Goal: Task Accomplishment & Management: Complete application form

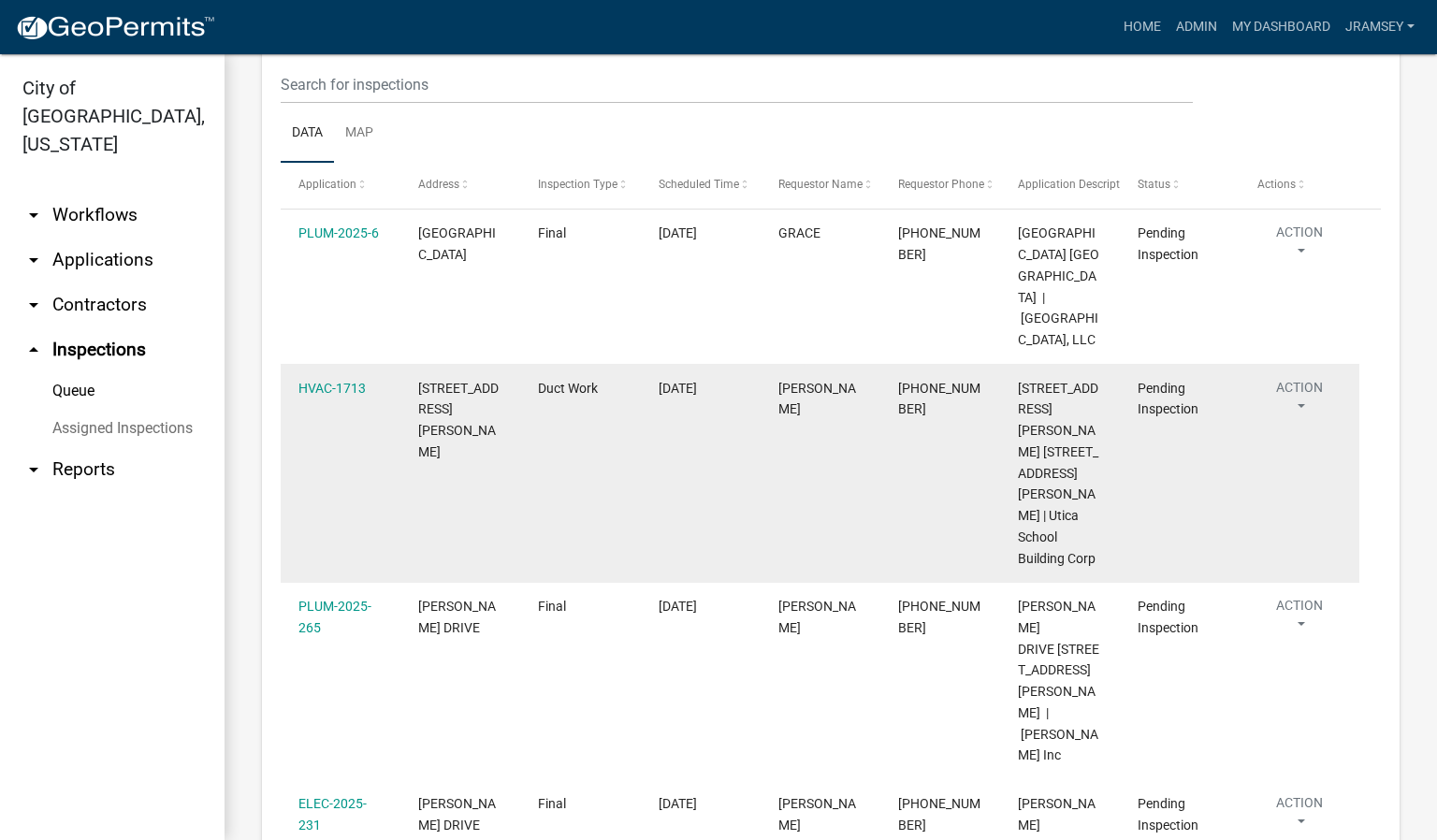
scroll to position [312, 0]
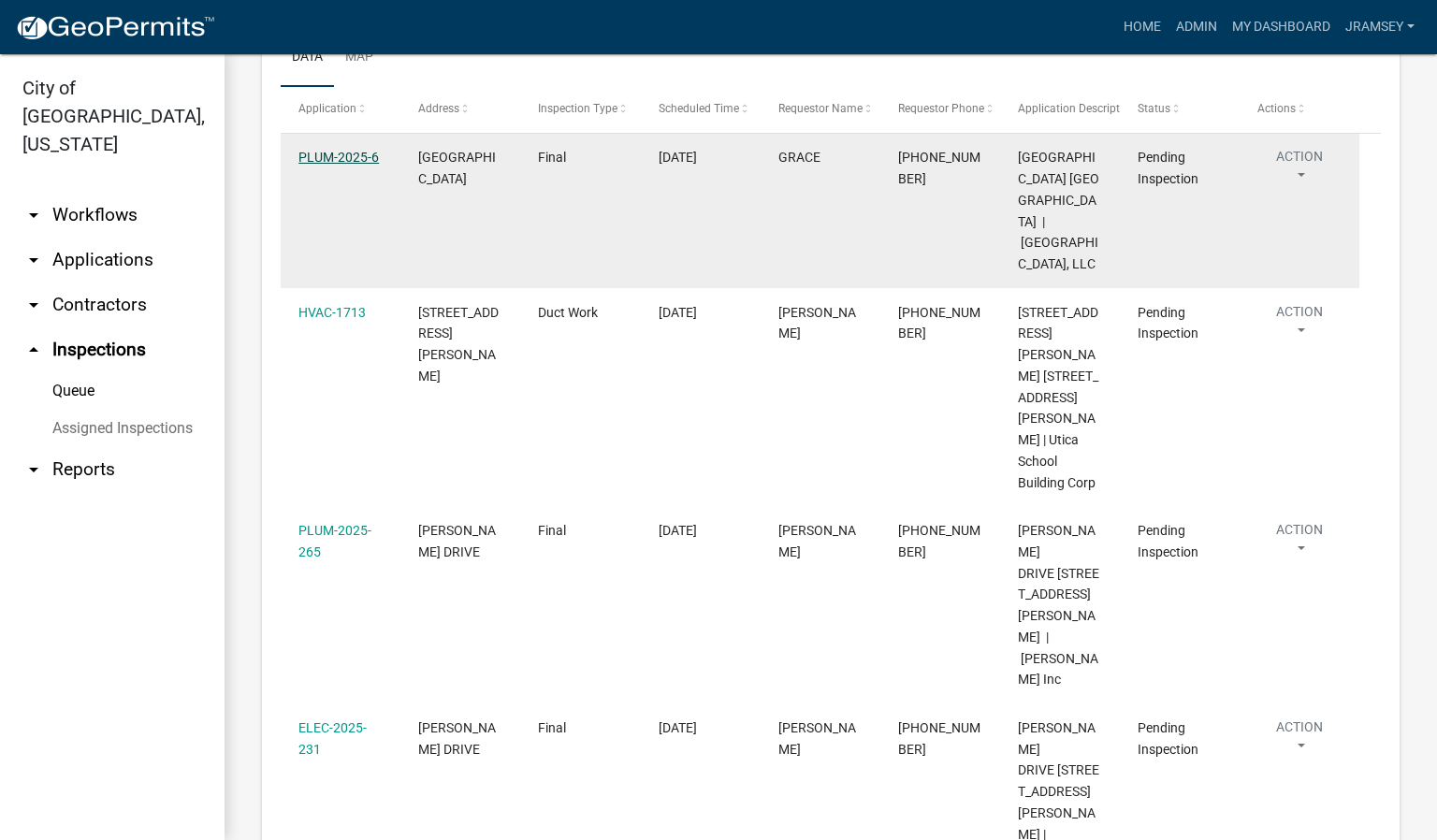
click at [343, 164] on link "PLUM-2025-6" at bounding box center [338, 157] width 80 height 15
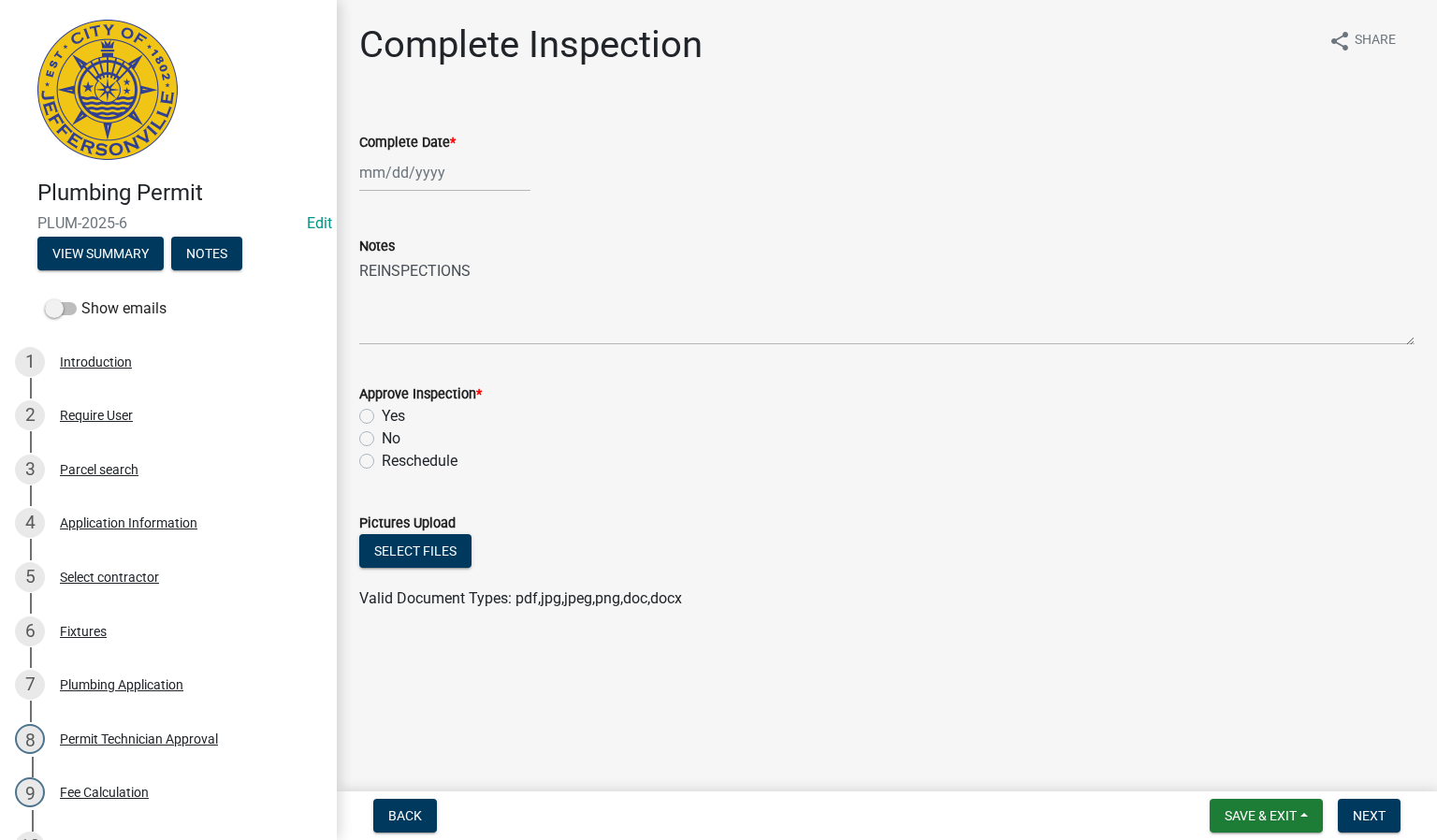
click at [394, 180] on div at bounding box center [444, 172] width 171 height 39
select select "9"
select select "2025"
click at [472, 365] on div "25" at bounding box center [468, 362] width 30 height 30
type input "[DATE]"
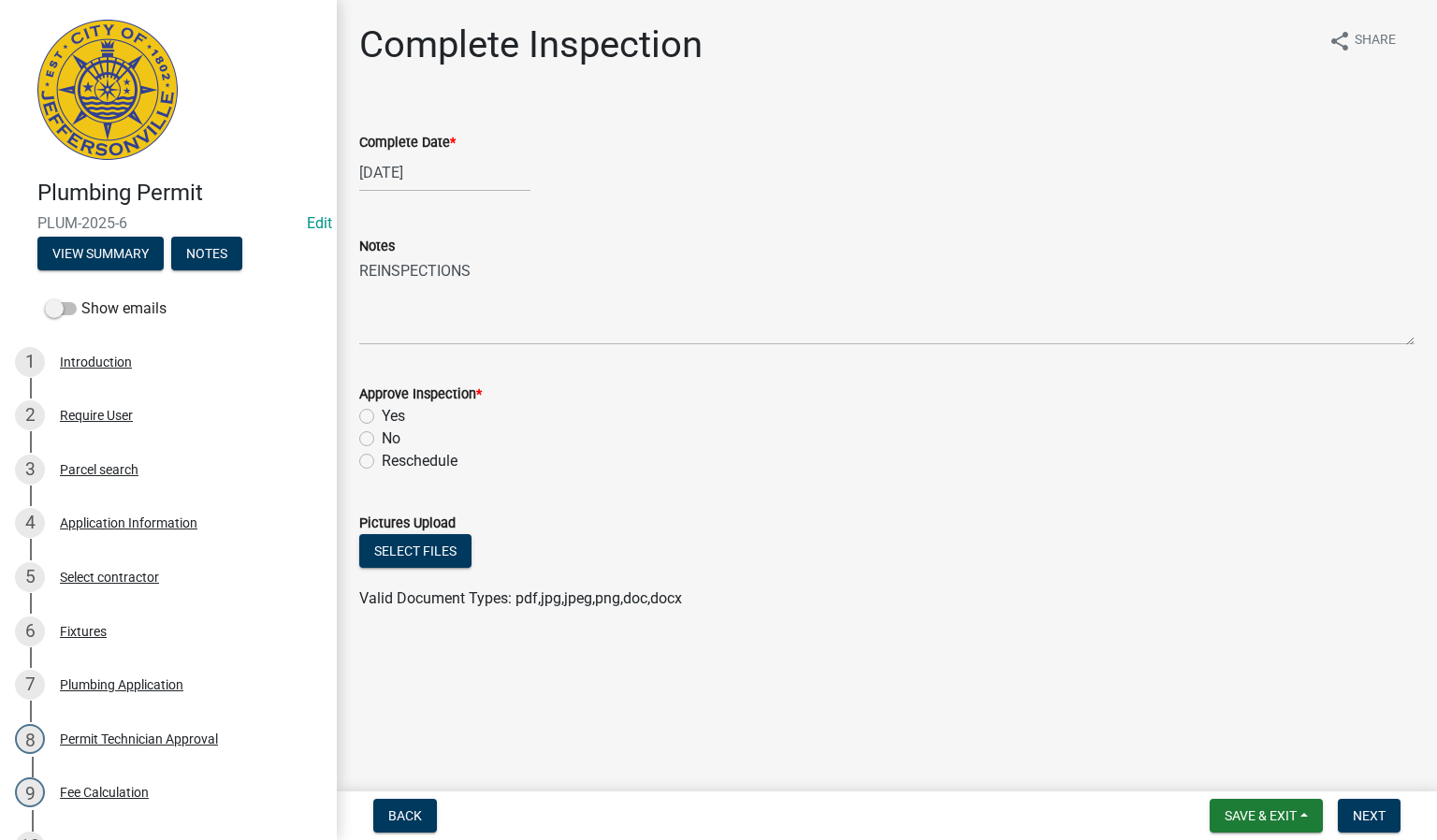
click at [382, 415] on label "Yes" at bounding box center [393, 416] width 24 height 23
click at [382, 415] on input "Yes" at bounding box center [388, 410] width 12 height 12
radio input "true"
click at [1365, 817] on span "Next" at bounding box center [1369, 815] width 33 height 15
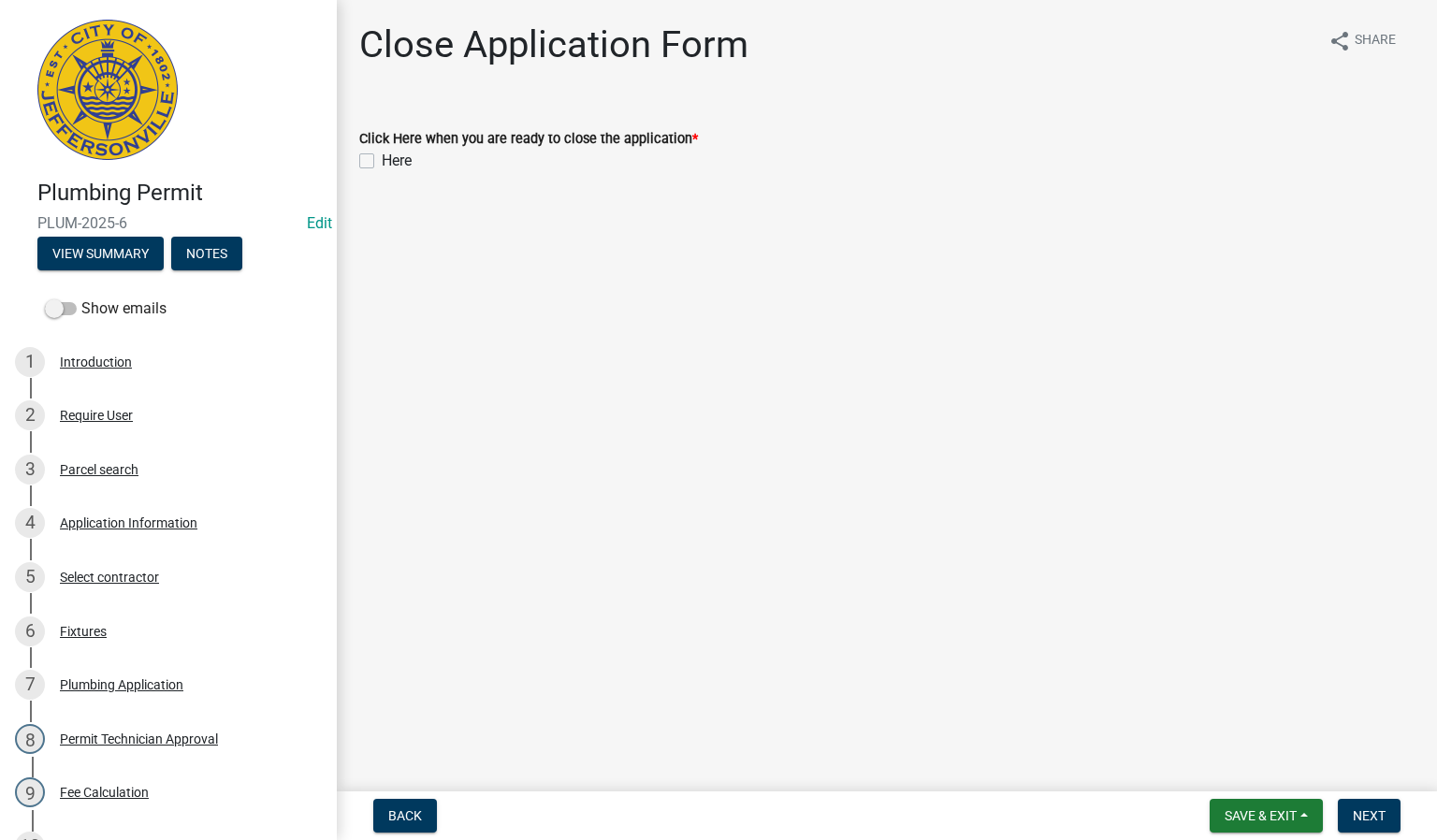
click at [382, 161] on label "Here" at bounding box center [397, 161] width 30 height 23
click at [382, 161] on input "Here" at bounding box center [388, 155] width 12 height 12
checkbox input "true"
click at [1376, 822] on button "Next" at bounding box center [1369, 815] width 62 height 34
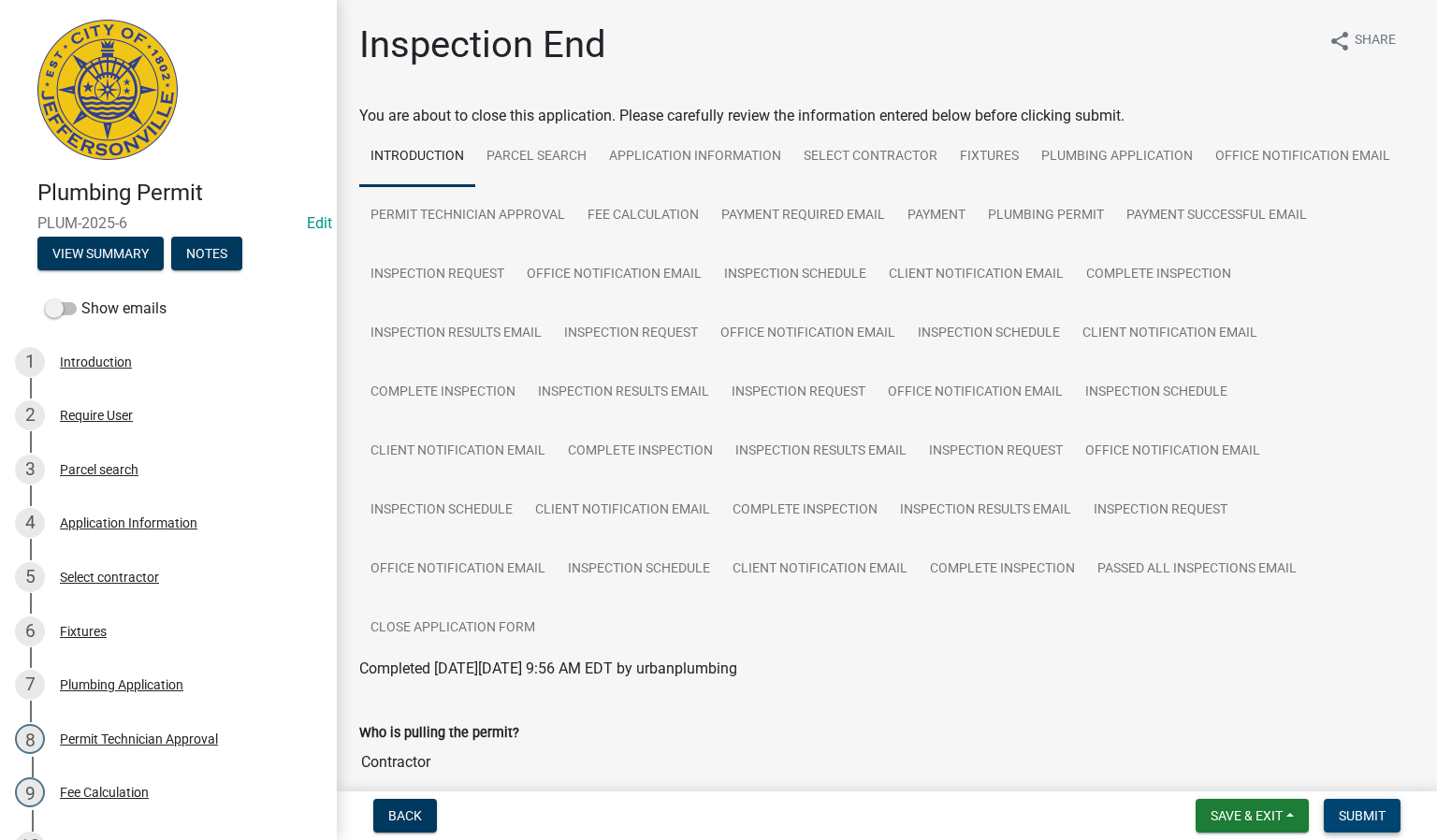
click at [1365, 809] on span "Submit" at bounding box center [1361, 815] width 46 height 15
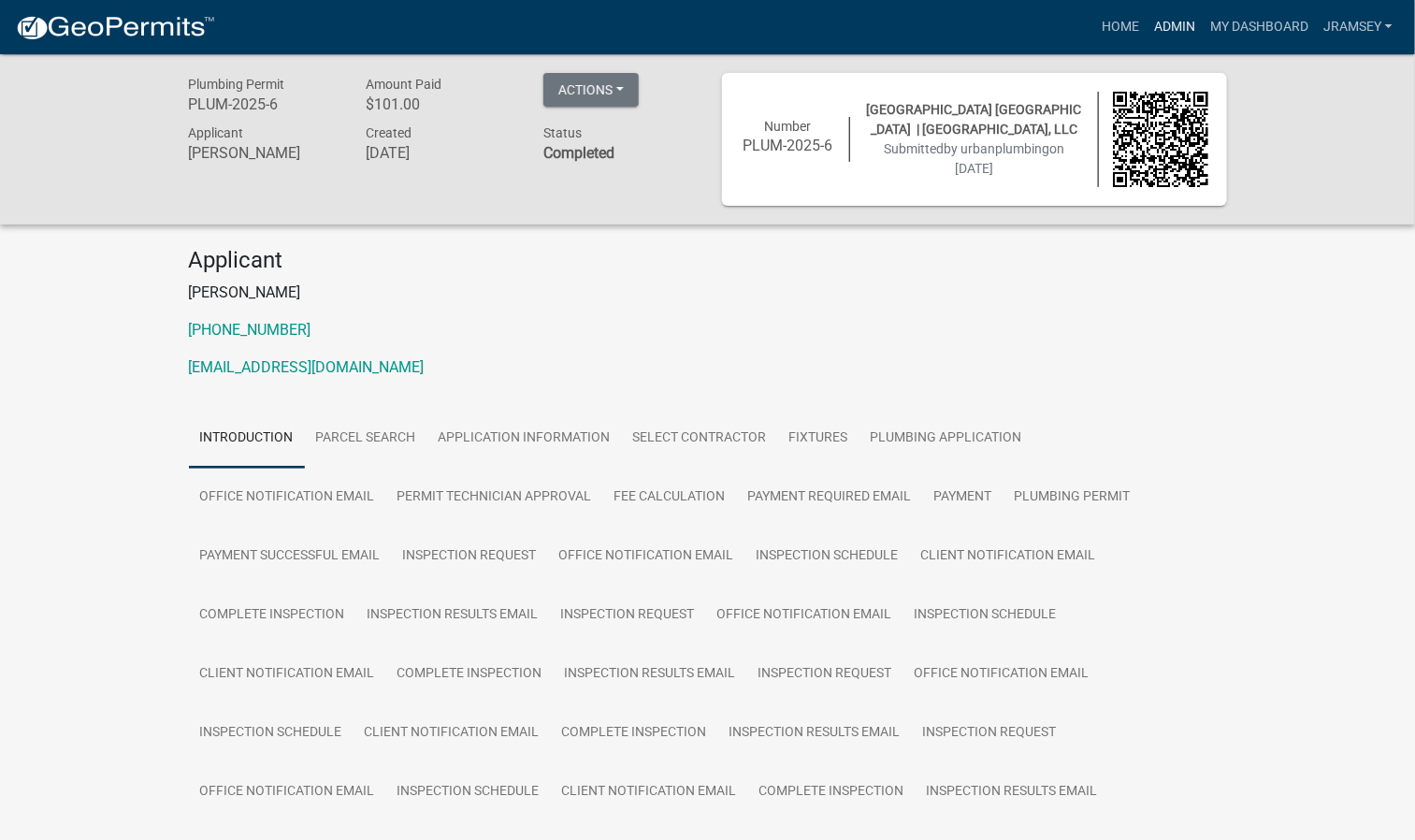
click at [1162, 32] on link "Admin" at bounding box center [1174, 27] width 56 height 36
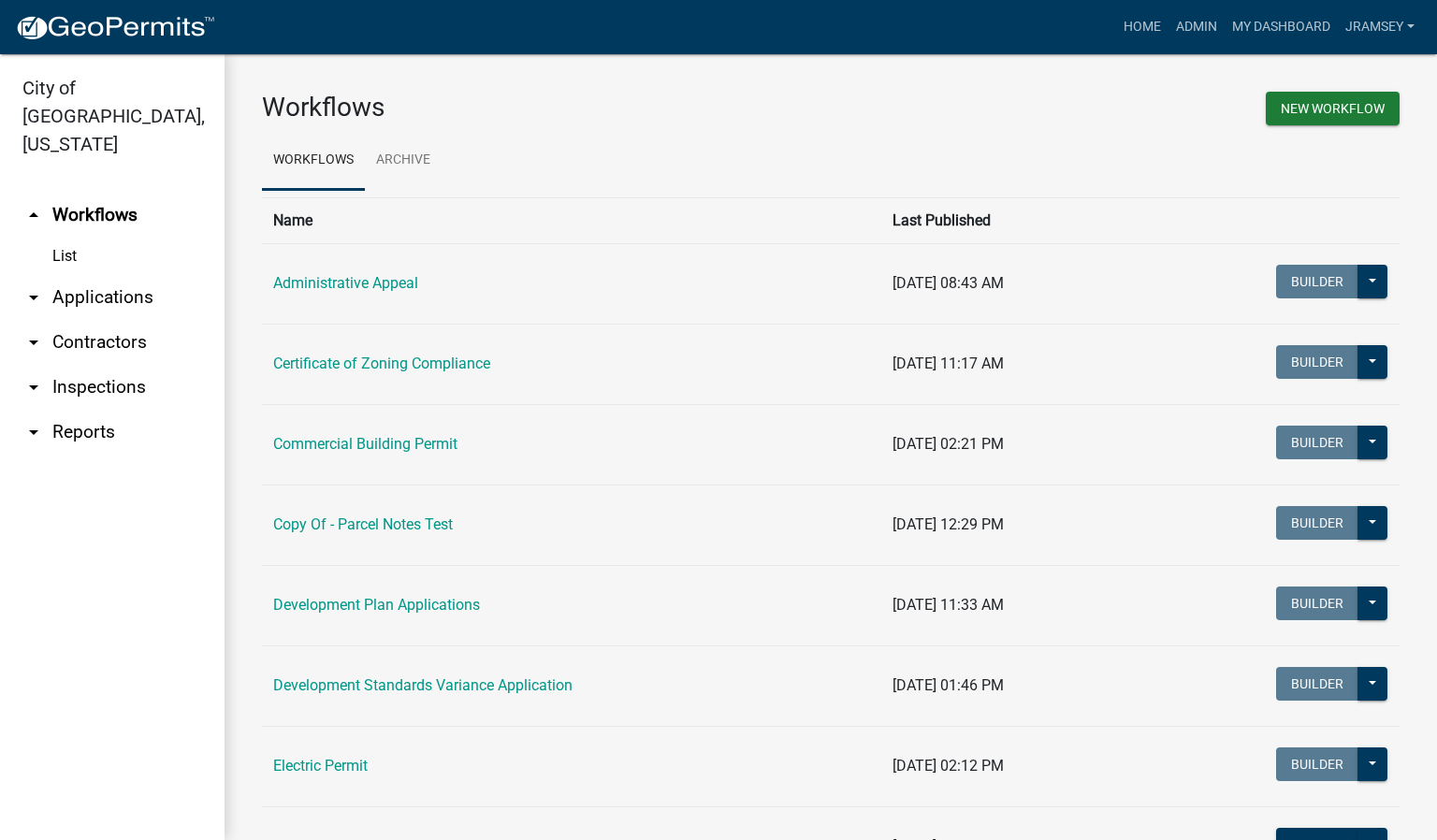
click at [77, 365] on link "arrow_drop_down Inspections" at bounding box center [112, 386] width 224 height 44
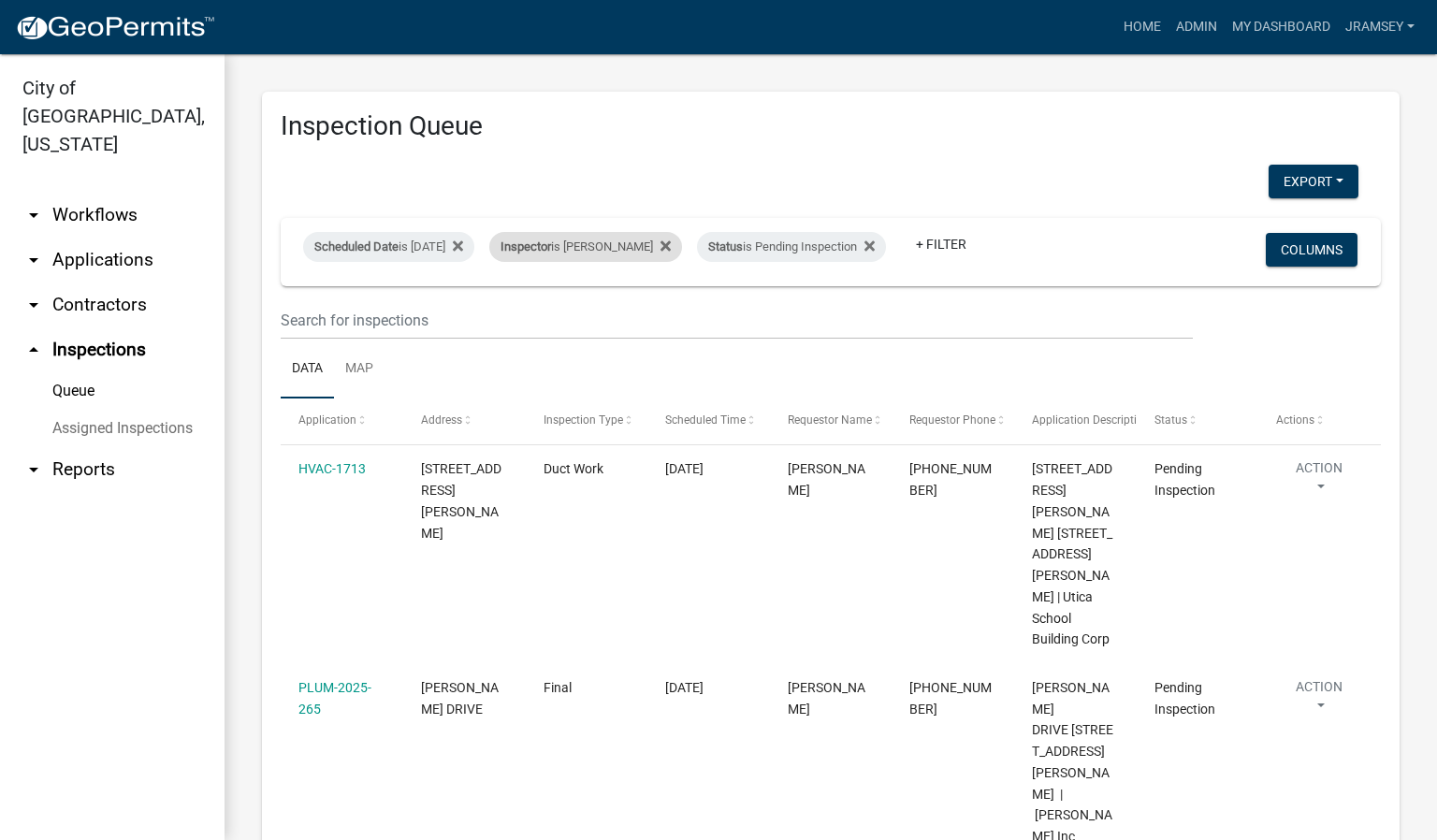
click at [590, 235] on div "Inspector is [PERSON_NAME]" at bounding box center [586, 247] width 193 height 30
click at [562, 320] on select "Select an option None [PERSON_NAME] [PERSON_NAME] [PERSON_NAME] [PERSON_NAME] […" at bounding box center [618, 322] width 187 height 39
select select "36a8b8f0-2ef8-43e9-ae06-718f51af8d36"
click at [525, 303] on select "Select an option None [PERSON_NAME] [PERSON_NAME] [PERSON_NAME] [PERSON_NAME] […" at bounding box center [618, 322] width 187 height 39
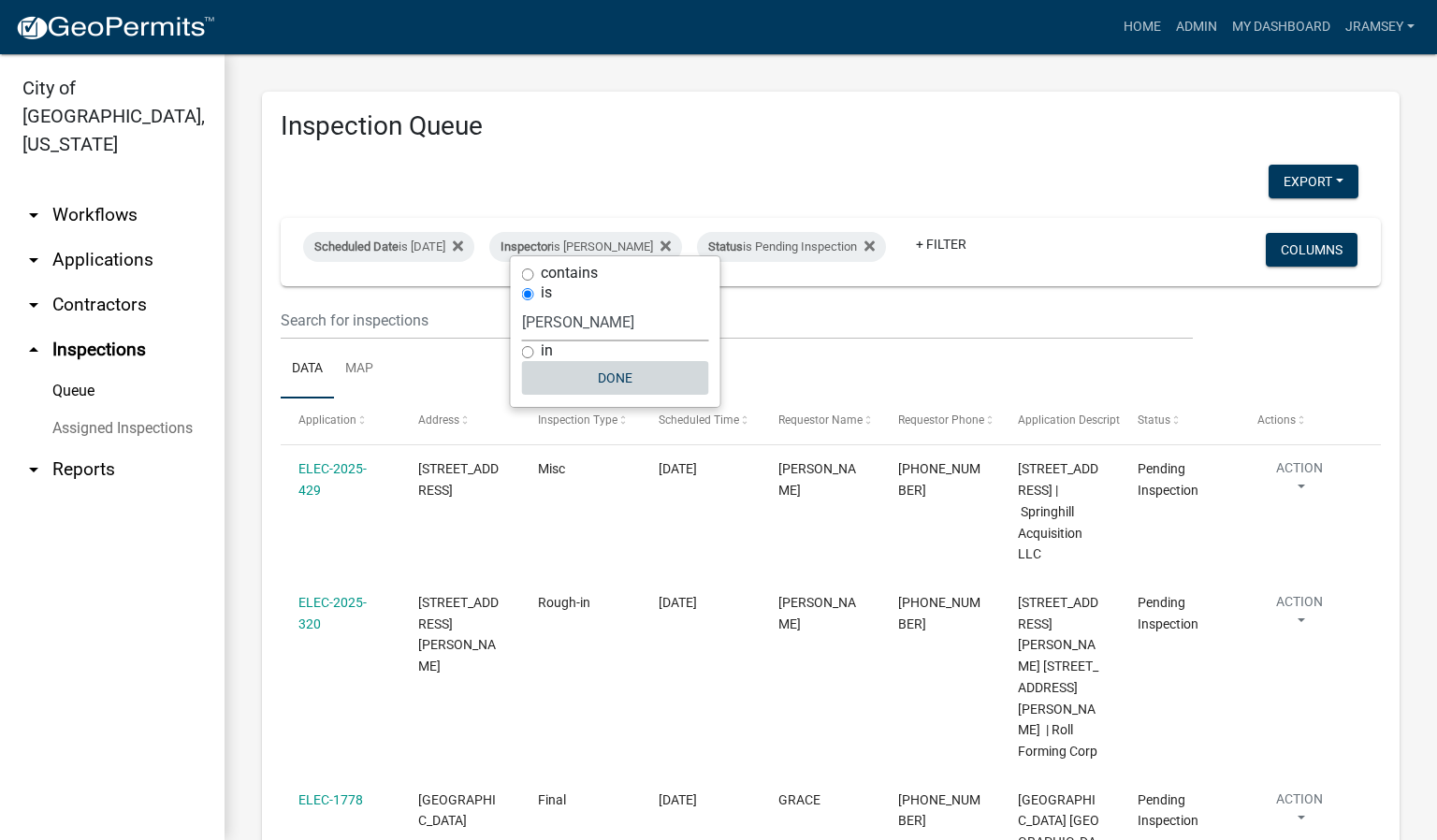
click at [604, 385] on button "Done" at bounding box center [615, 378] width 187 height 34
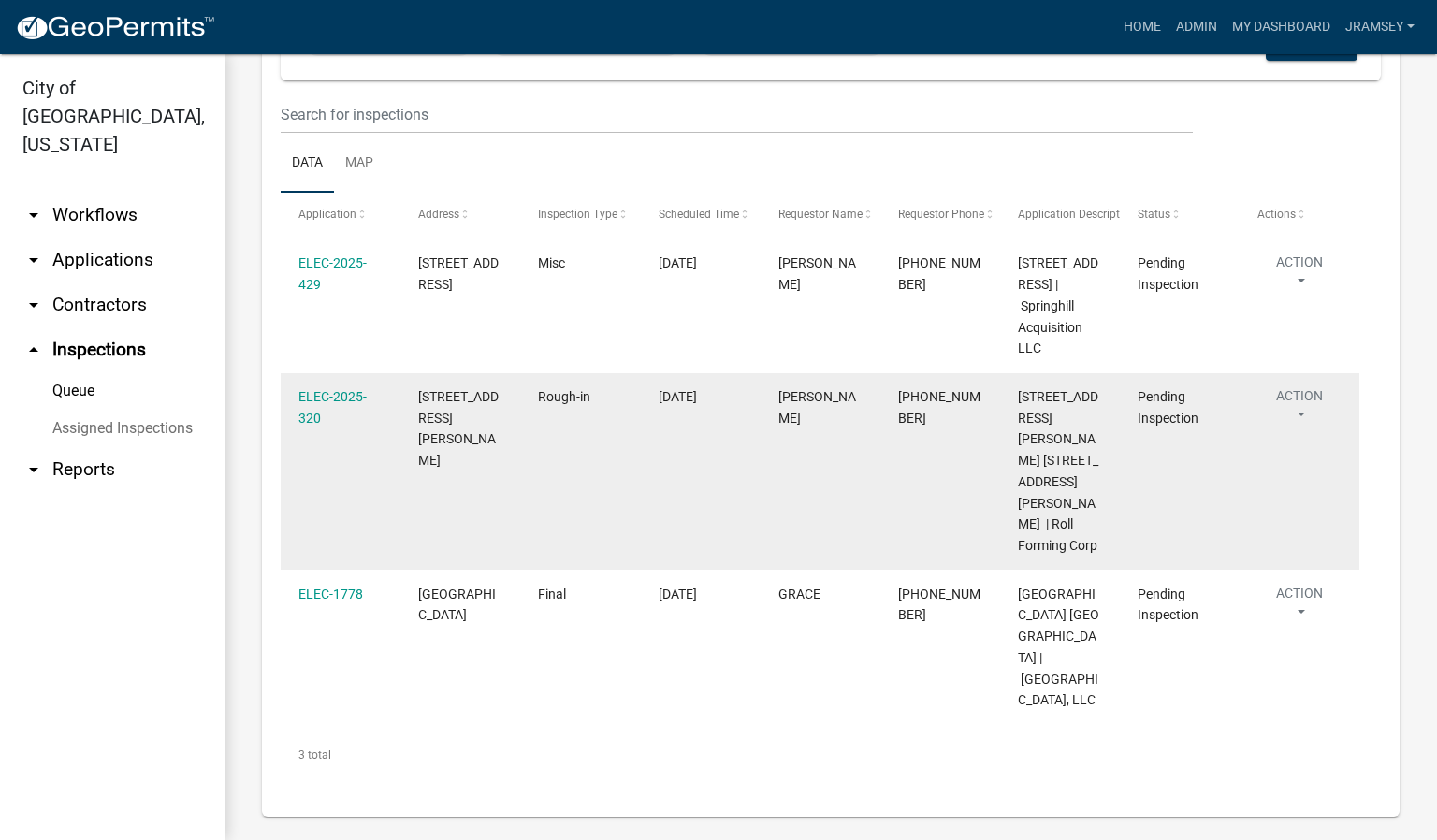
scroll to position [214, 0]
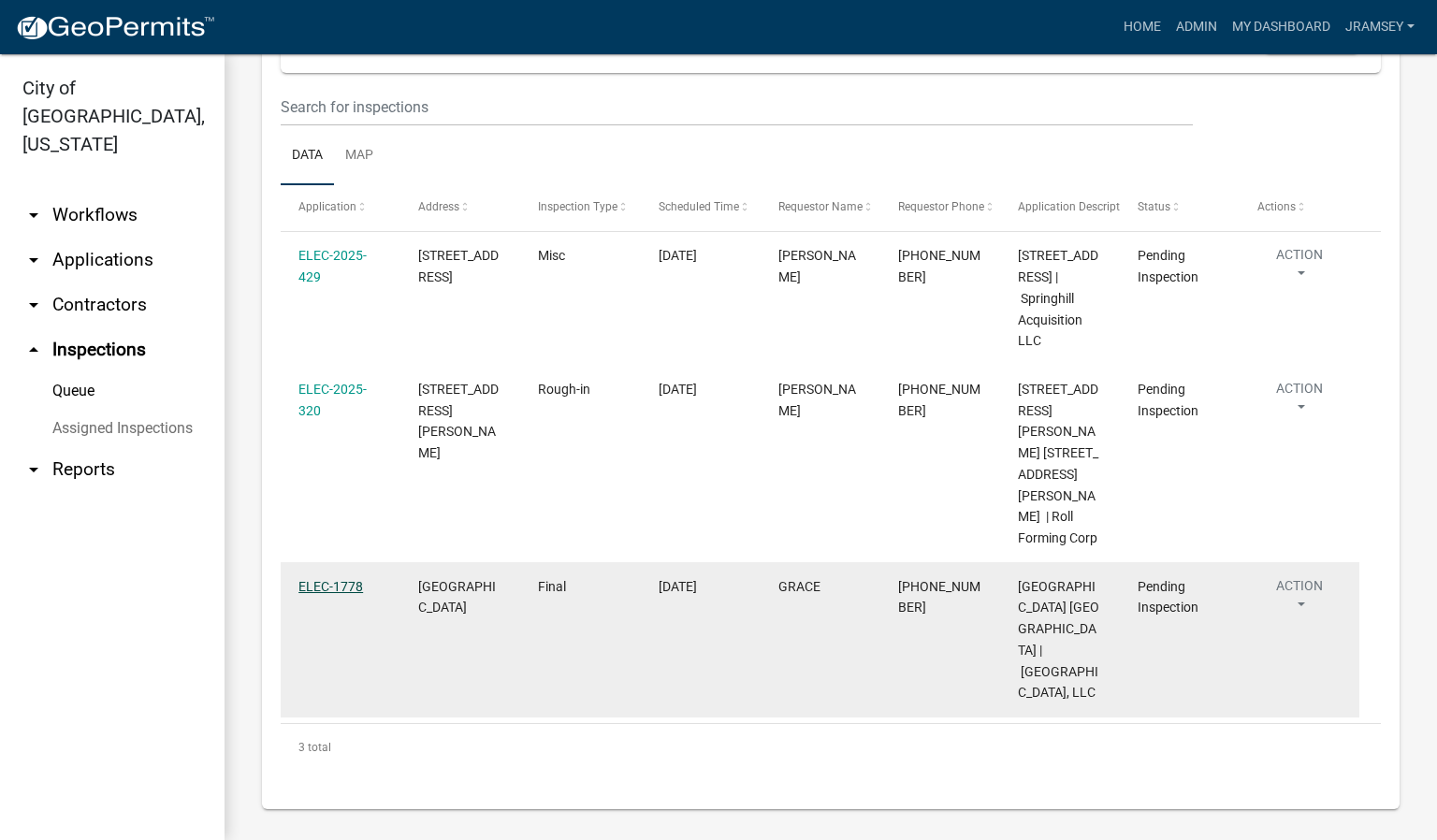
click at [338, 593] on link "ELEC-1778" at bounding box center [331, 587] width 64 height 15
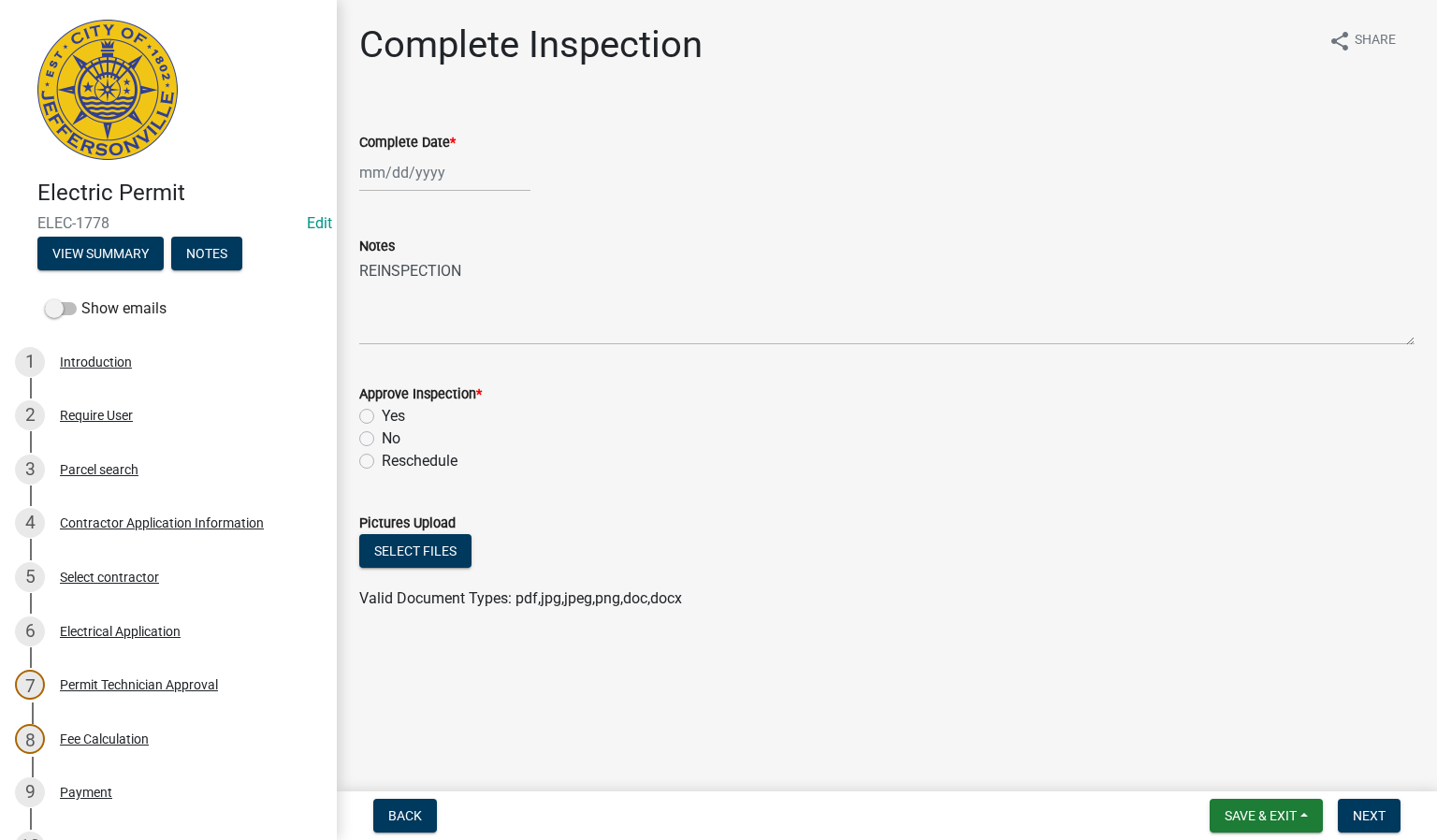
click at [407, 172] on div at bounding box center [444, 172] width 171 height 39
select select "9"
select select "2025"
click at [467, 365] on div "25" at bounding box center [468, 362] width 30 height 30
type input "[DATE]"
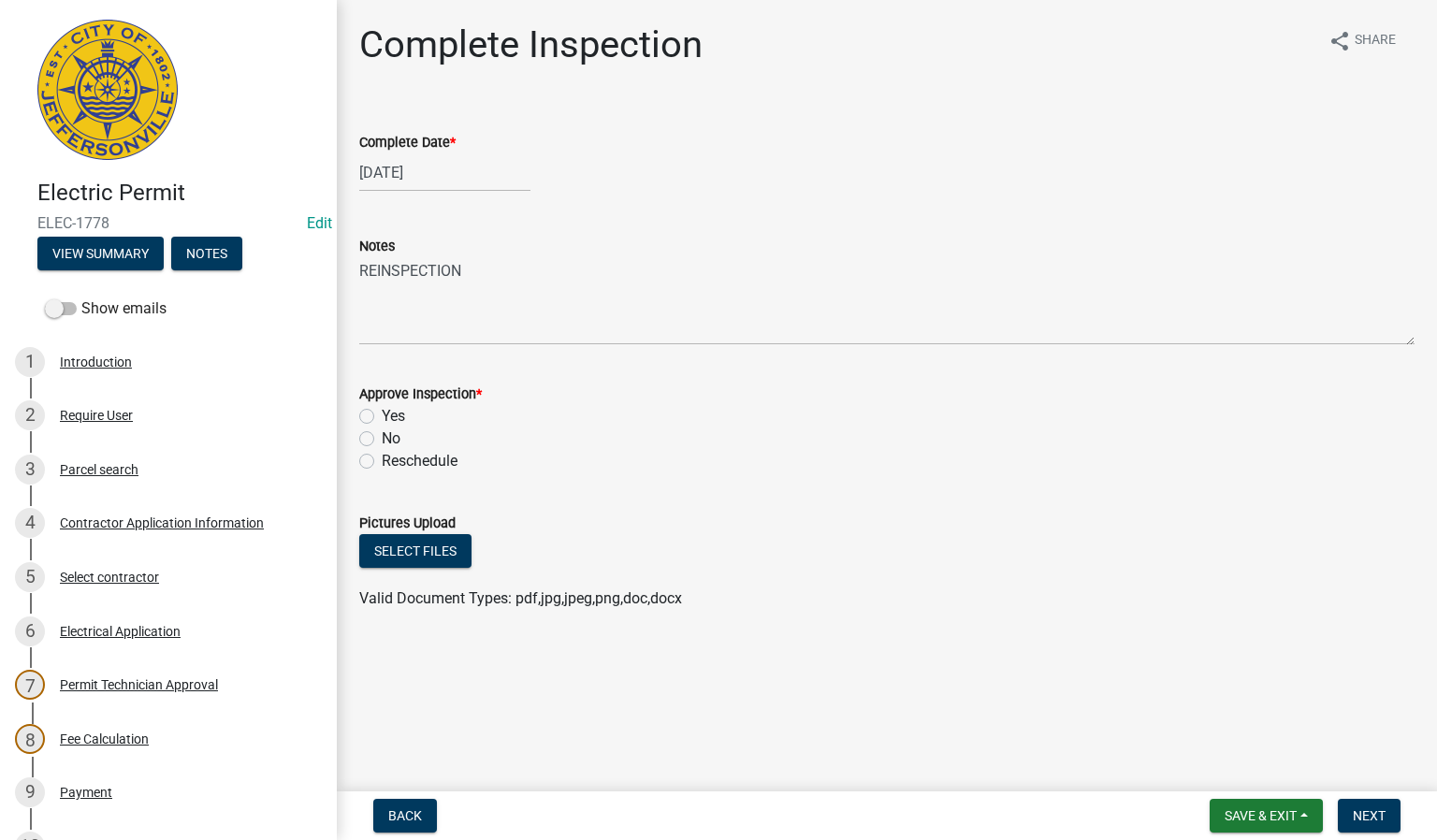
click at [382, 418] on label "Yes" at bounding box center [393, 416] width 24 height 23
click at [382, 417] on input "Yes" at bounding box center [388, 410] width 12 height 12
radio input "true"
click at [1361, 822] on span "Next" at bounding box center [1369, 815] width 33 height 15
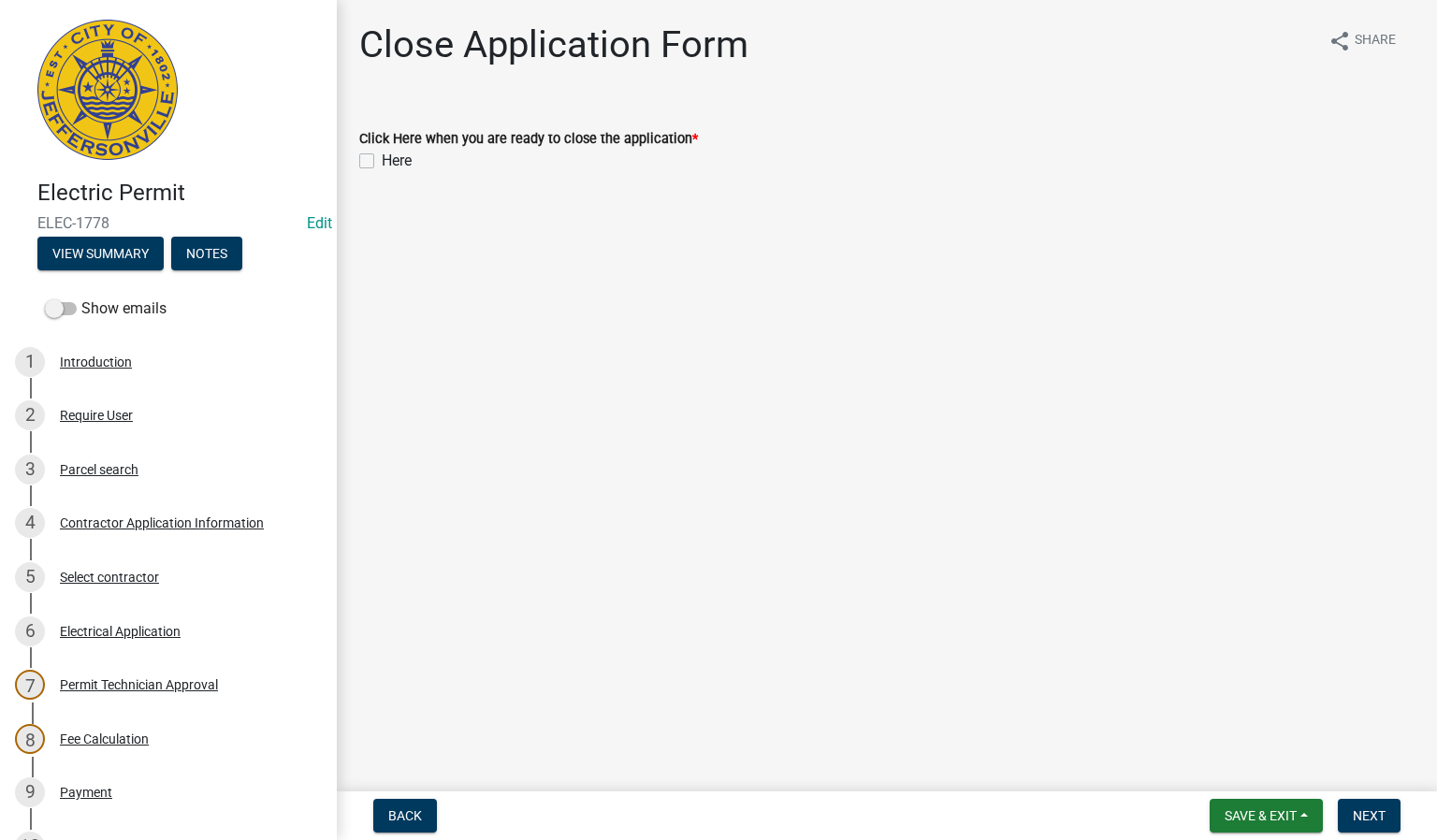
click at [382, 163] on label "Here" at bounding box center [397, 161] width 30 height 23
click at [382, 162] on input "Here" at bounding box center [388, 155] width 12 height 12
checkbox input "true"
click at [1376, 816] on span "Next" at bounding box center [1369, 815] width 33 height 15
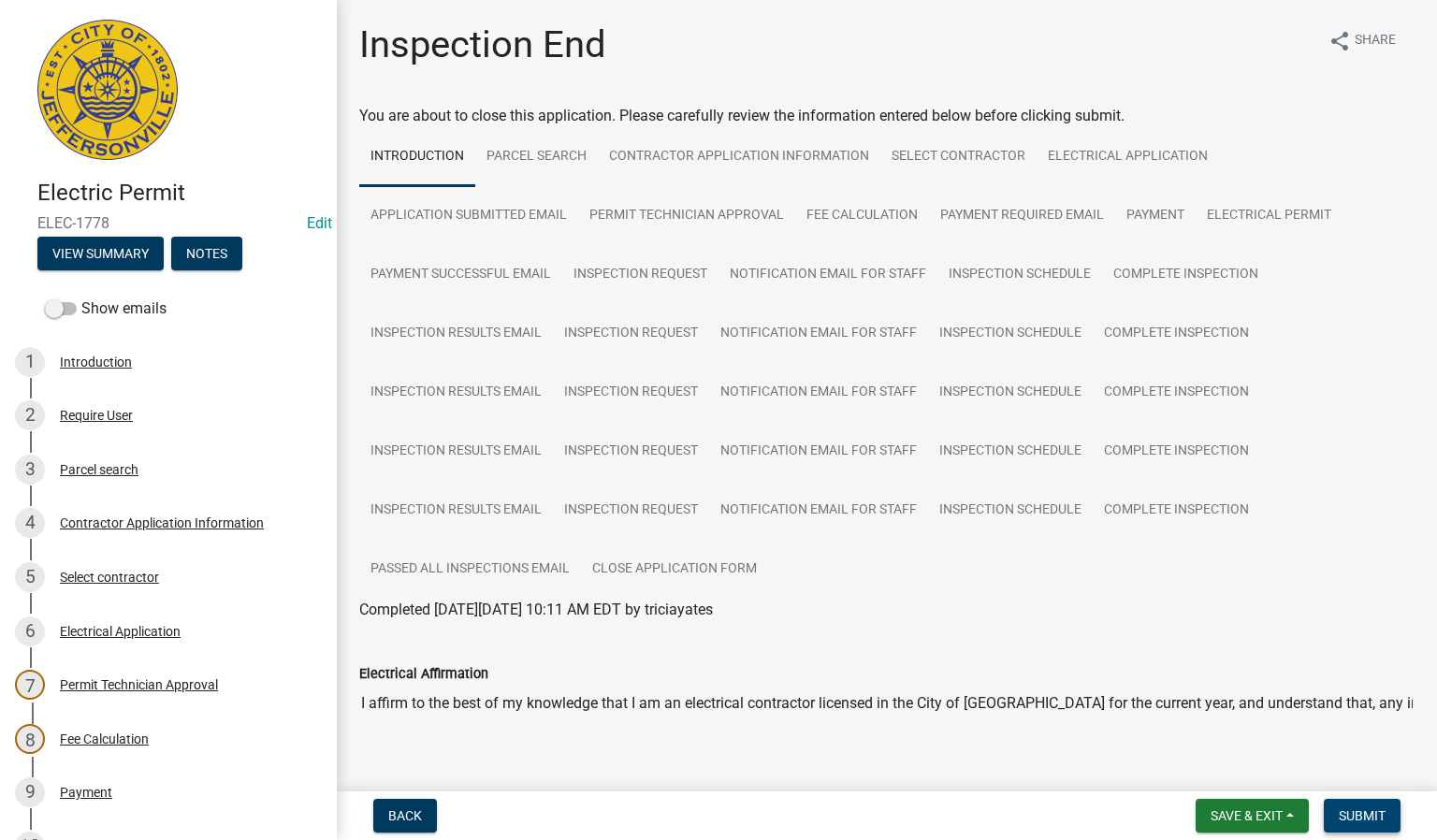
click at [1359, 809] on span "Submit" at bounding box center [1361, 815] width 46 height 15
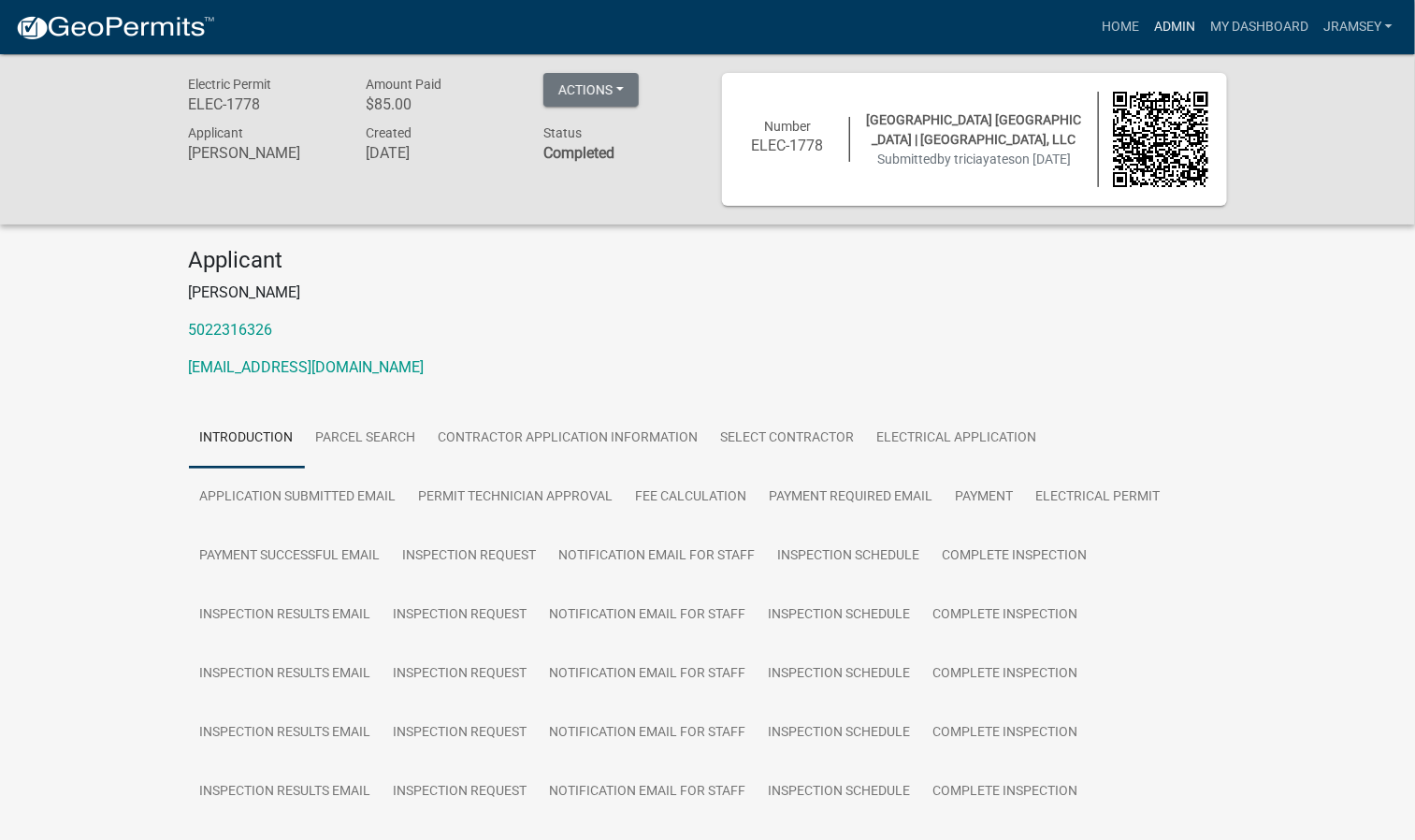
click at [1165, 31] on link "Admin" at bounding box center [1174, 27] width 56 height 36
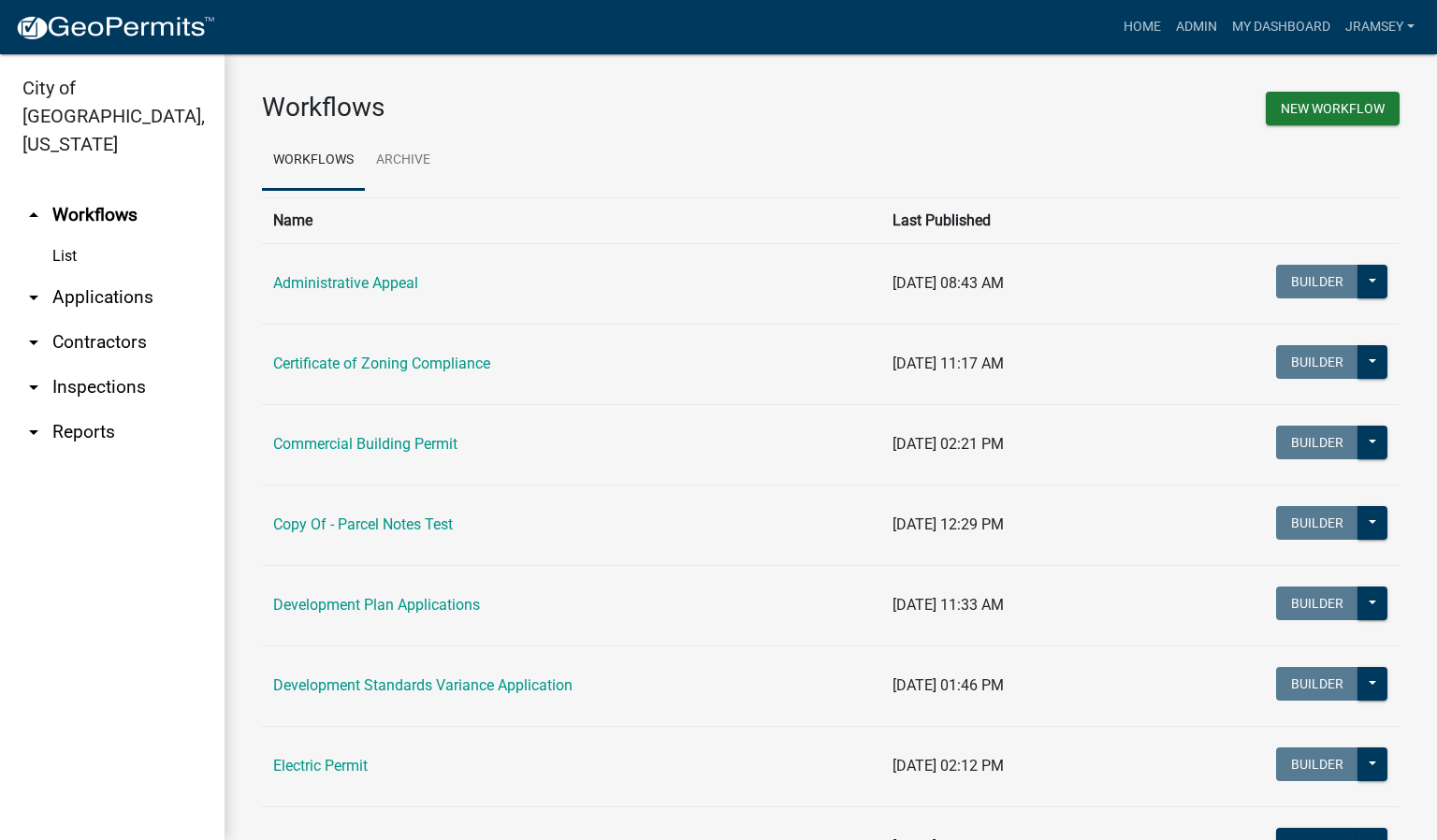
click at [70, 365] on link "arrow_drop_down Inspections" at bounding box center [112, 386] width 224 height 44
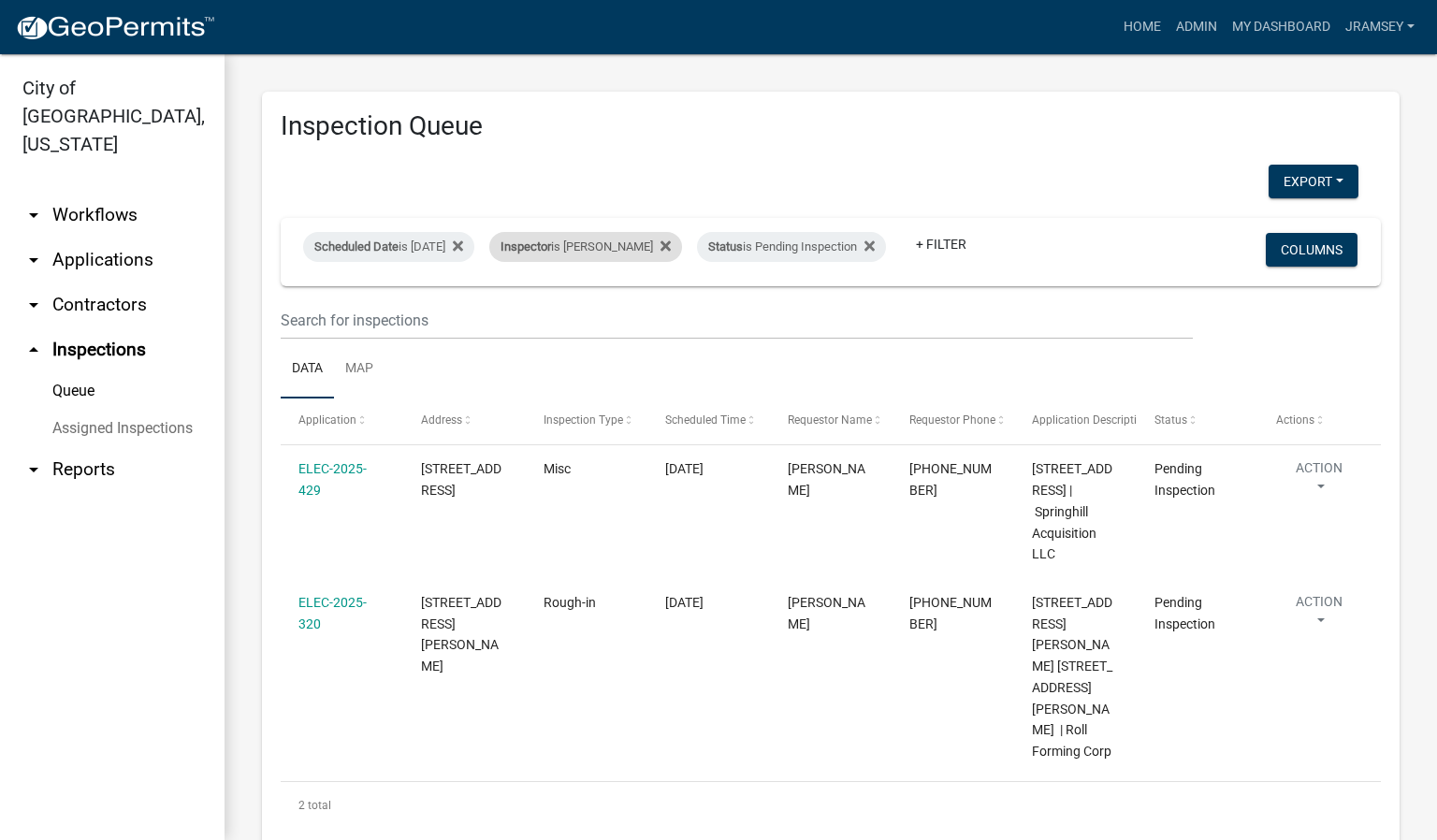
click at [629, 231] on div "Inspector is [PERSON_NAME]" at bounding box center [586, 247] width 193 height 30
click at [590, 319] on select "Select an option None [PERSON_NAME] [PERSON_NAME] [PERSON_NAME] [PERSON_NAME] […" at bounding box center [615, 322] width 187 height 39
select select "13c97fbc-c819-4cee-844a-0db3d3c4db95"
click at [525, 303] on select "Select an option None [PERSON_NAME] [PERSON_NAME] [PERSON_NAME] [PERSON_NAME] […" at bounding box center [615, 322] width 187 height 39
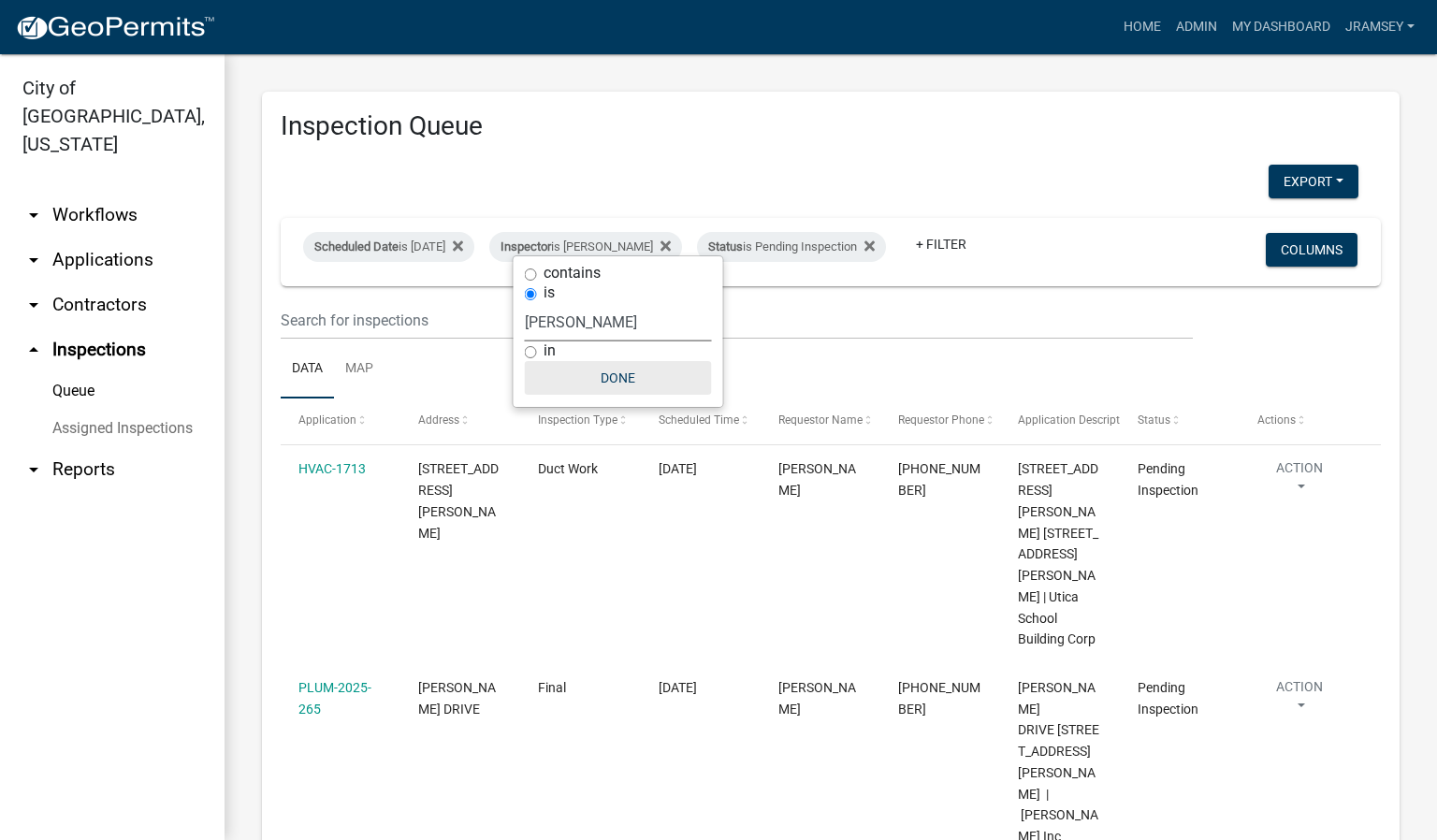
click at [610, 370] on button "Done" at bounding box center [618, 378] width 187 height 34
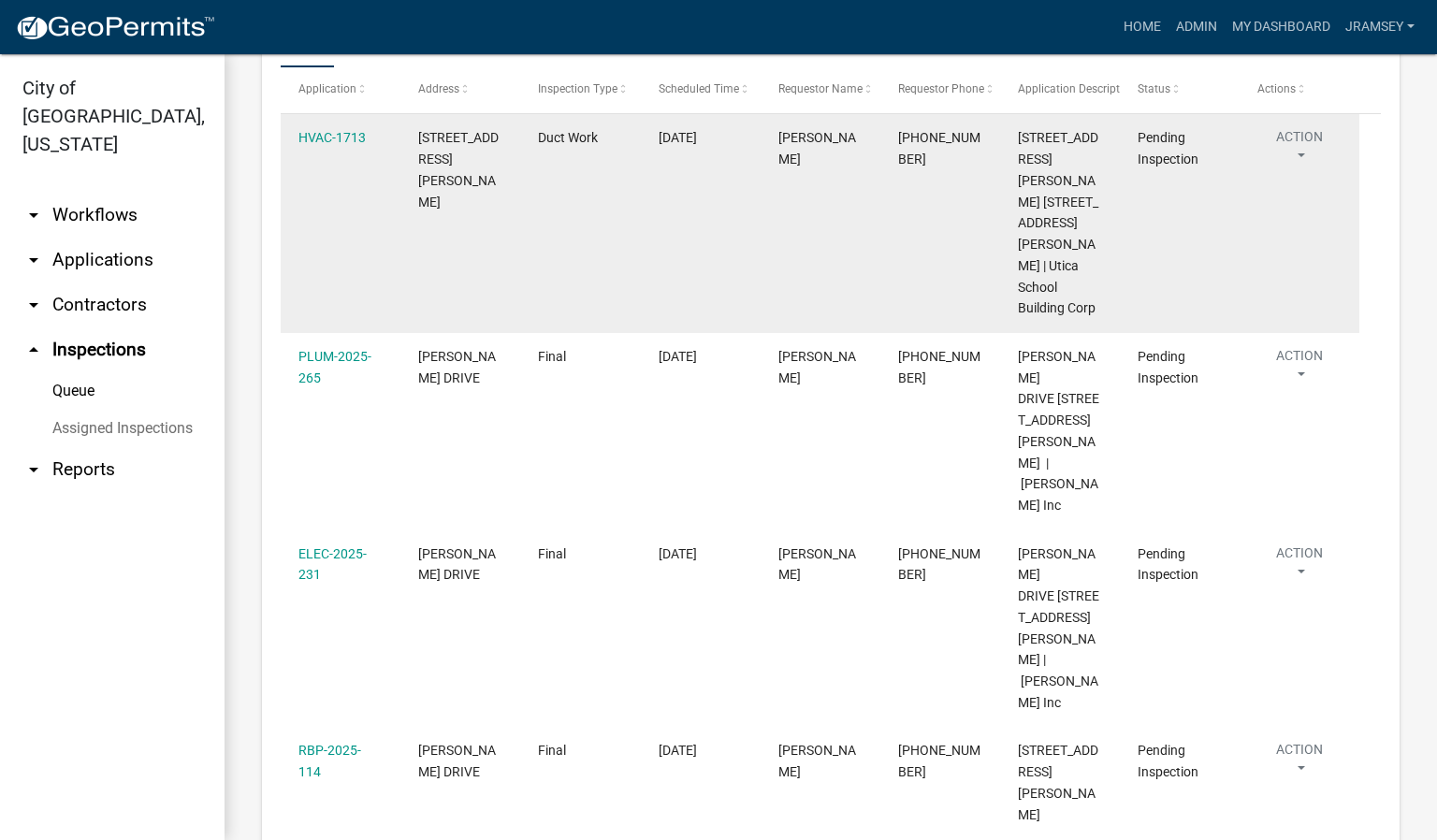
scroll to position [317, 0]
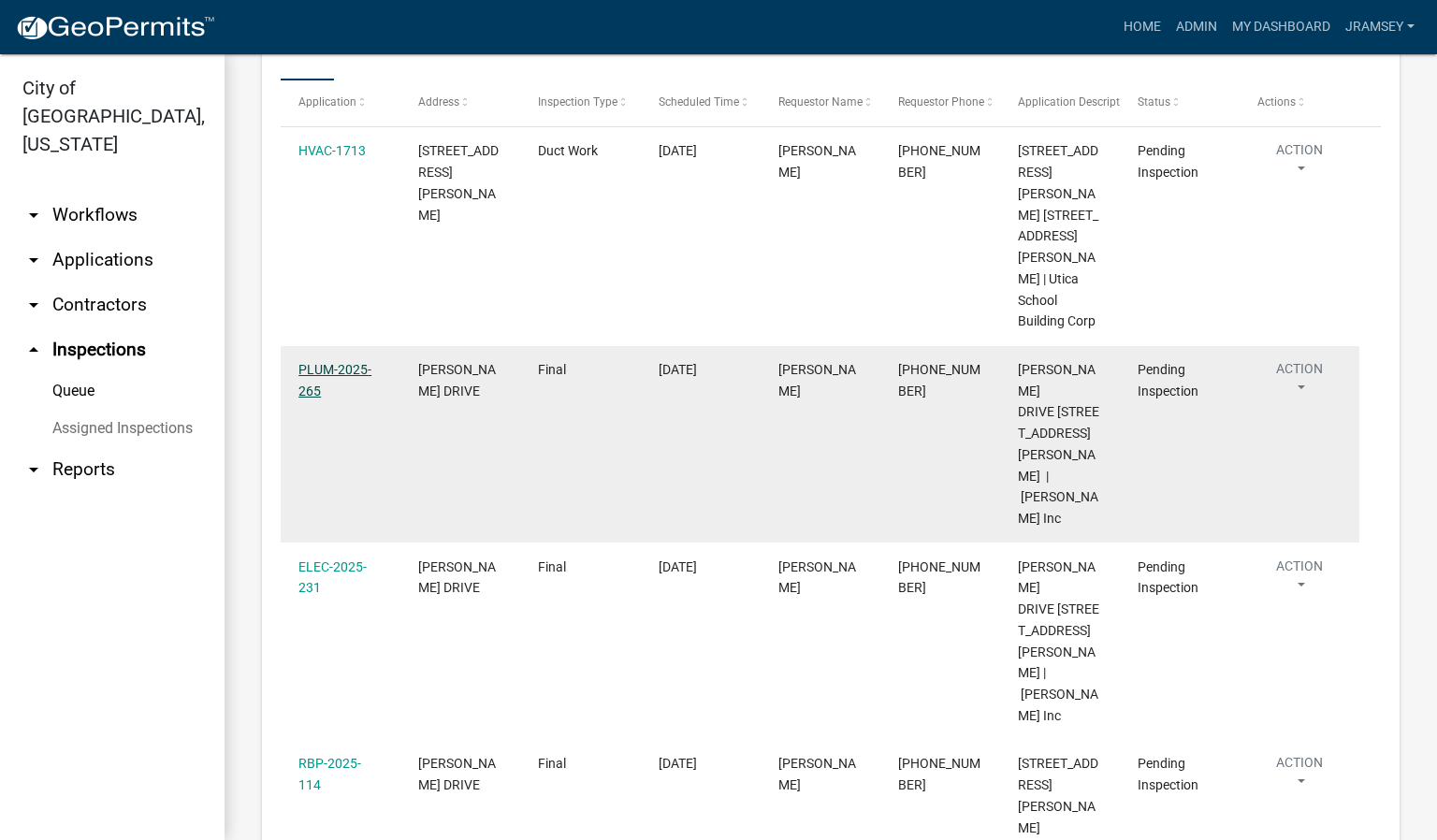
click at [340, 362] on link "PLUM-2025-265" at bounding box center [335, 380] width 73 height 37
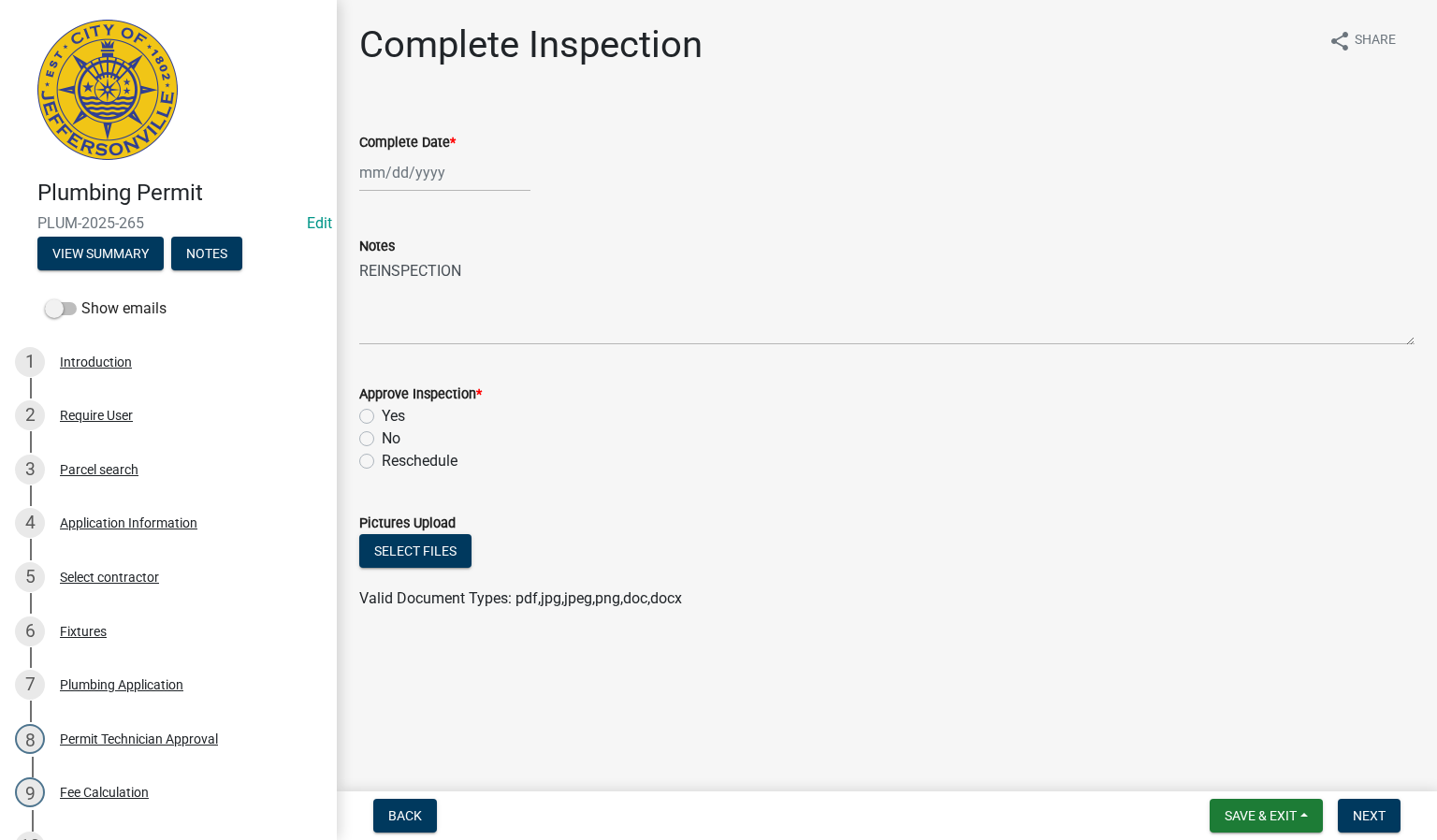
click at [402, 168] on div at bounding box center [444, 172] width 171 height 39
select select "9"
select select "2025"
click at [466, 362] on div "25" at bounding box center [468, 362] width 30 height 30
type input "[DATE]"
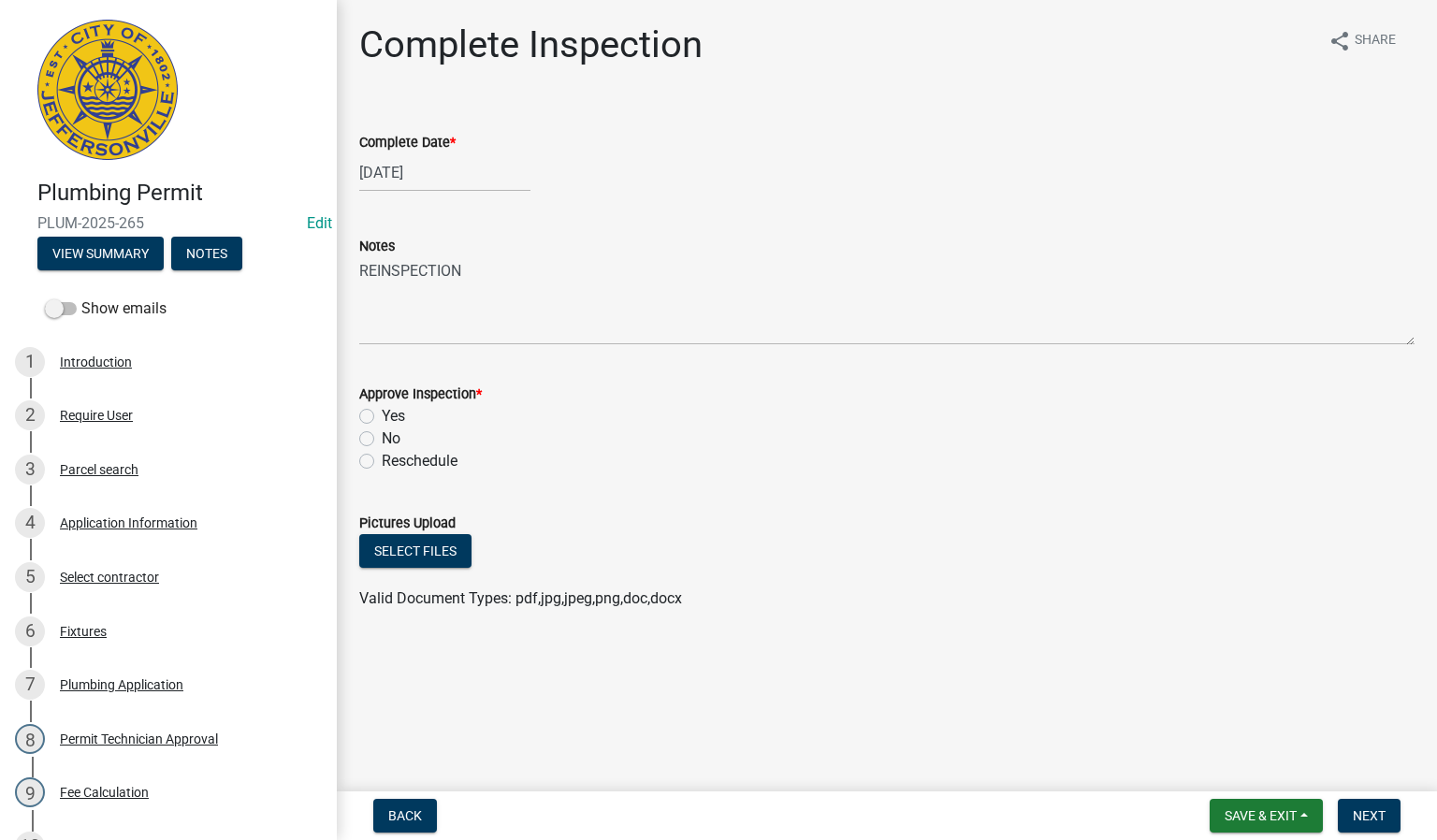
click at [382, 409] on label "Yes" at bounding box center [393, 416] width 24 height 23
click at [382, 409] on input "Yes" at bounding box center [388, 410] width 12 height 12
radio input "true"
click at [1364, 814] on span "Next" at bounding box center [1369, 815] width 33 height 15
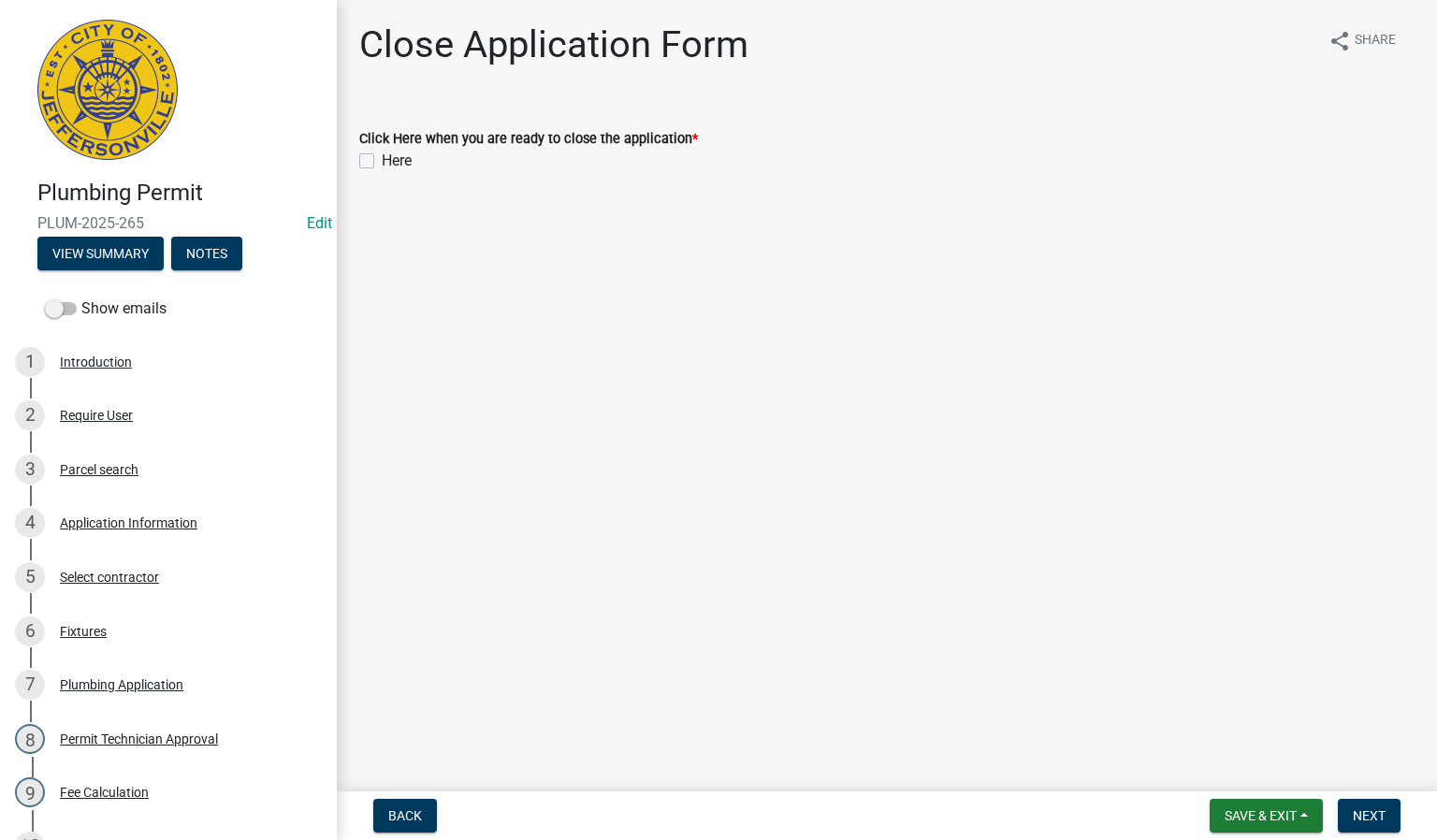
click at [382, 157] on label "Here" at bounding box center [397, 161] width 30 height 23
click at [382, 157] on input "Here" at bounding box center [388, 155] width 12 height 12
checkbox input "true"
click at [1374, 811] on span "Next" at bounding box center [1369, 815] width 33 height 15
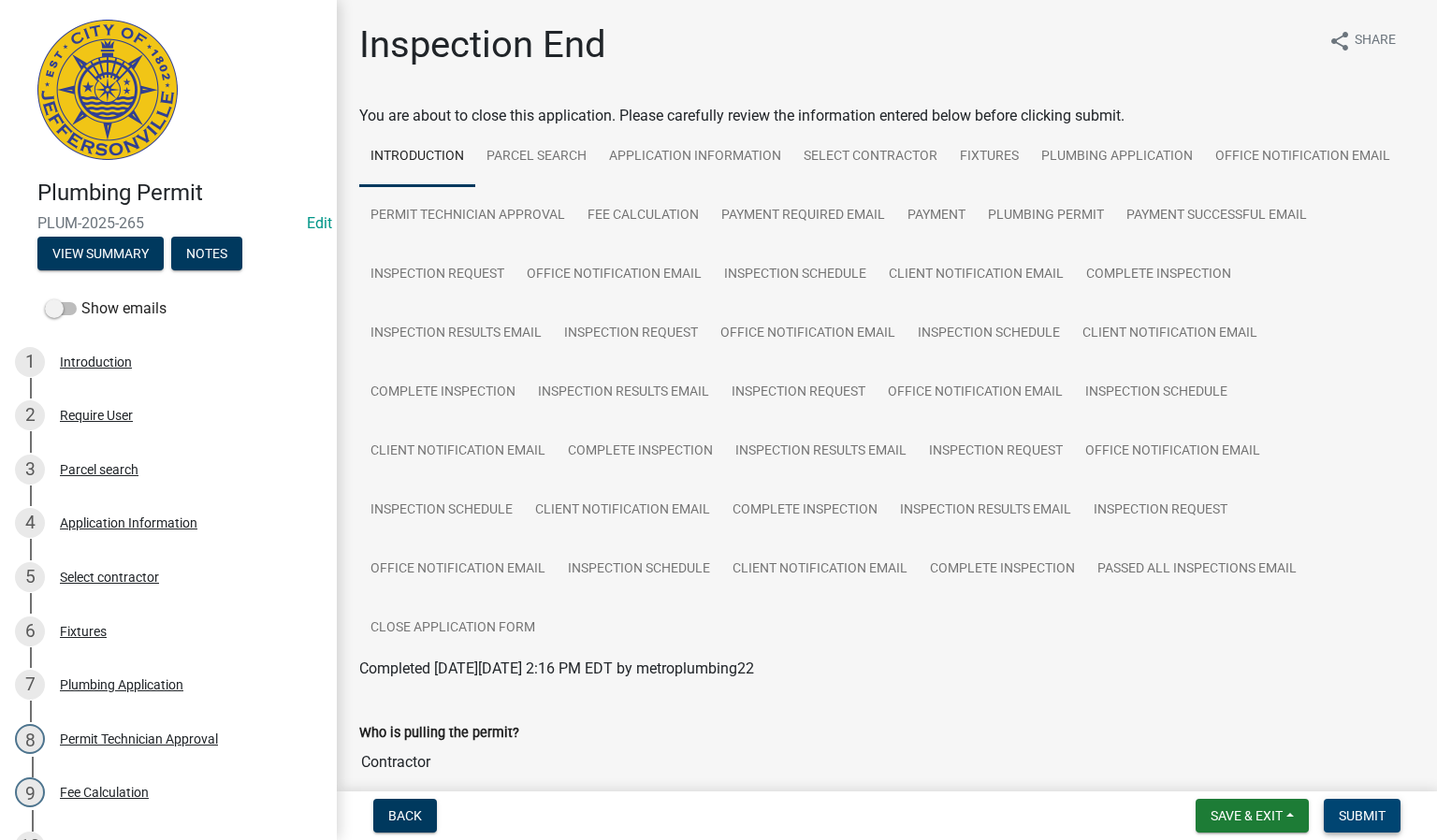
click at [1344, 819] on span "Submit" at bounding box center [1361, 815] width 46 height 15
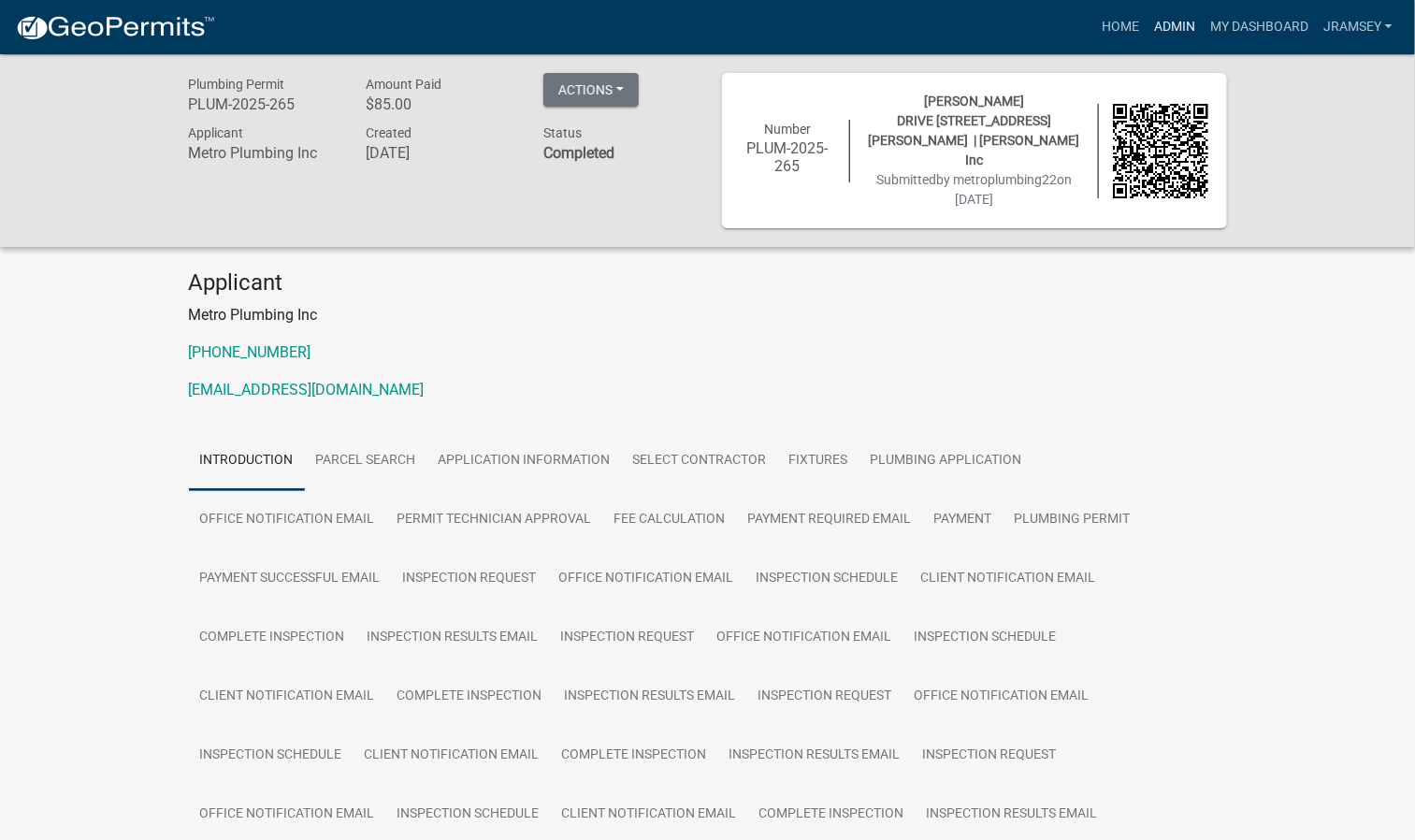
click at [1182, 26] on link "Admin" at bounding box center [1174, 27] width 56 height 36
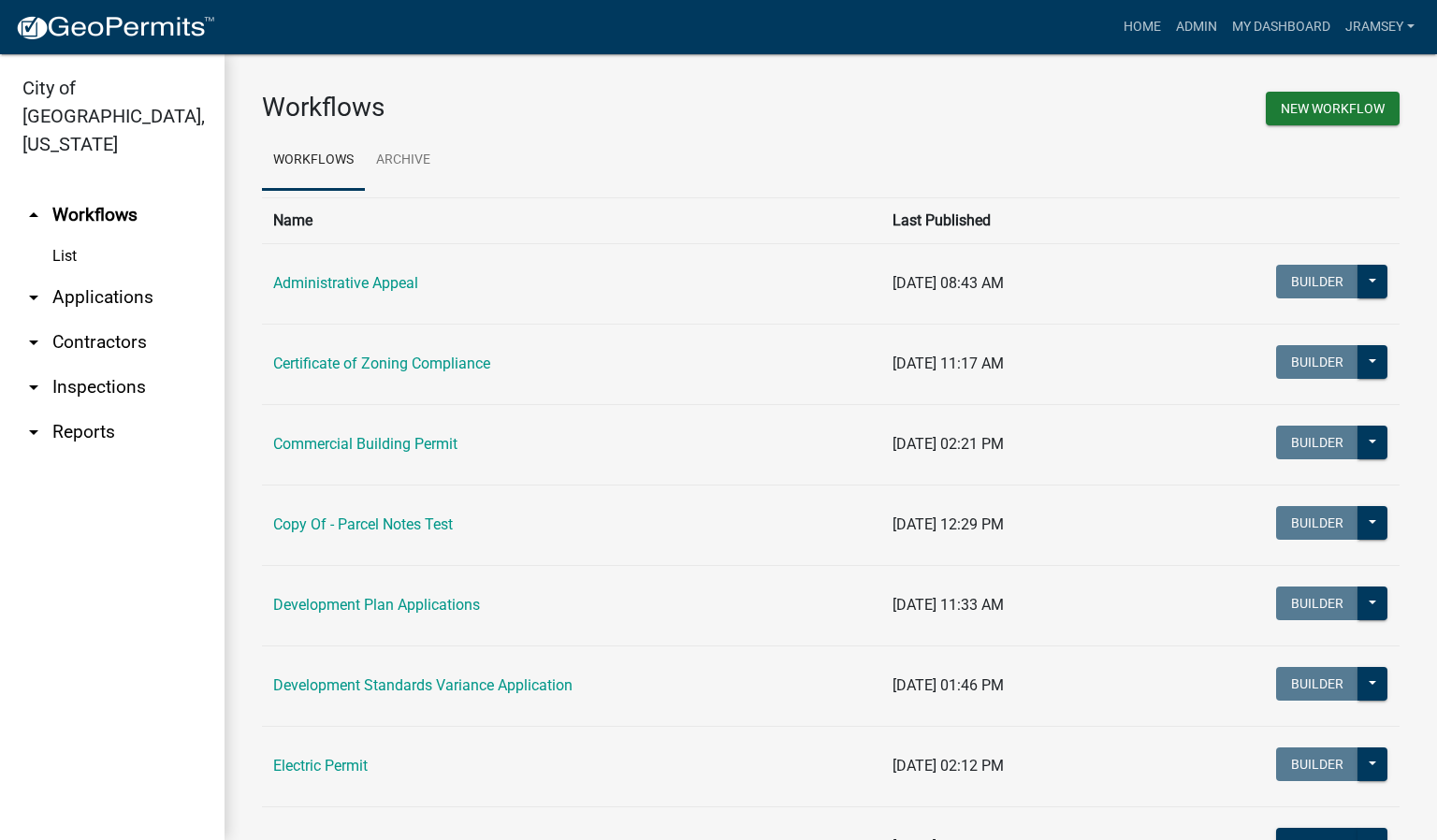
click at [115, 365] on link "arrow_drop_down Inspections" at bounding box center [112, 386] width 224 height 44
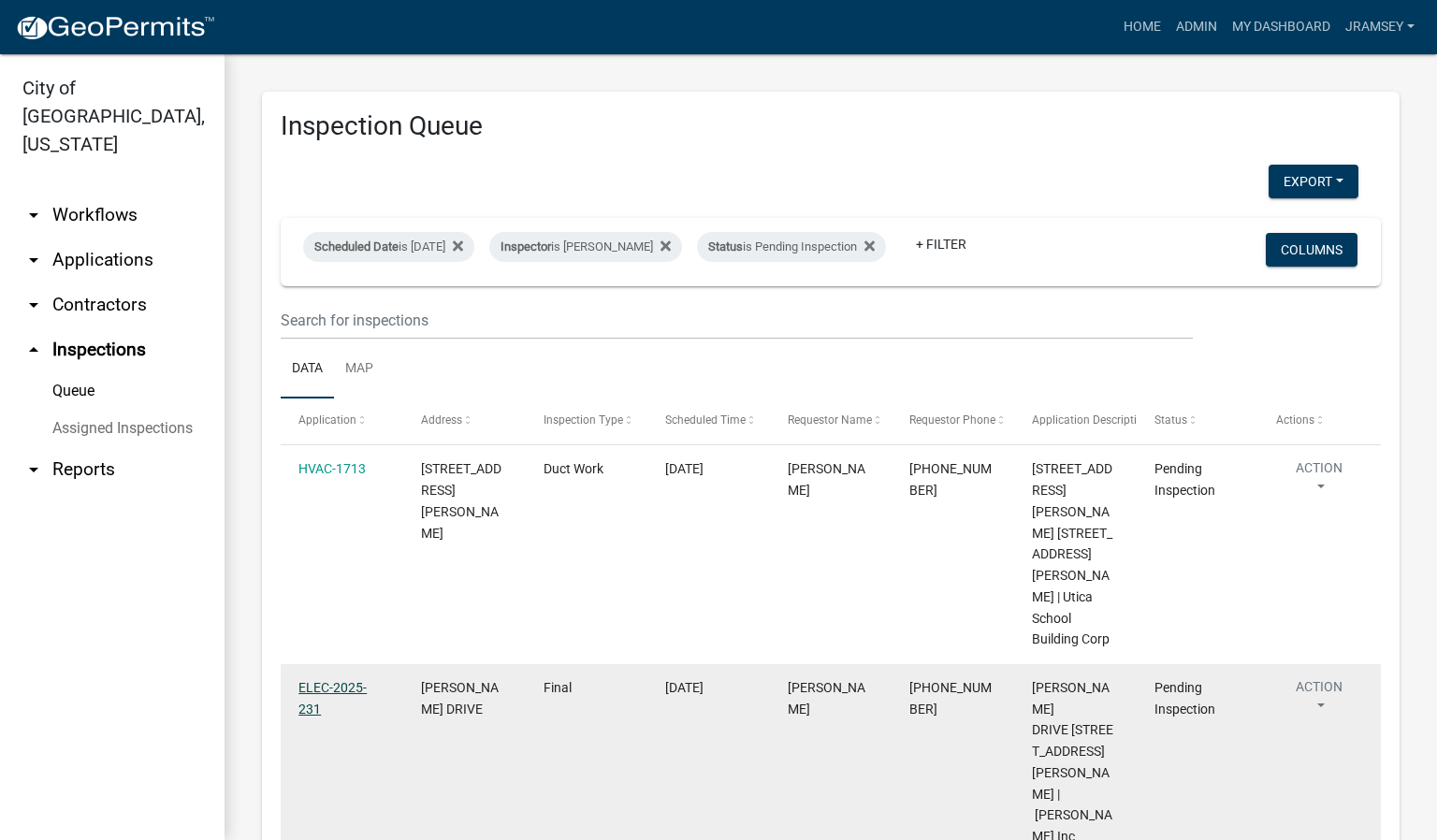
click at [342, 679] on link "ELEC-2025-231" at bounding box center [333, 697] width 68 height 37
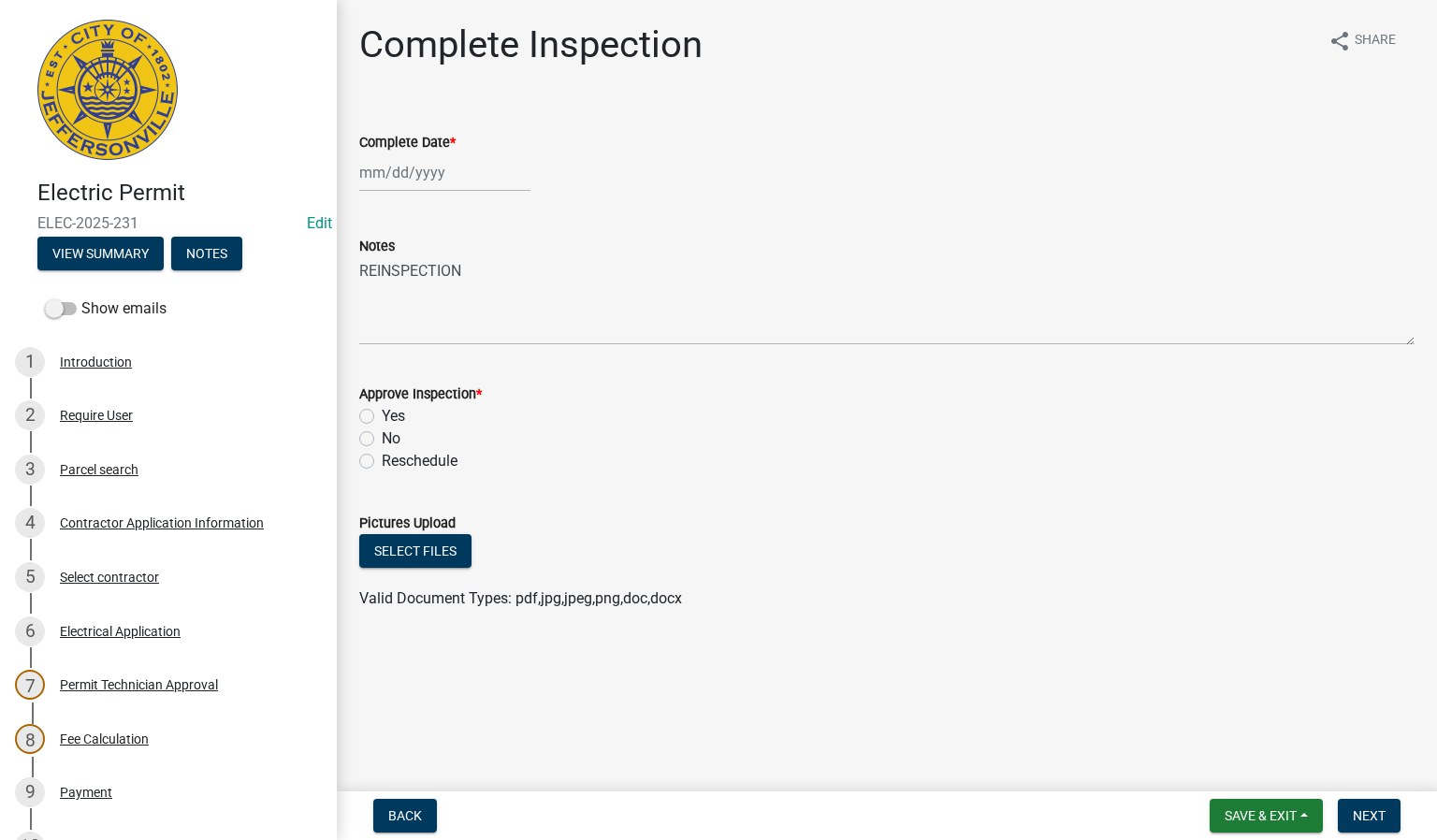
click at [369, 178] on div at bounding box center [444, 172] width 171 height 39
select select "9"
select select "2025"
click at [463, 365] on div "25" at bounding box center [468, 362] width 30 height 30
type input "[DATE]"
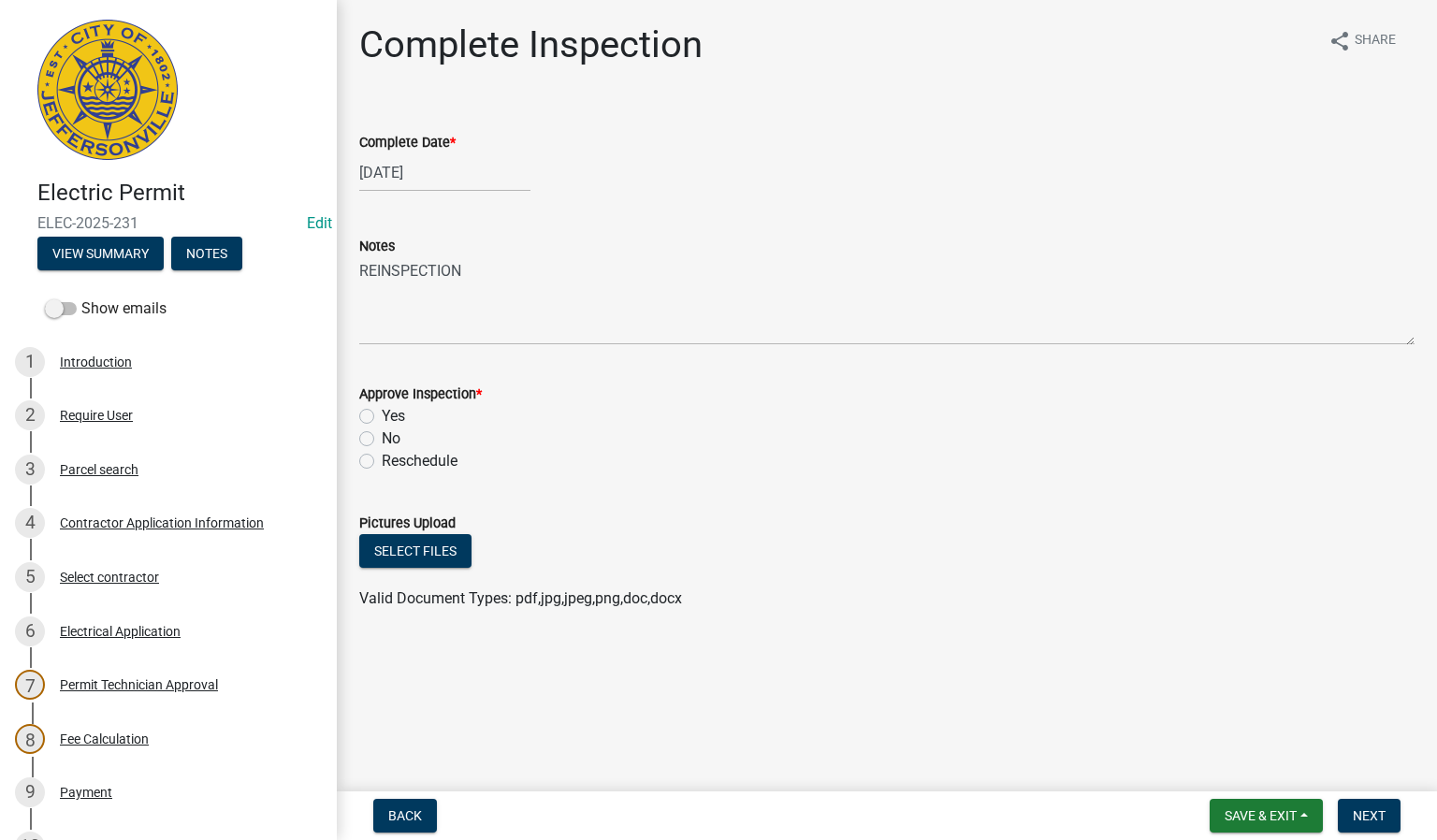
click at [382, 413] on label "Yes" at bounding box center [393, 416] width 24 height 23
click at [382, 413] on input "Yes" at bounding box center [388, 410] width 12 height 12
radio input "true"
click at [1357, 812] on span "Next" at bounding box center [1369, 815] width 33 height 15
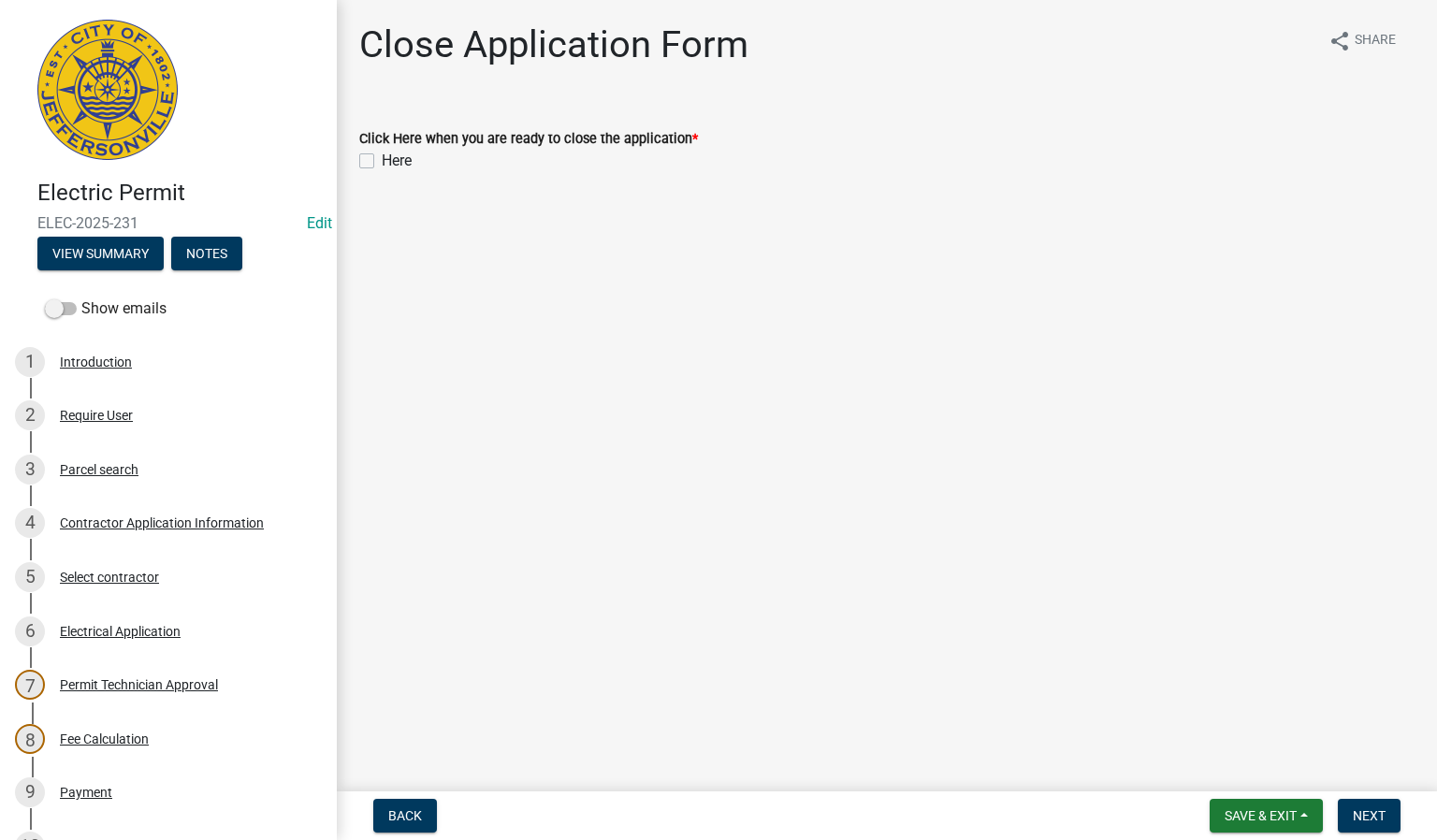
click at [382, 160] on label "Here" at bounding box center [397, 161] width 30 height 23
click at [382, 160] on input "Here" at bounding box center [388, 155] width 12 height 12
checkbox input "true"
click at [1371, 814] on span "Next" at bounding box center [1369, 815] width 33 height 15
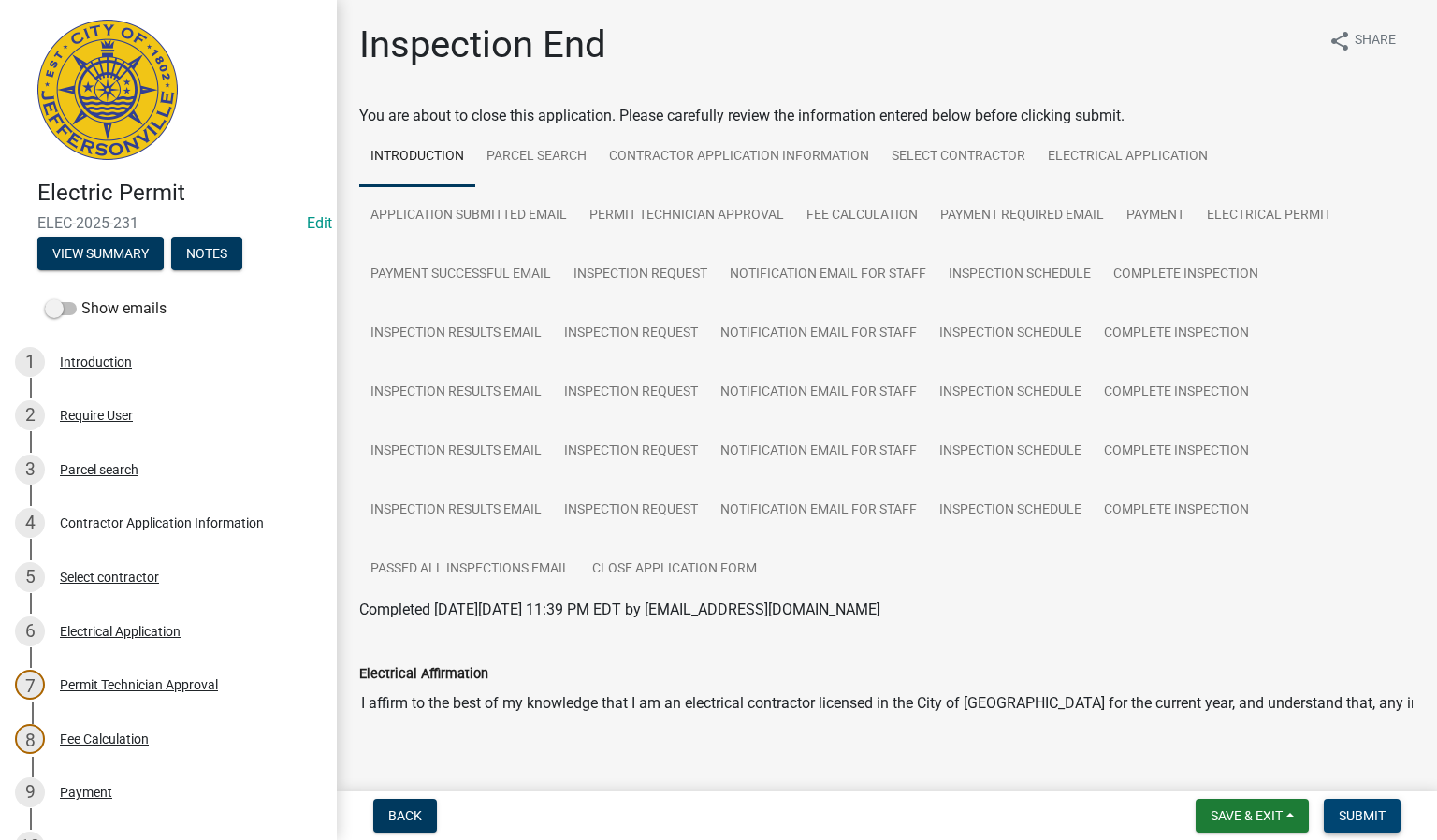
click at [1373, 808] on span "Submit" at bounding box center [1361, 815] width 46 height 15
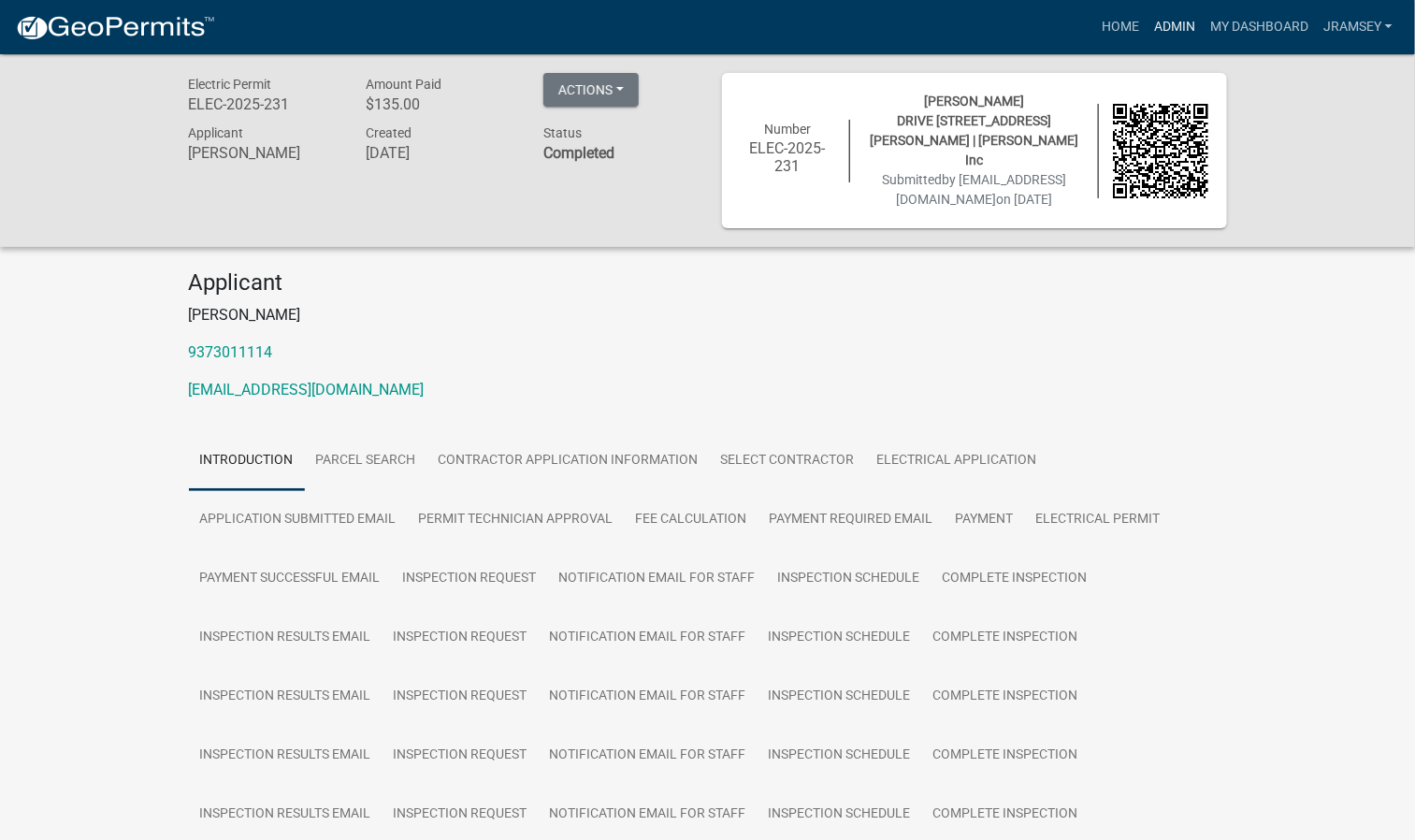
click at [1182, 35] on link "Admin" at bounding box center [1174, 27] width 56 height 36
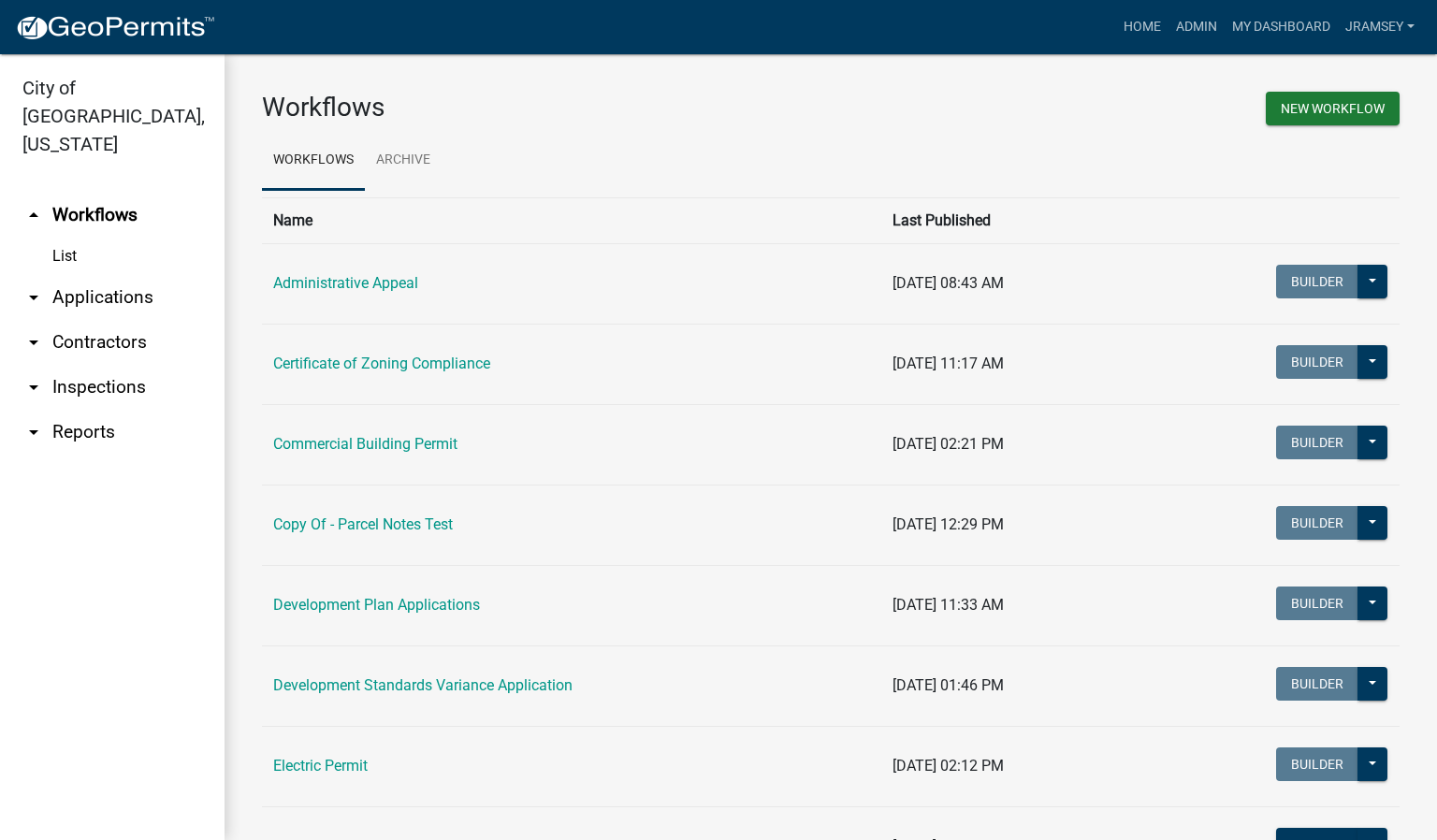
click at [113, 365] on link "arrow_drop_down Inspections" at bounding box center [112, 386] width 224 height 44
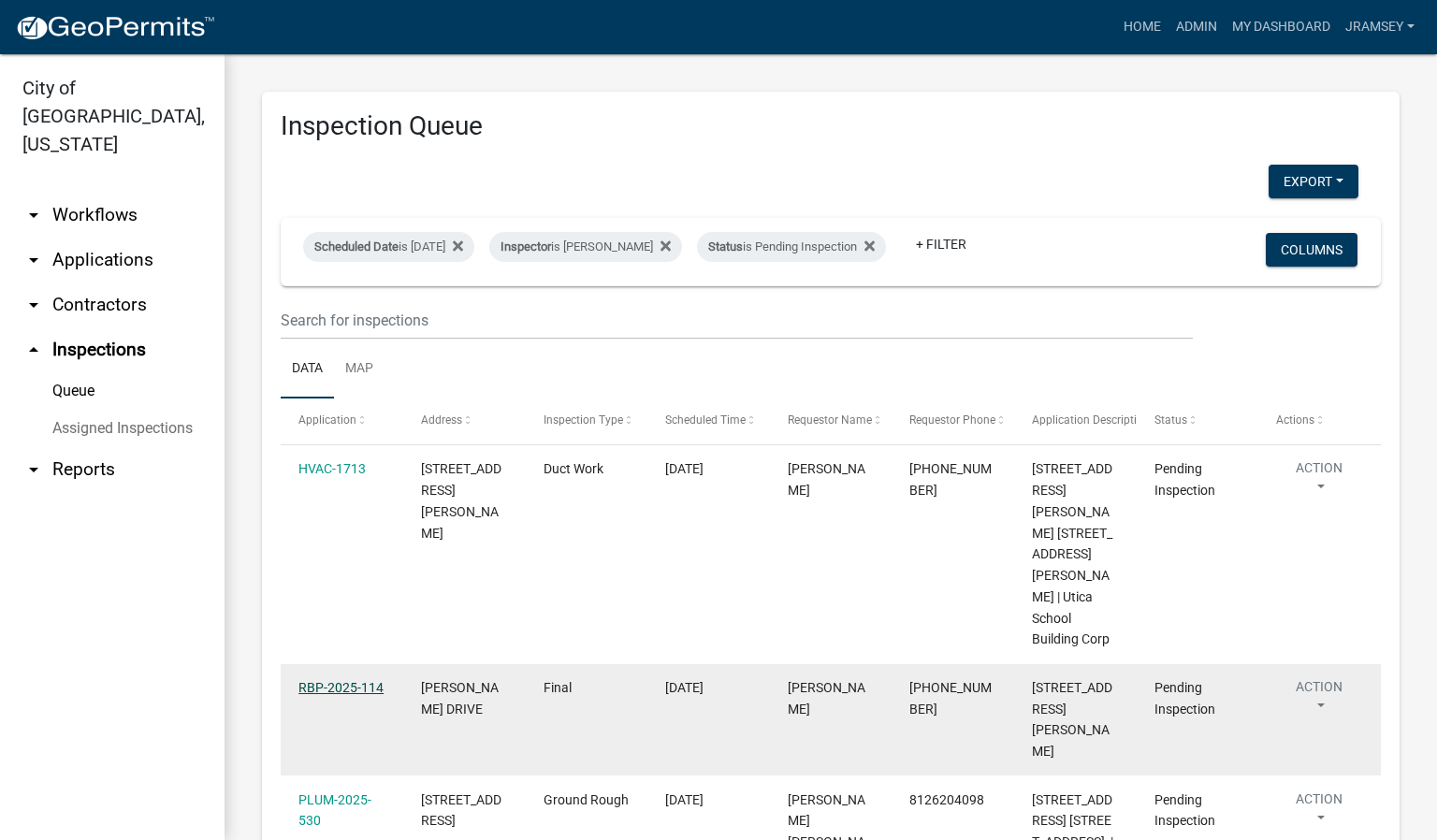
click at [352, 679] on link "RBP-2025-114" at bounding box center [341, 687] width 85 height 15
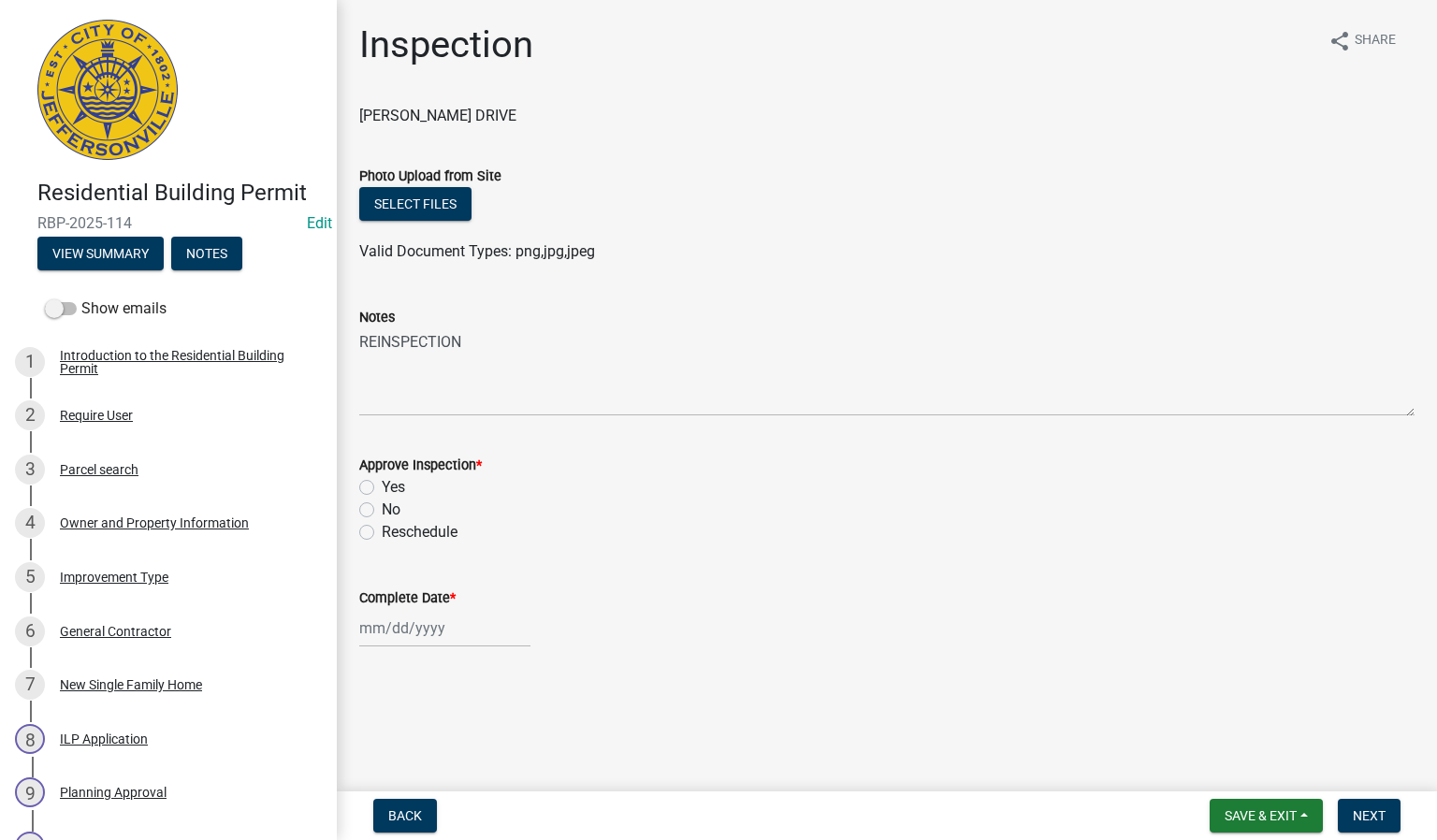
click at [382, 493] on label "Yes" at bounding box center [393, 488] width 24 height 23
click at [382, 489] on input "Yes" at bounding box center [388, 482] width 12 height 12
radio input "true"
click at [386, 617] on div at bounding box center [444, 627] width 171 height 39
select select "9"
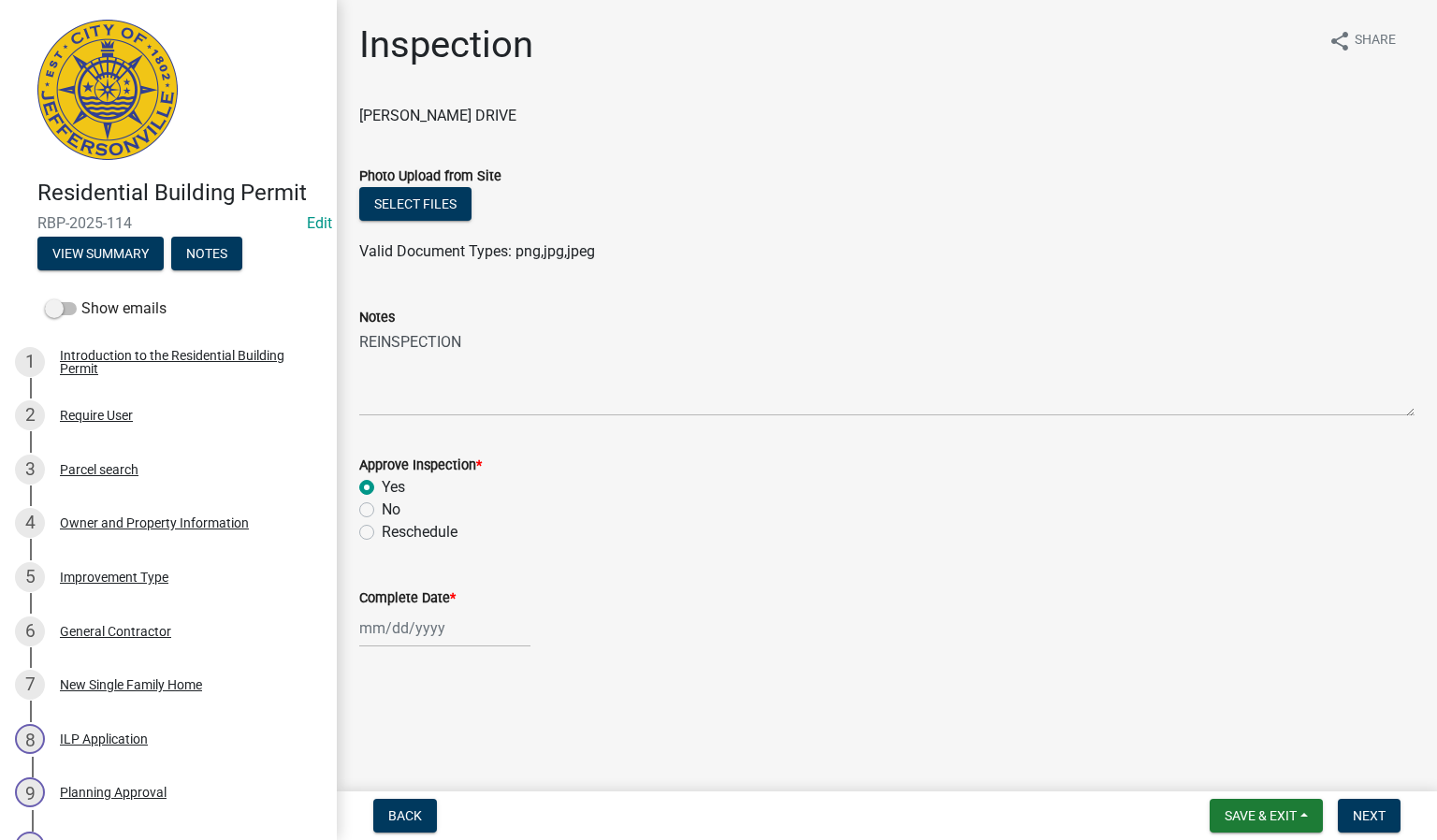
select select "2025"
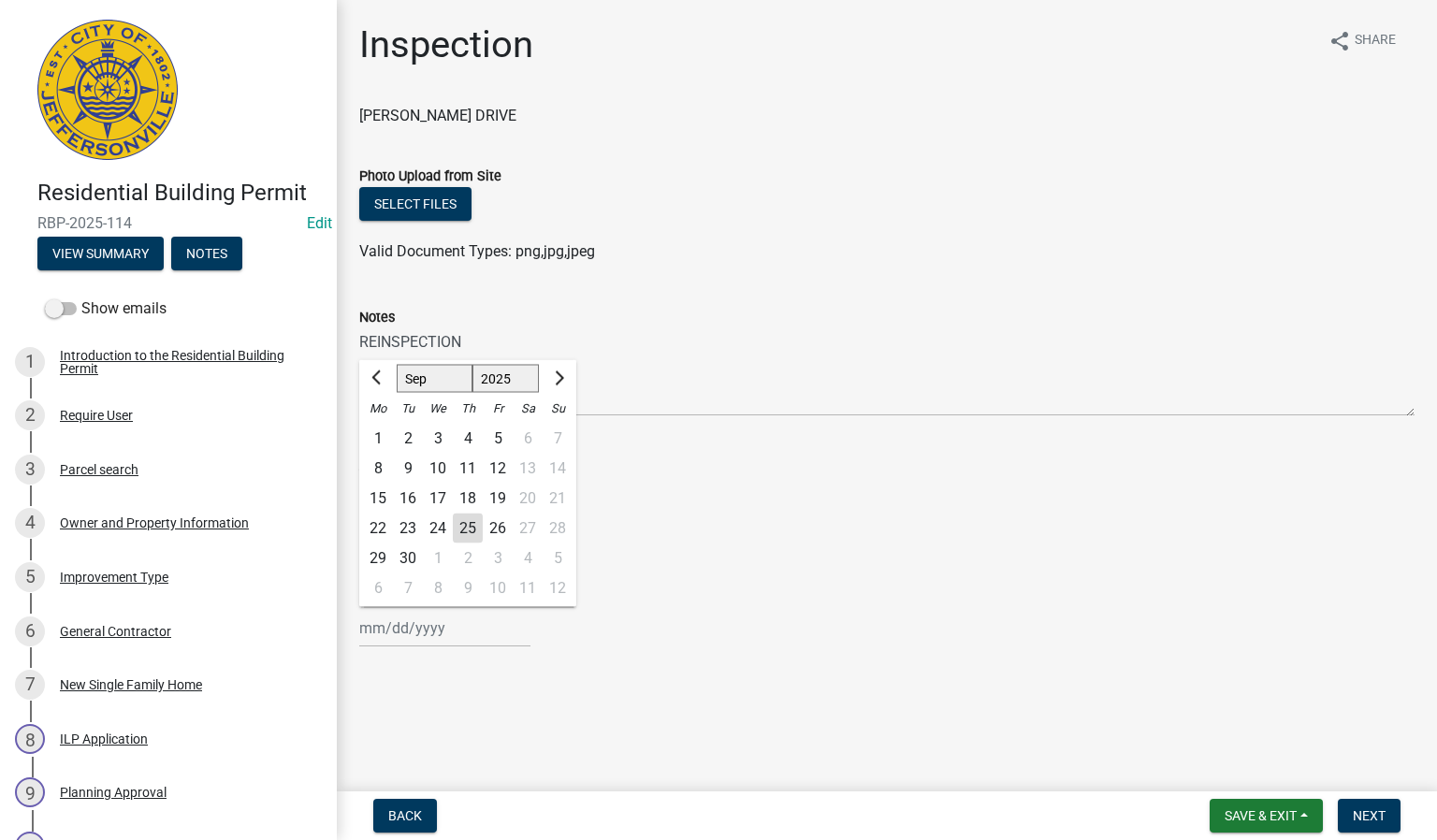
click at [470, 524] on div "25" at bounding box center [468, 528] width 30 height 30
type input "[DATE]"
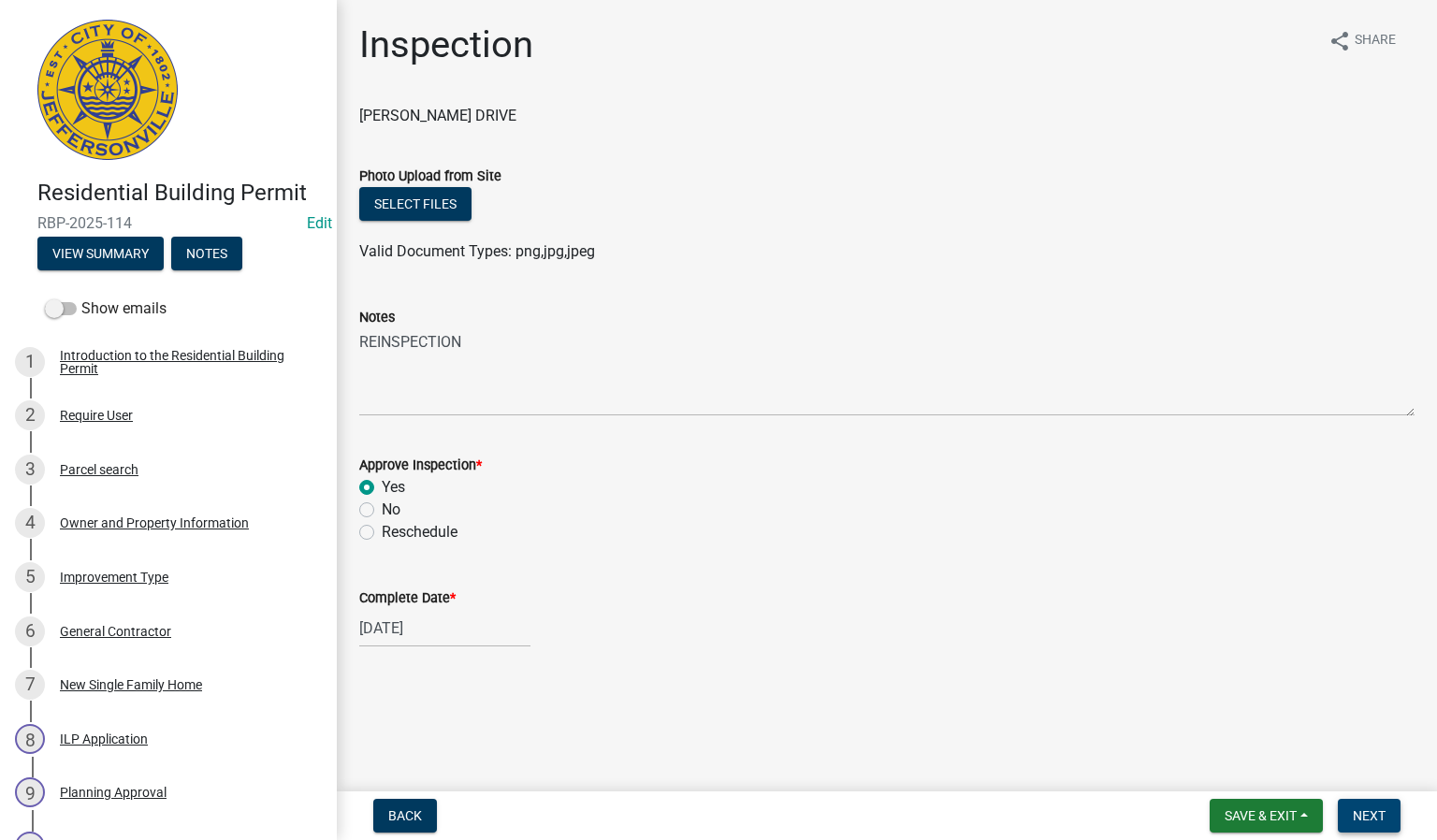
click at [1390, 808] on button "Next" at bounding box center [1369, 815] width 62 height 34
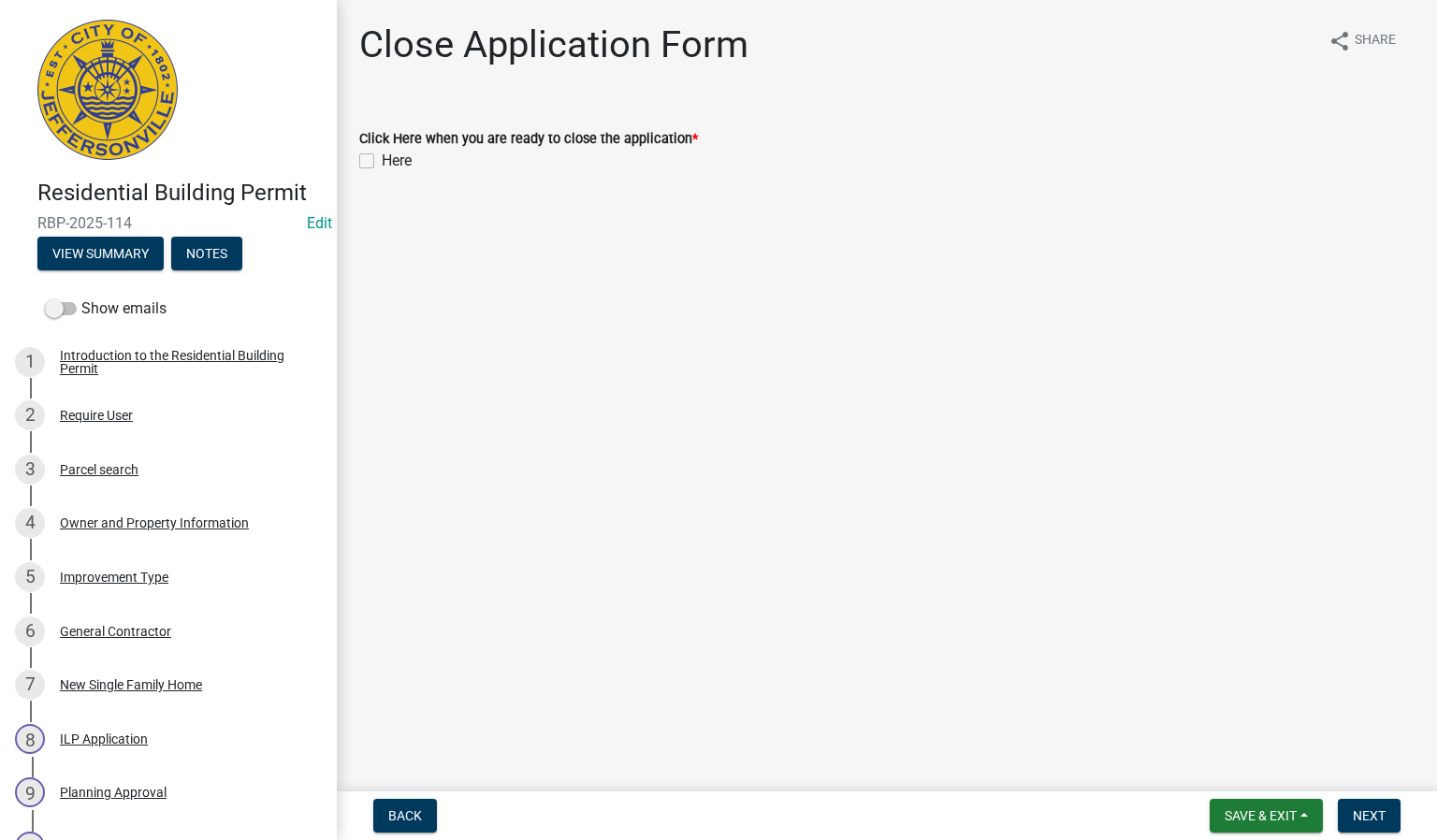
click at [382, 158] on label "Here" at bounding box center [397, 161] width 30 height 23
click at [382, 158] on input "Here" at bounding box center [388, 155] width 12 height 12
checkbox input "true"
click at [1357, 814] on span "Next" at bounding box center [1369, 815] width 33 height 15
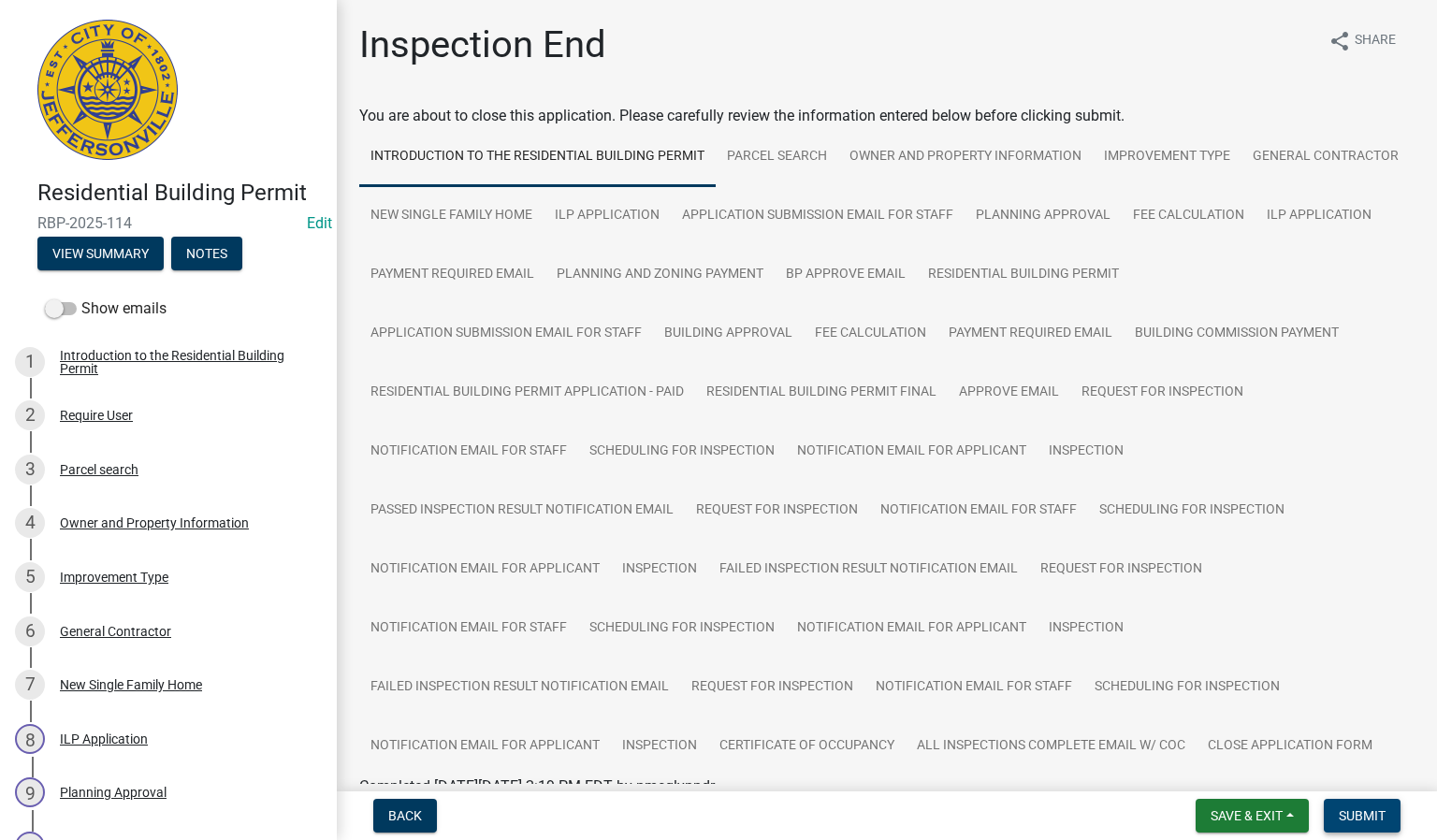
click at [1342, 814] on span "Submit" at bounding box center [1361, 815] width 46 height 15
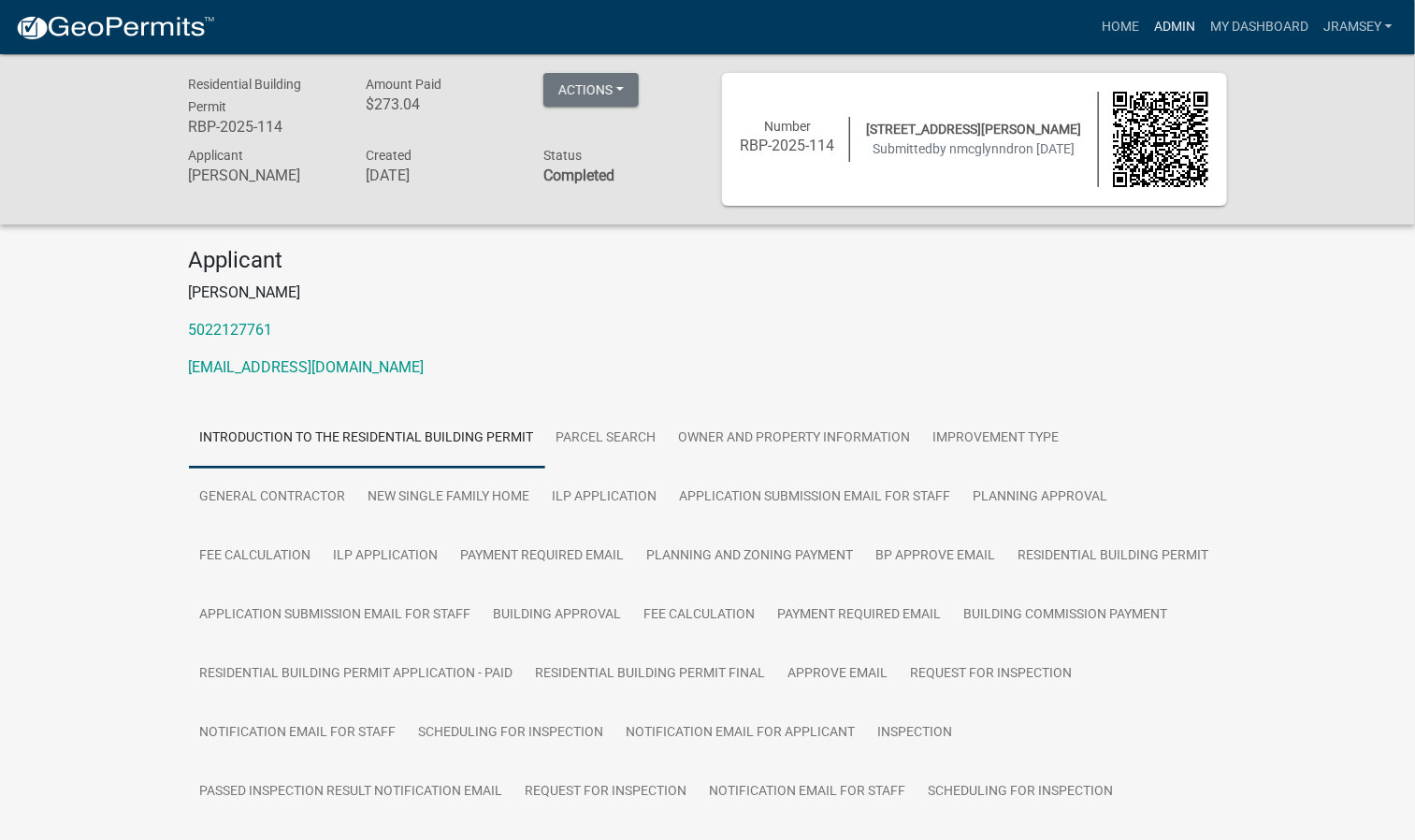
click at [1168, 34] on link "Admin" at bounding box center [1174, 27] width 56 height 36
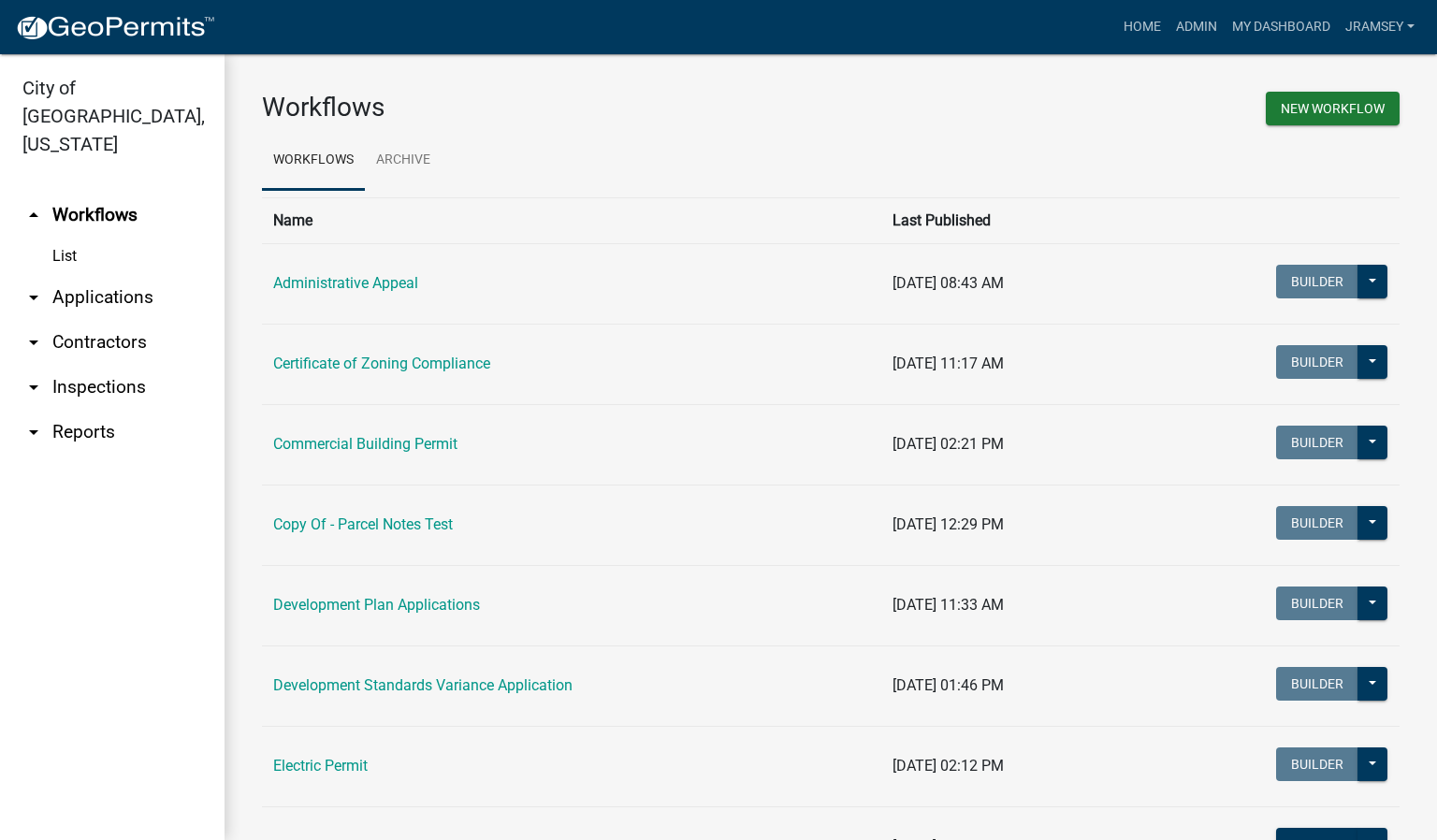
click at [96, 365] on link "arrow_drop_down Inspections" at bounding box center [112, 386] width 224 height 44
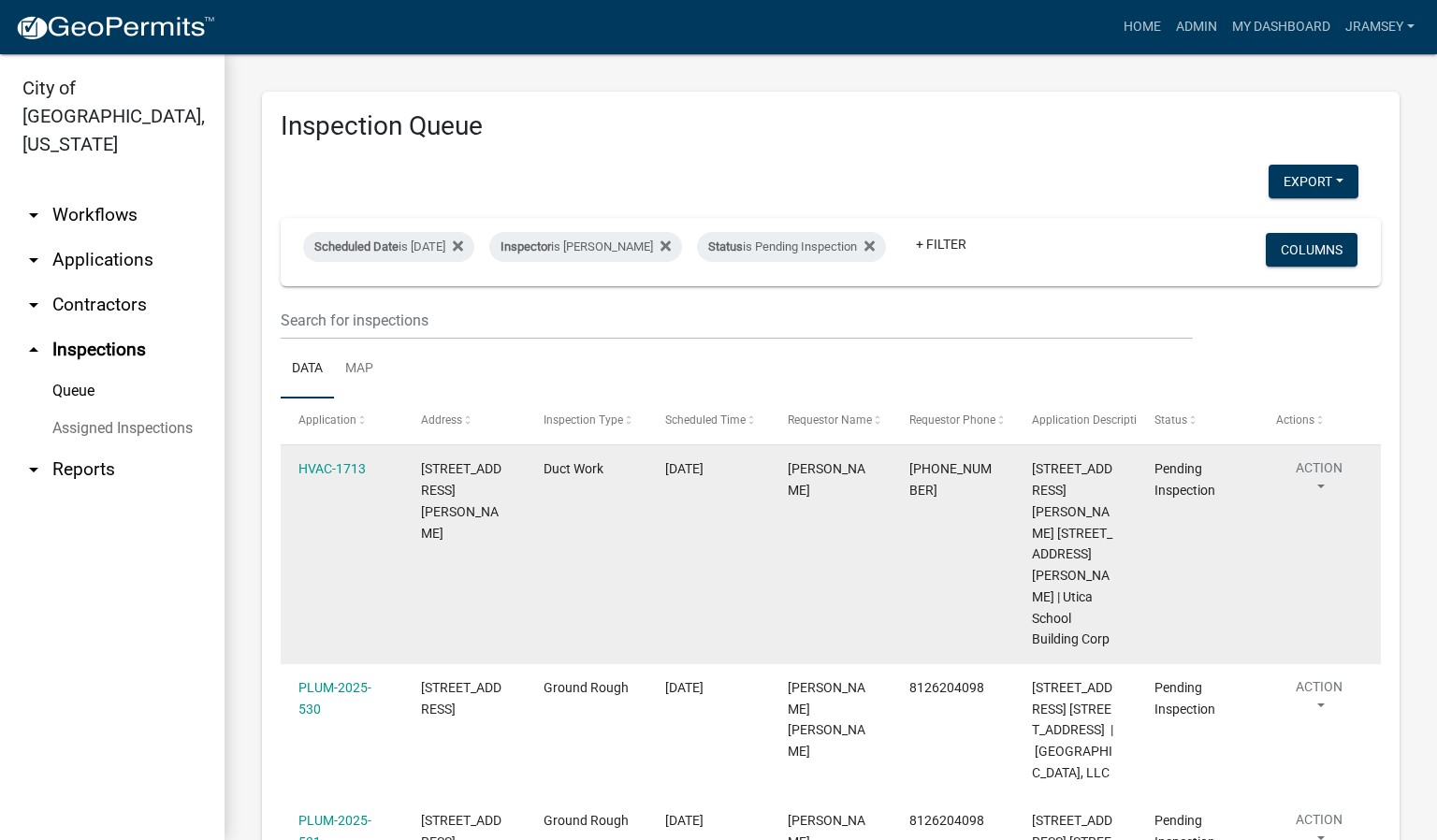
scroll to position [140, 0]
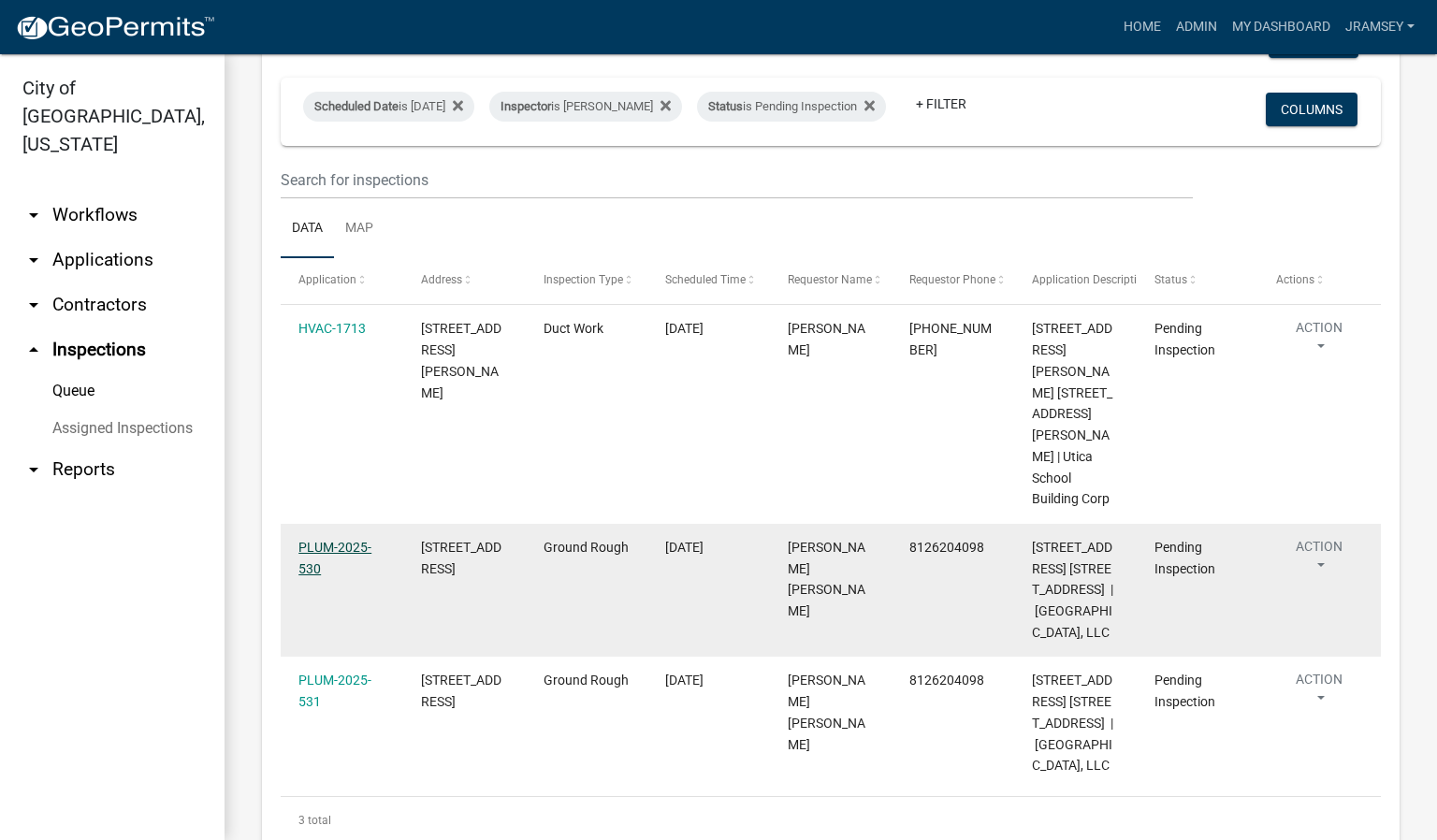
click at [345, 540] on link "PLUM-2025-530" at bounding box center [335, 557] width 73 height 37
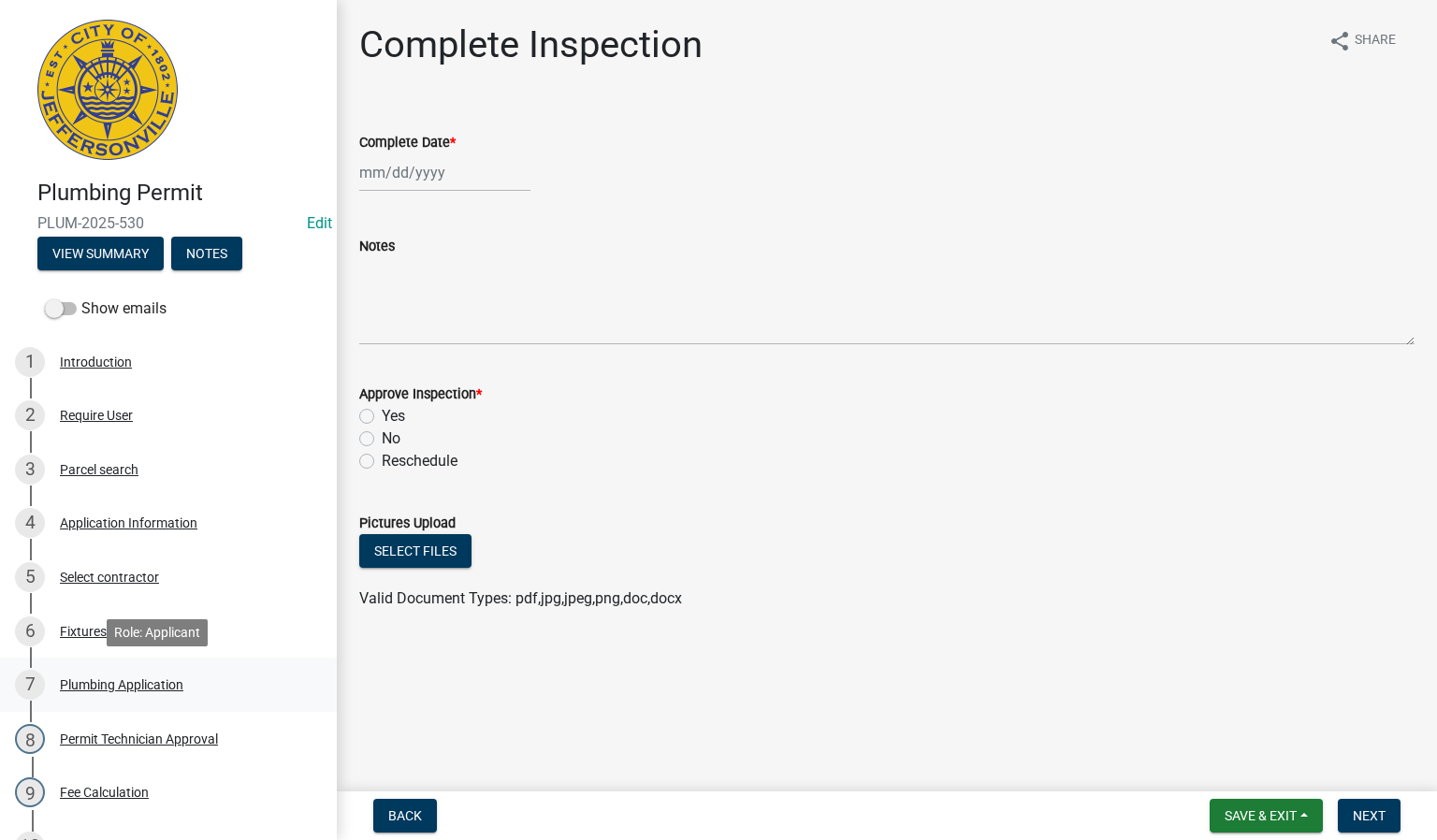
click at [104, 687] on div "Plumbing Application" at bounding box center [121, 684] width 124 height 13
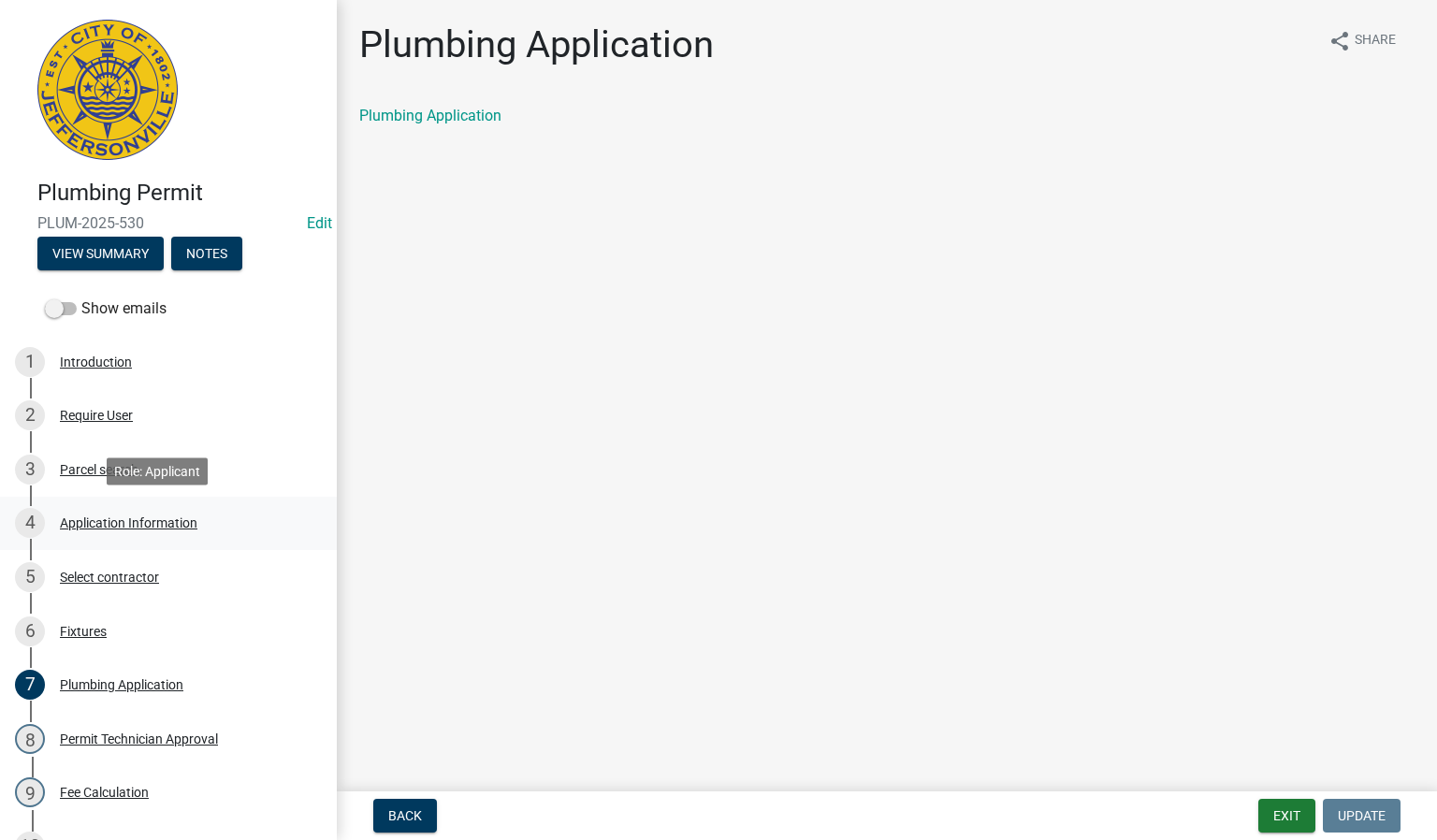
click at [104, 523] on div "Application Information" at bounding box center [128, 523] width 137 height 13
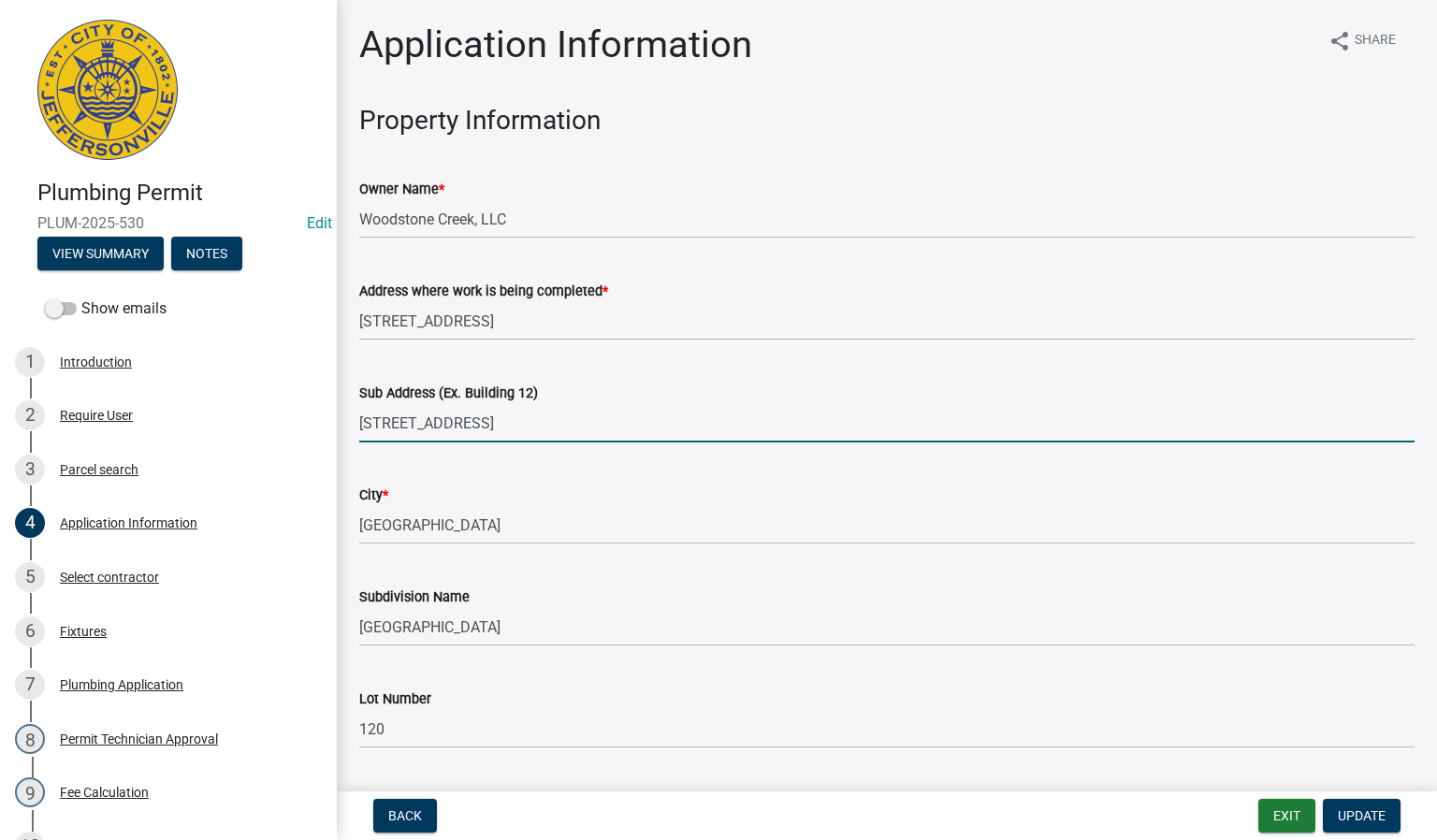
click at [522, 429] on input "[STREET_ADDRESS]" at bounding box center [887, 422] width 1055 height 39
type input "[STREET_ADDRESS]"
click at [1368, 817] on span "Update" at bounding box center [1361, 815] width 47 height 15
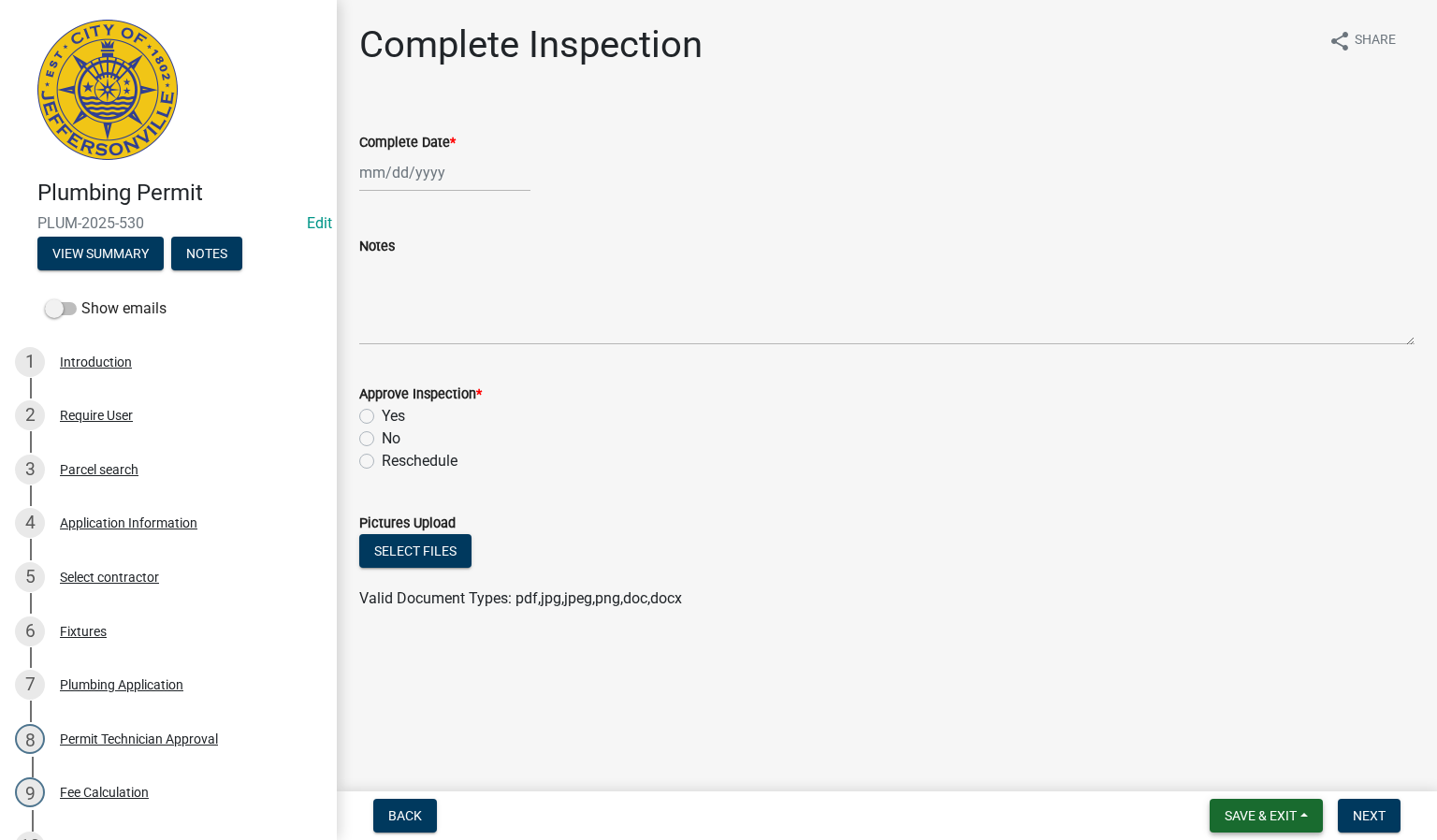
click at [1264, 805] on button "Save & Exit" at bounding box center [1266, 815] width 113 height 34
click at [1241, 771] on button "Save & Exit" at bounding box center [1248, 767] width 149 height 44
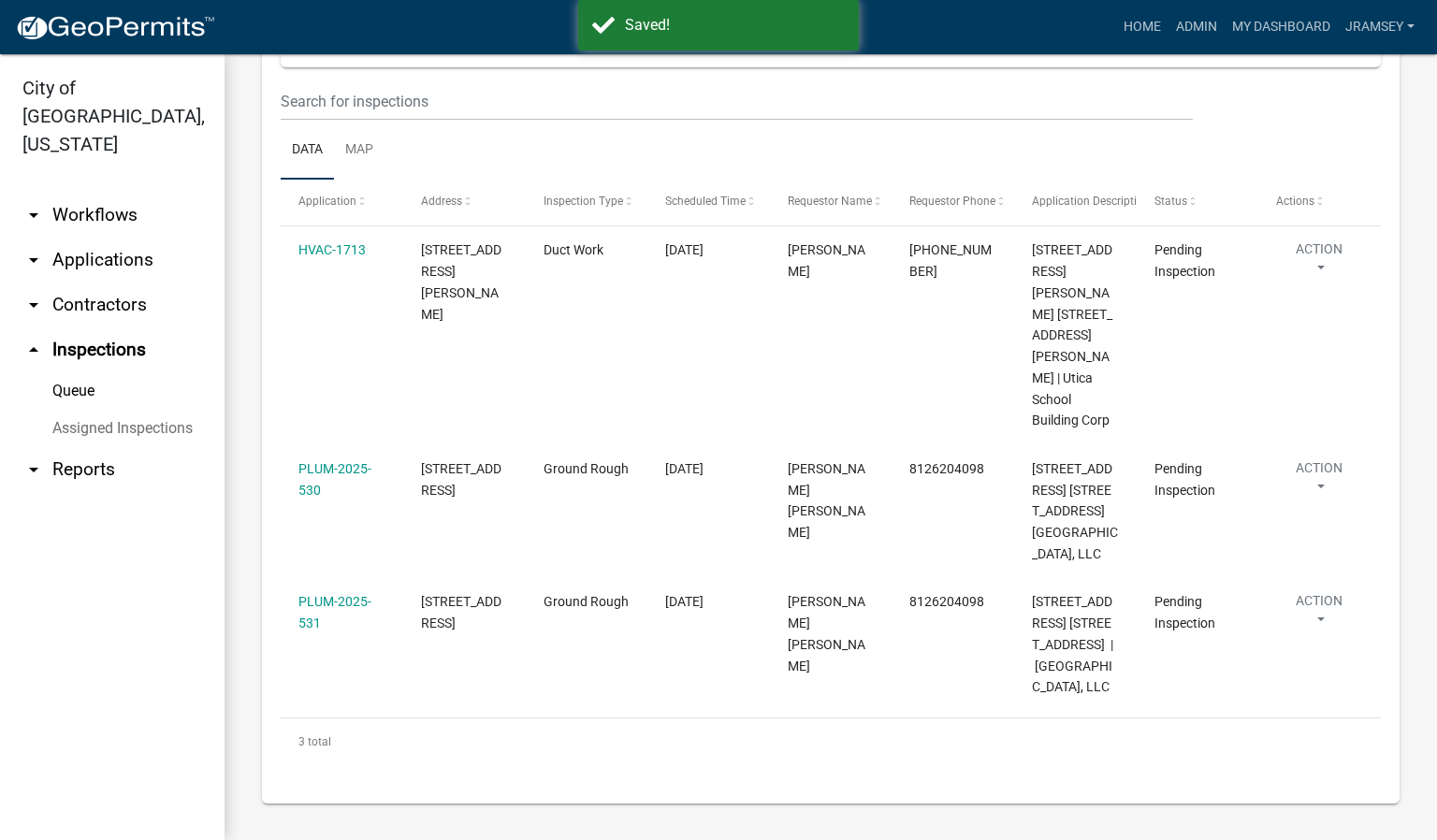
scroll to position [255, 0]
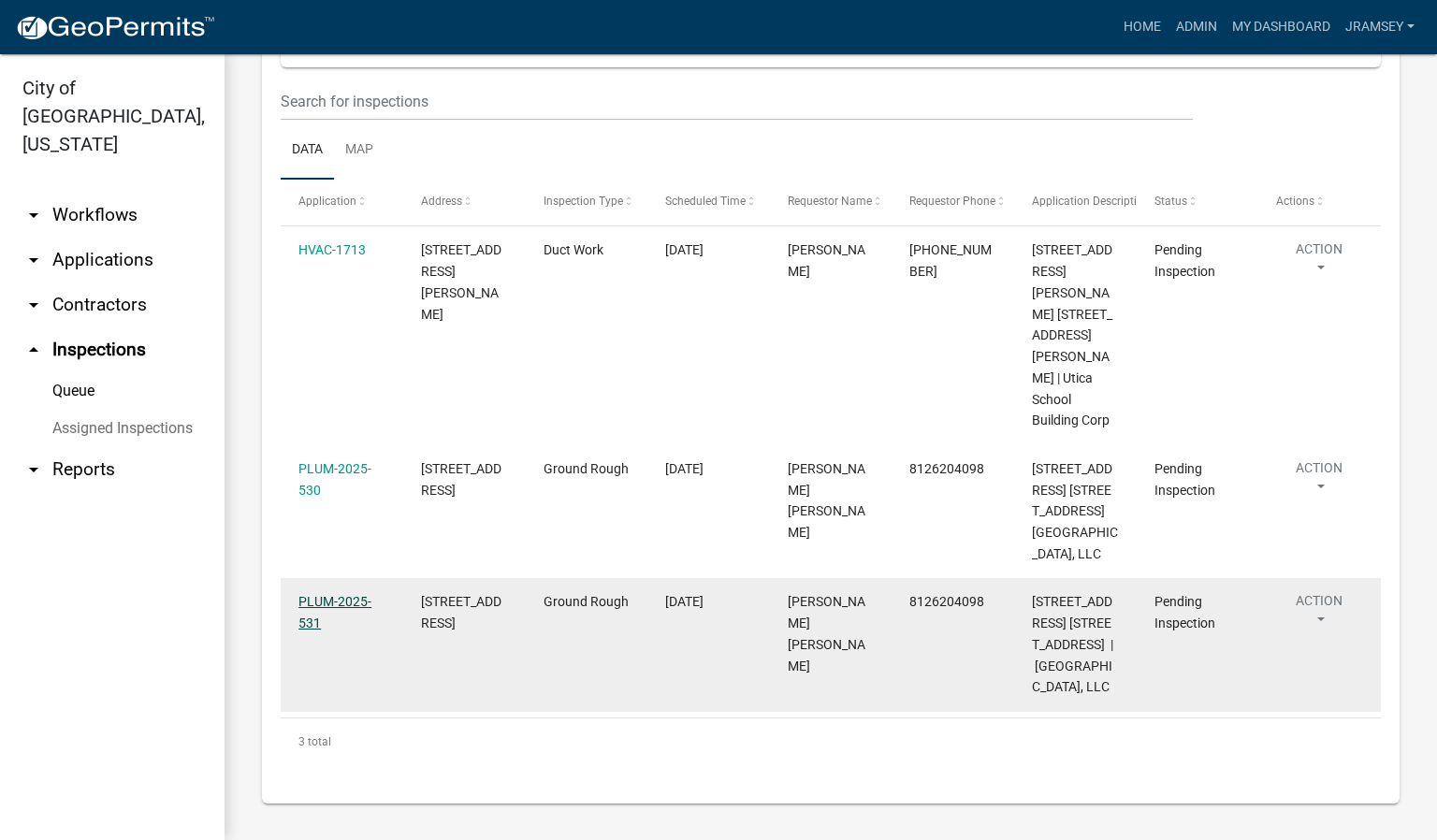
click at [334, 593] on link "PLUM-2025-531" at bounding box center [335, 611] width 73 height 37
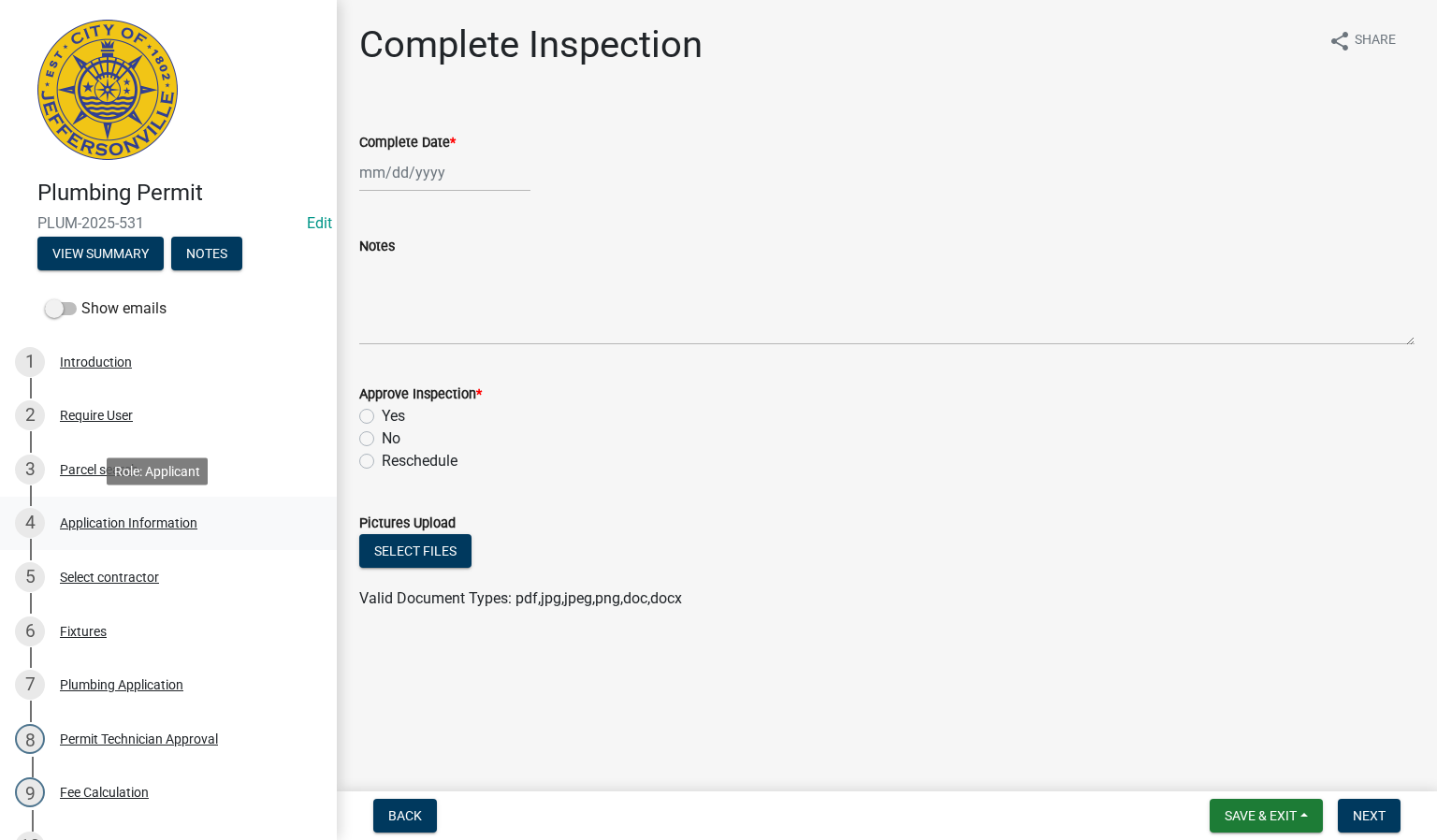
click at [132, 519] on div "Application Information" at bounding box center [128, 523] width 137 height 13
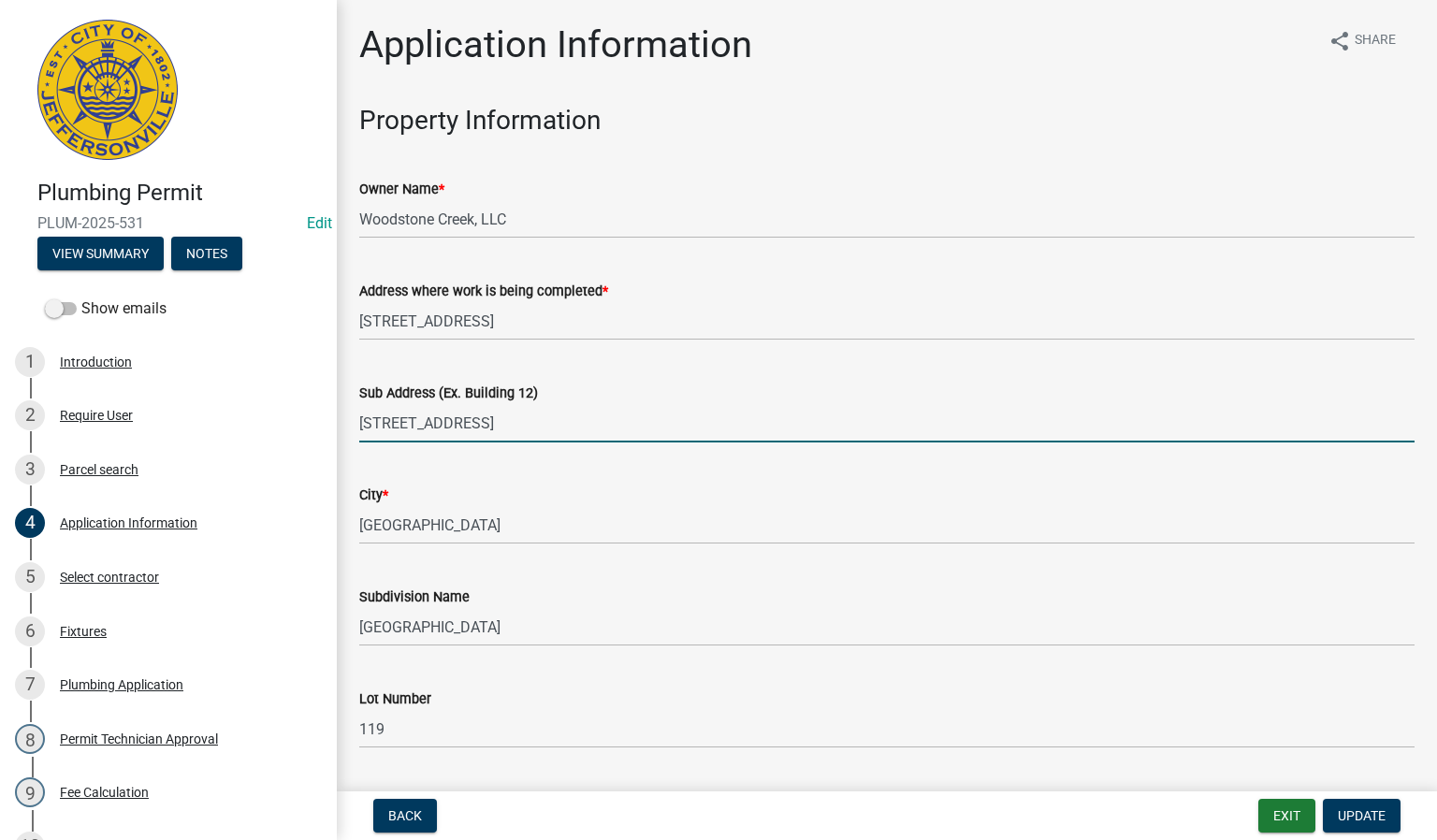
click at [523, 423] on input "[STREET_ADDRESS]" at bounding box center [887, 422] width 1055 height 39
type input "[STREET_ADDRESS]"
click at [1354, 817] on span "Update" at bounding box center [1361, 815] width 47 height 15
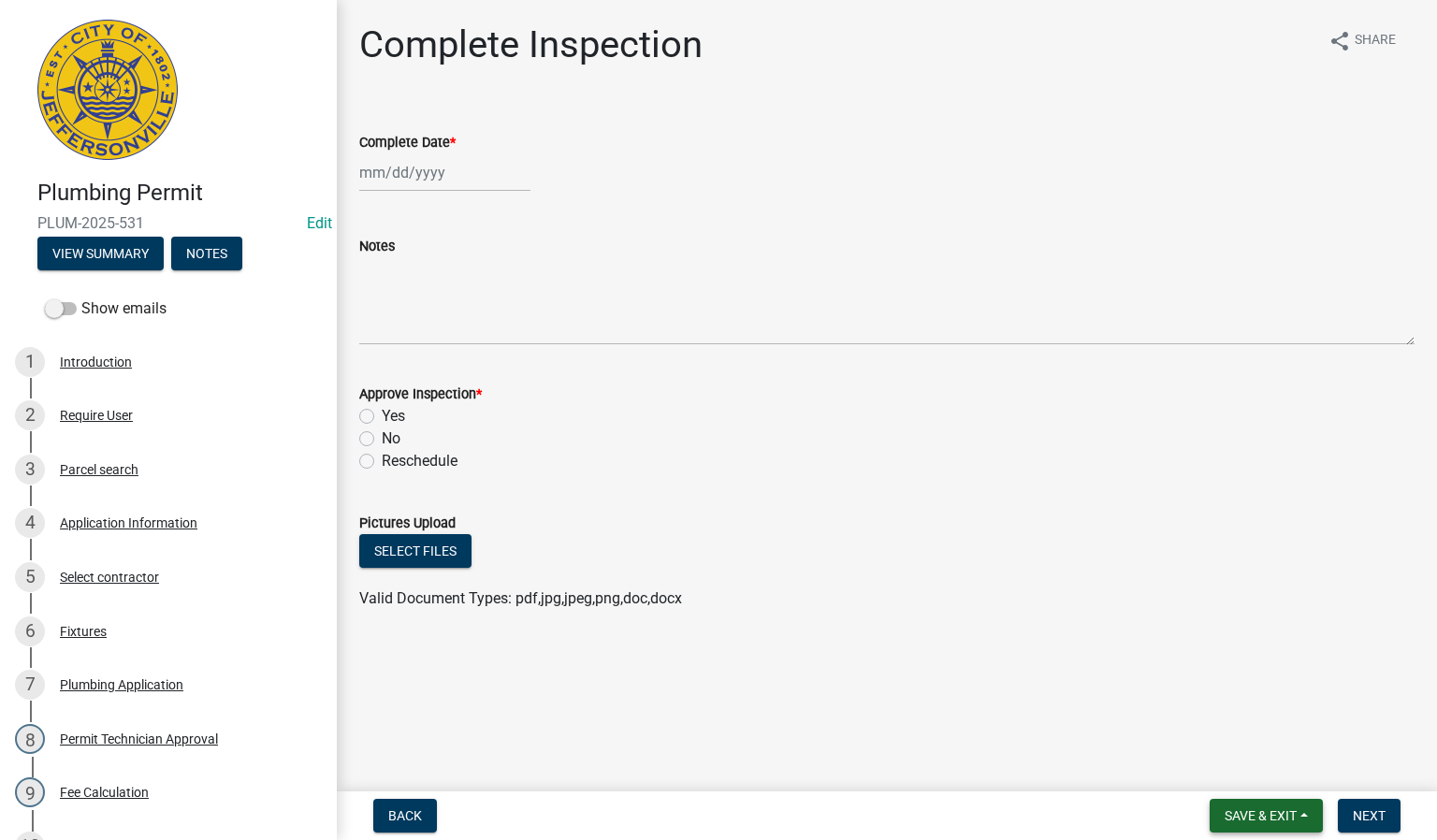
click at [1255, 817] on span "Save & Exit" at bounding box center [1260, 815] width 72 height 15
click at [1221, 777] on button "Save & Exit" at bounding box center [1248, 767] width 149 height 44
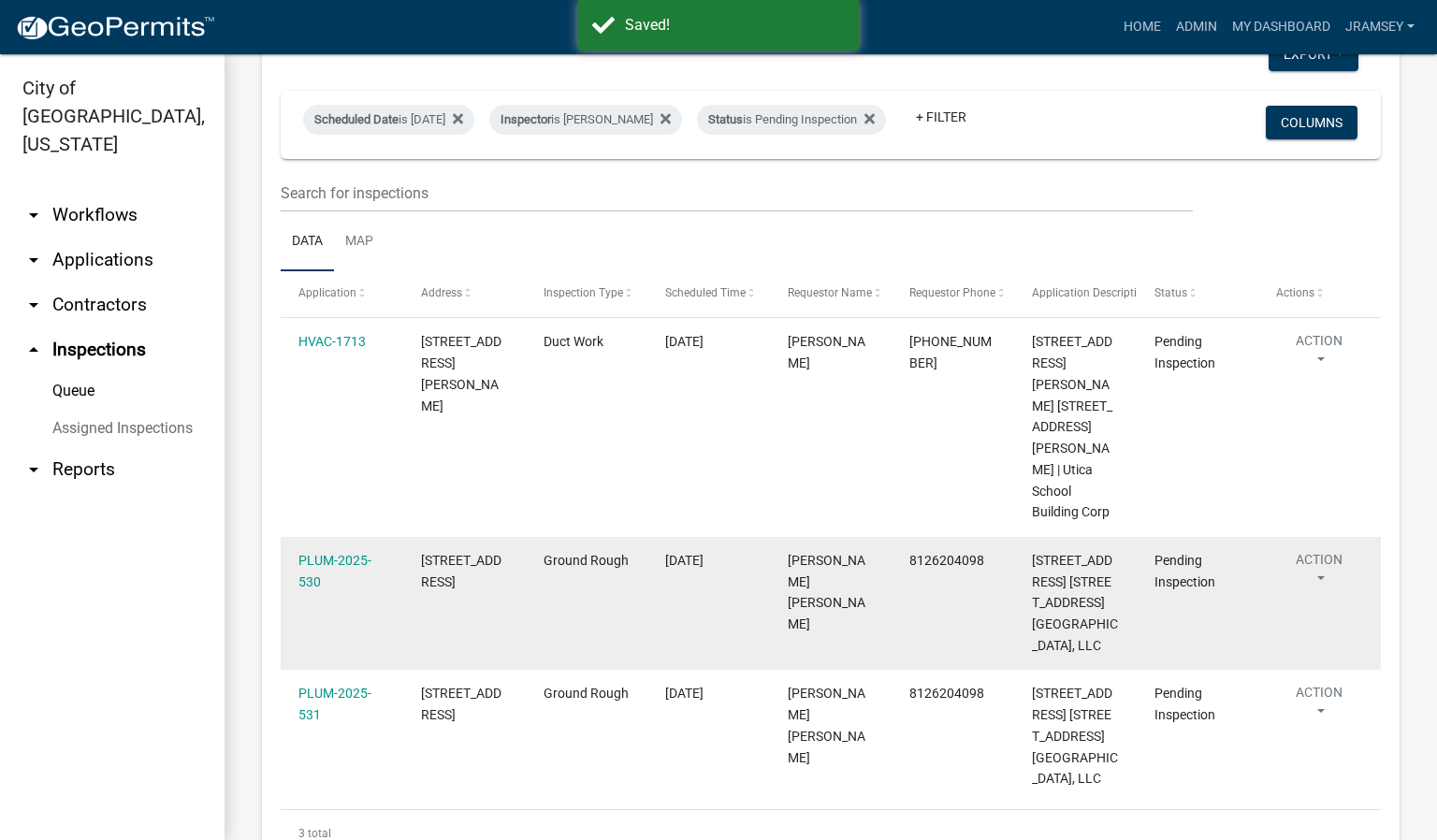
scroll to position [140, 0]
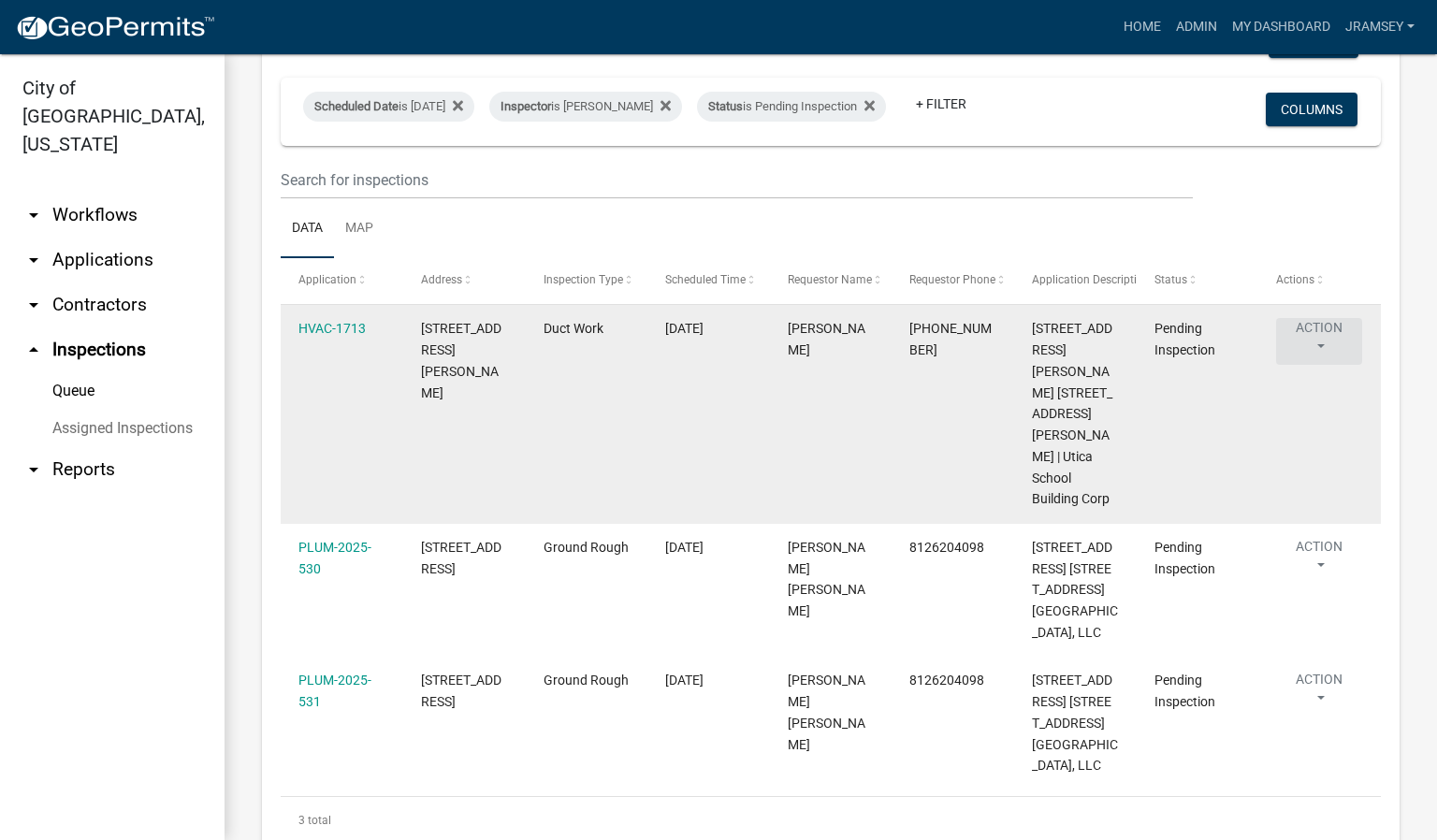
click at [1314, 349] on button "Action" at bounding box center [1319, 340] width 86 height 46
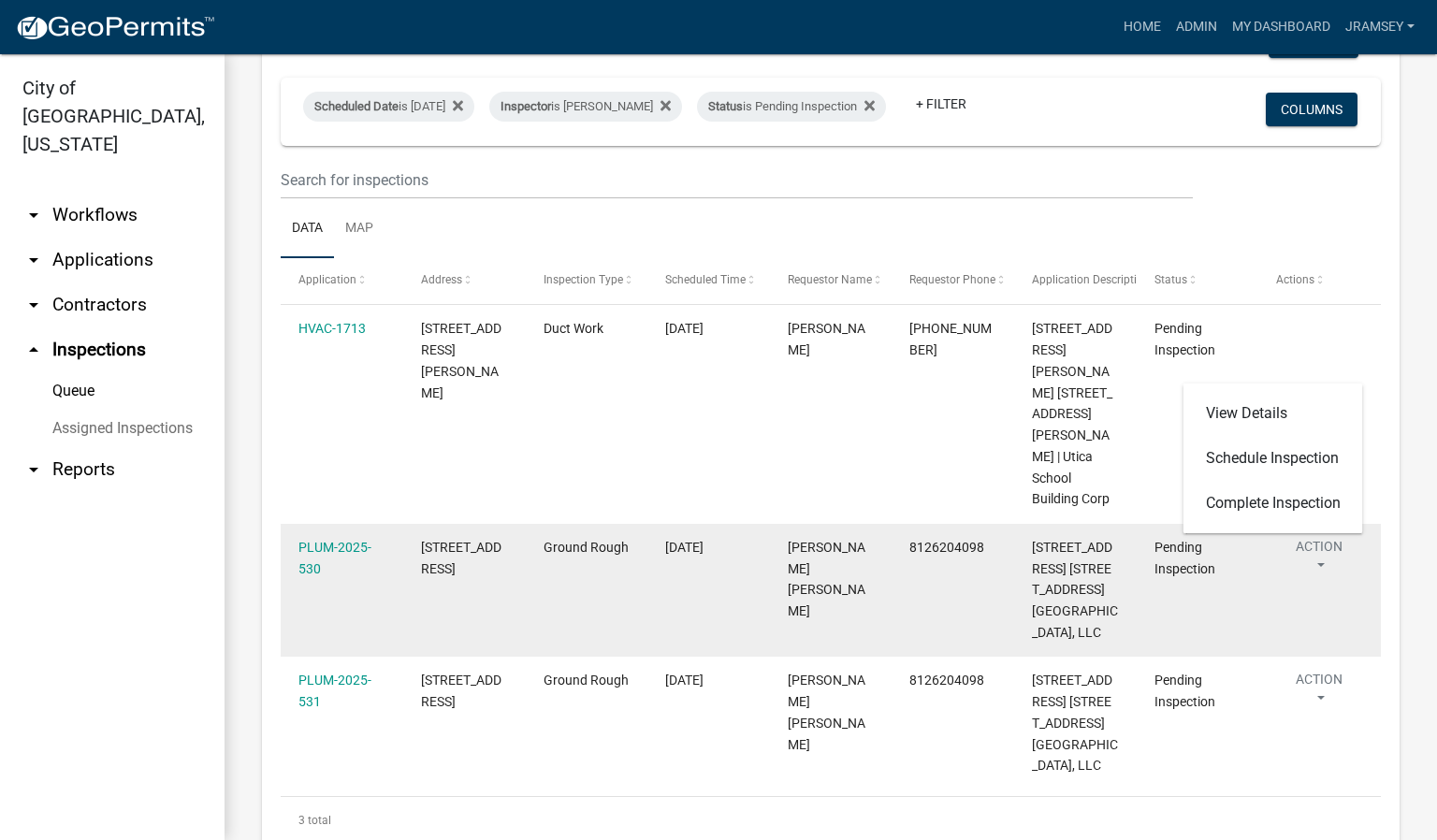
click at [1154, 618] on datatable-body-cell "Pending Inspection" at bounding box center [1198, 591] width 123 height 134
click at [1310, 537] on button "Action" at bounding box center [1319, 559] width 86 height 46
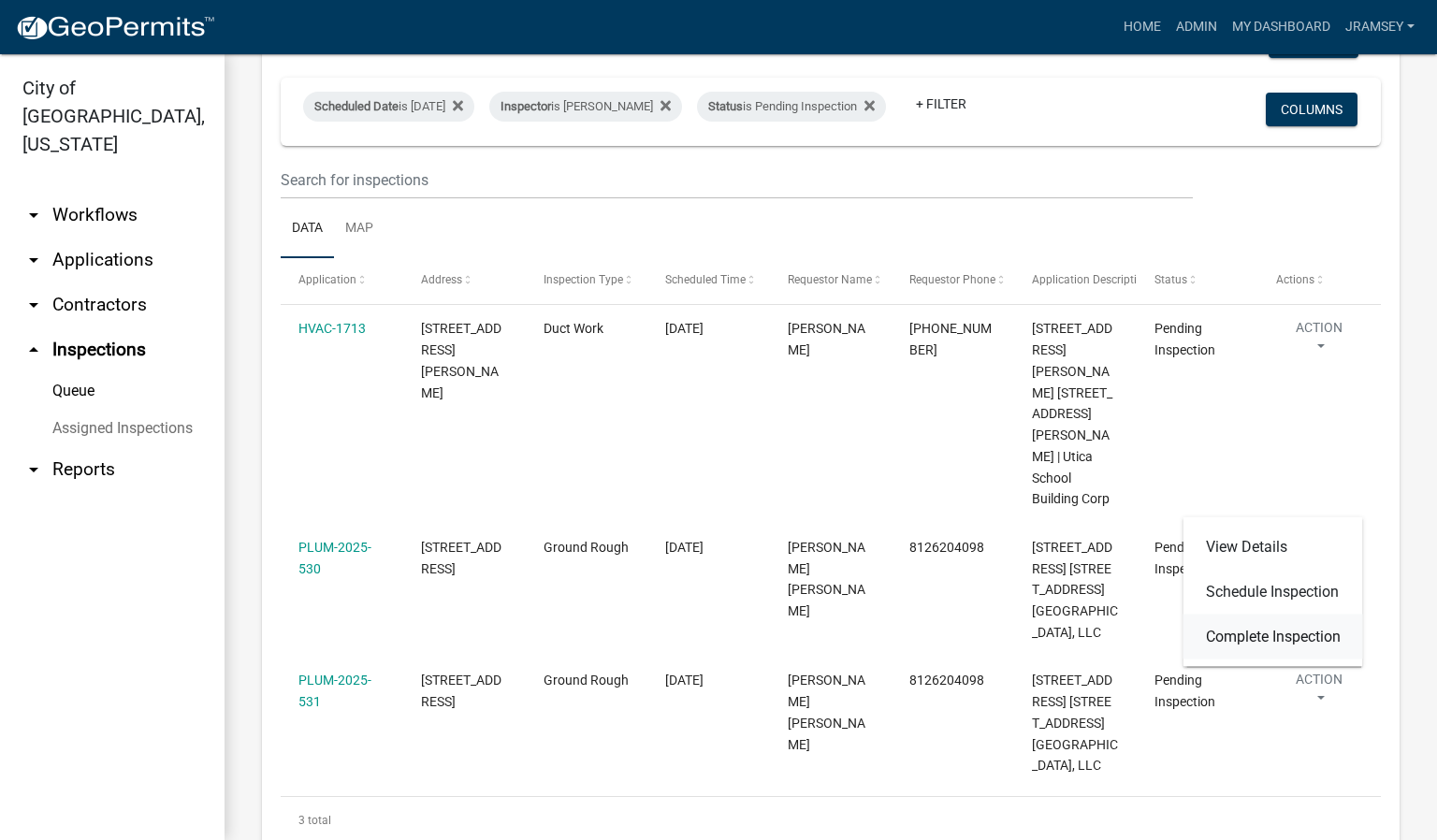
click at [1283, 626] on link "Complete Inspection" at bounding box center [1273, 636] width 180 height 44
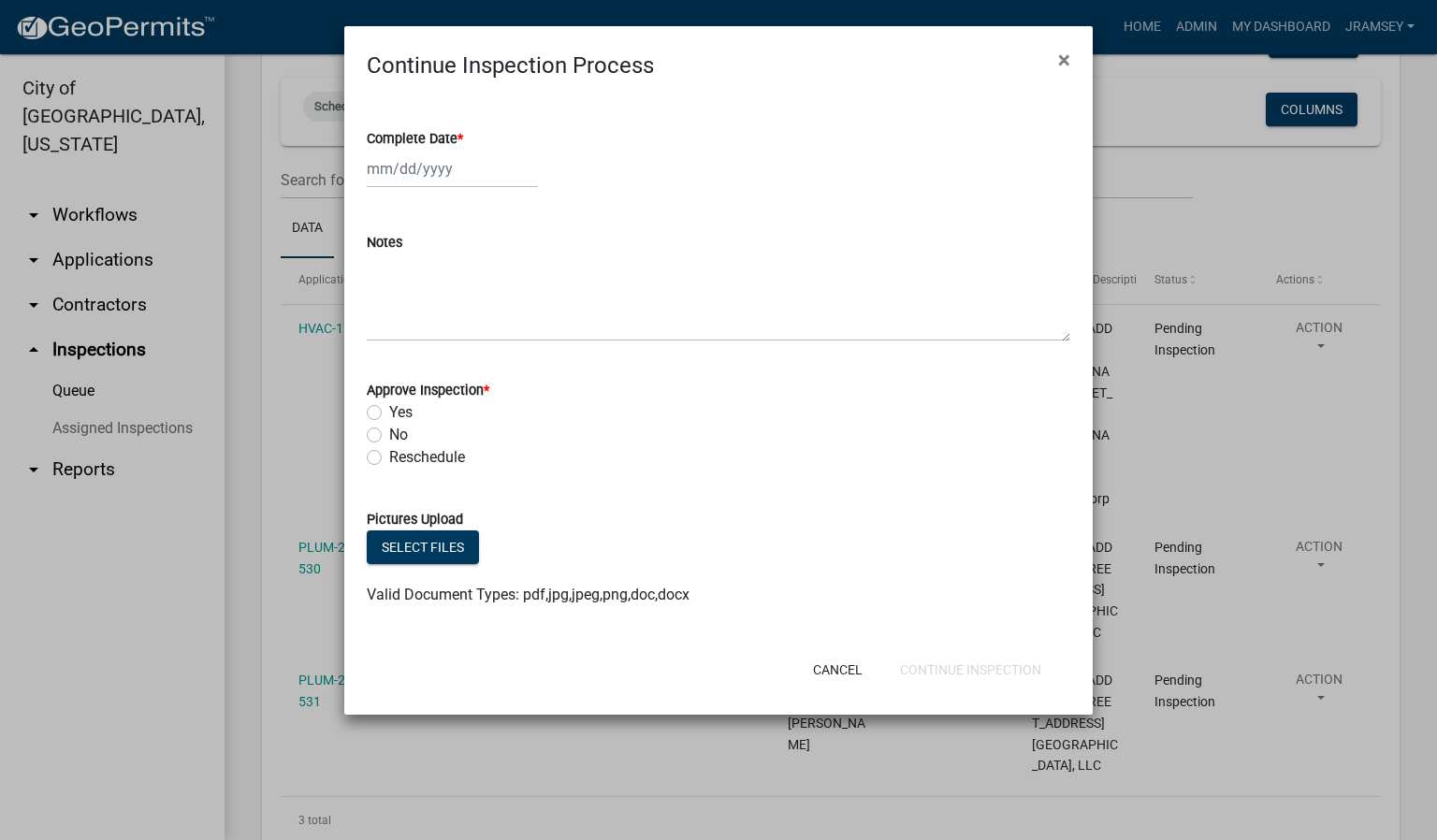
click at [415, 171] on div at bounding box center [452, 168] width 171 height 39
select select "9"
select select "2025"
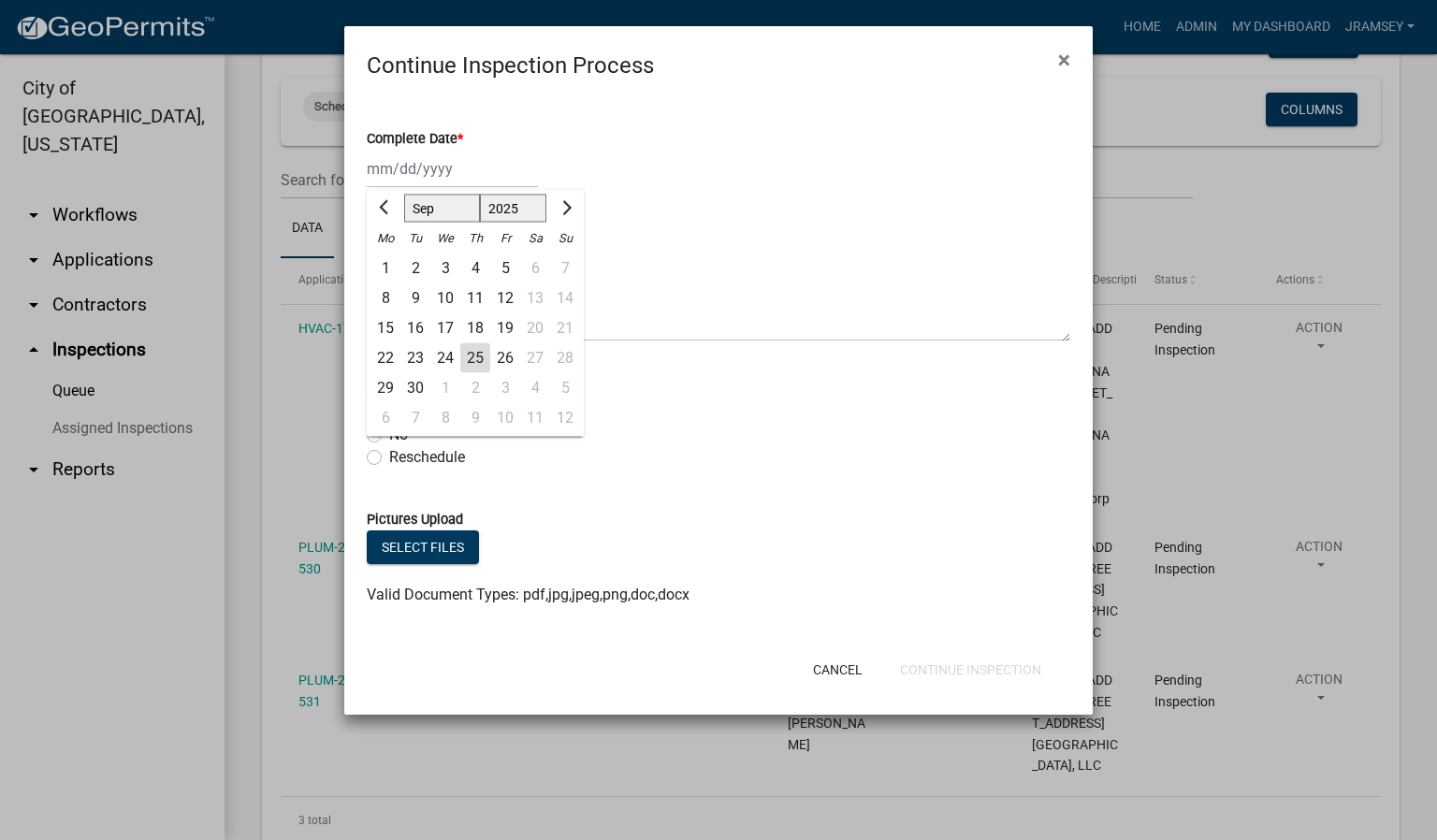
click at [476, 353] on div "25" at bounding box center [476, 358] width 30 height 30
type input "[DATE]"
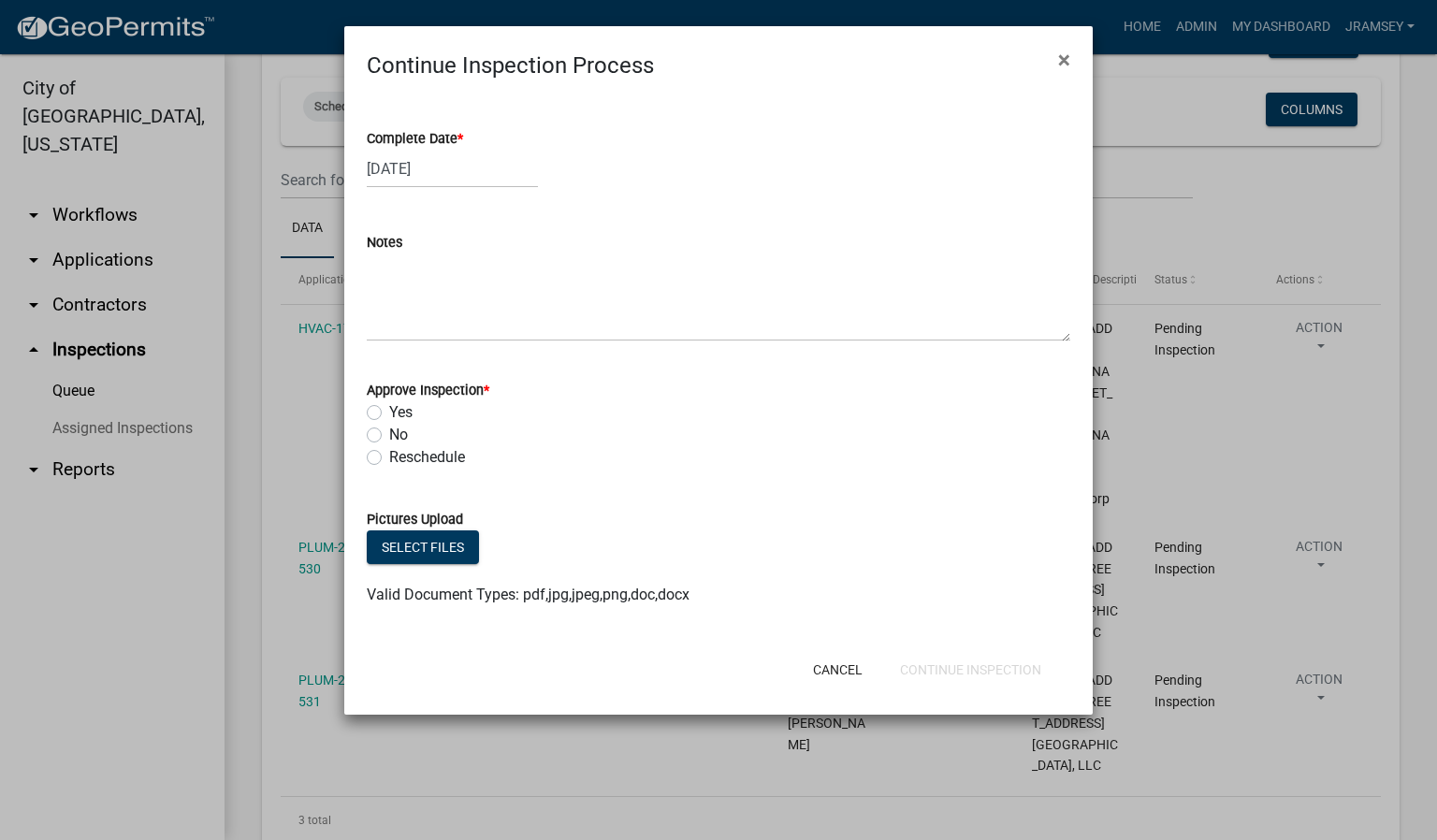
click at [390, 409] on label "Yes" at bounding box center [401, 413] width 24 height 23
click at [390, 409] on input "Yes" at bounding box center [395, 407] width 12 height 12
radio input "true"
click at [921, 668] on button "Continue Inspection" at bounding box center [970, 670] width 171 height 34
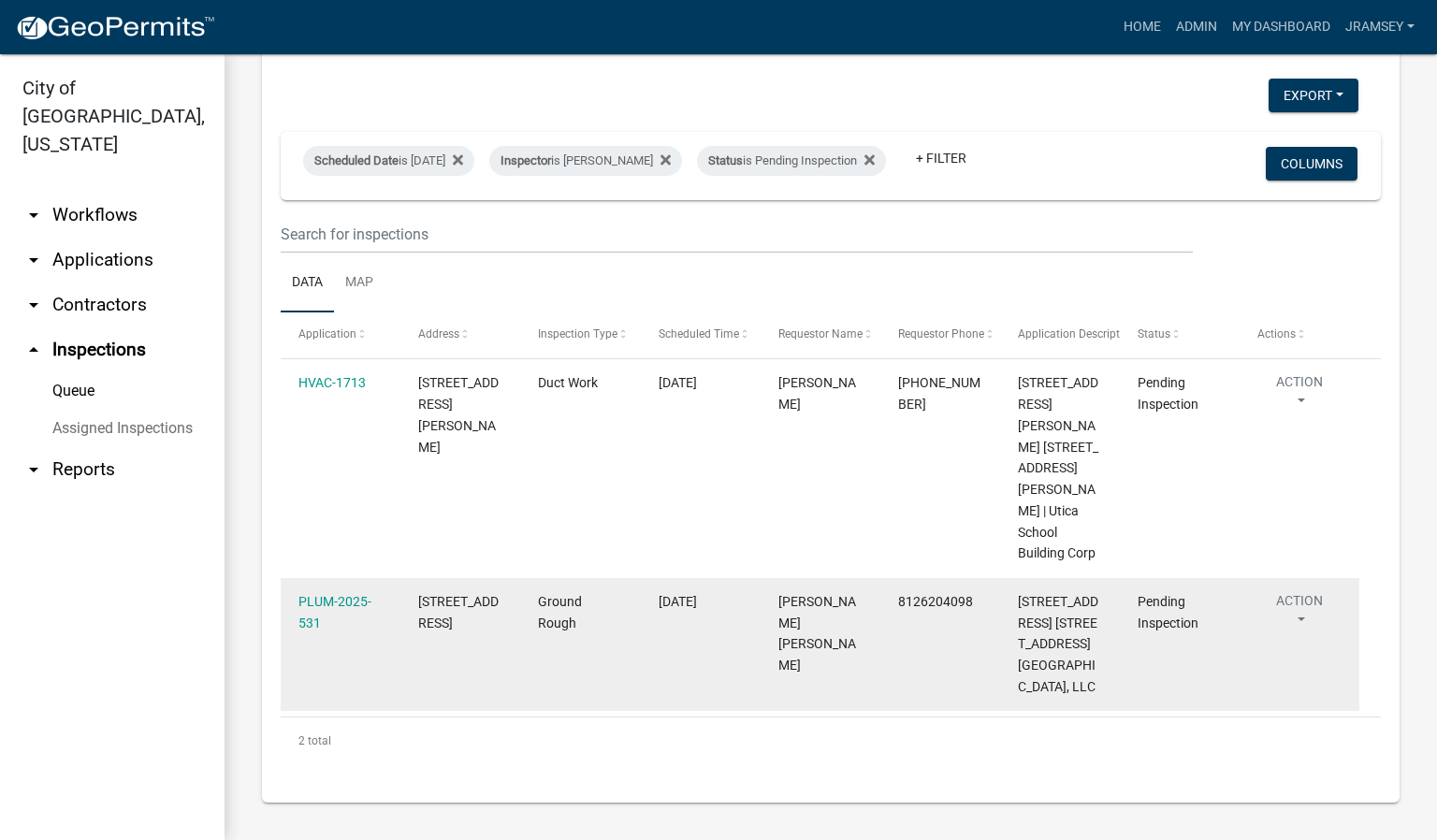
scroll to position [101, 0]
click at [1283, 591] on button "Action" at bounding box center [1299, 613] width 84 height 46
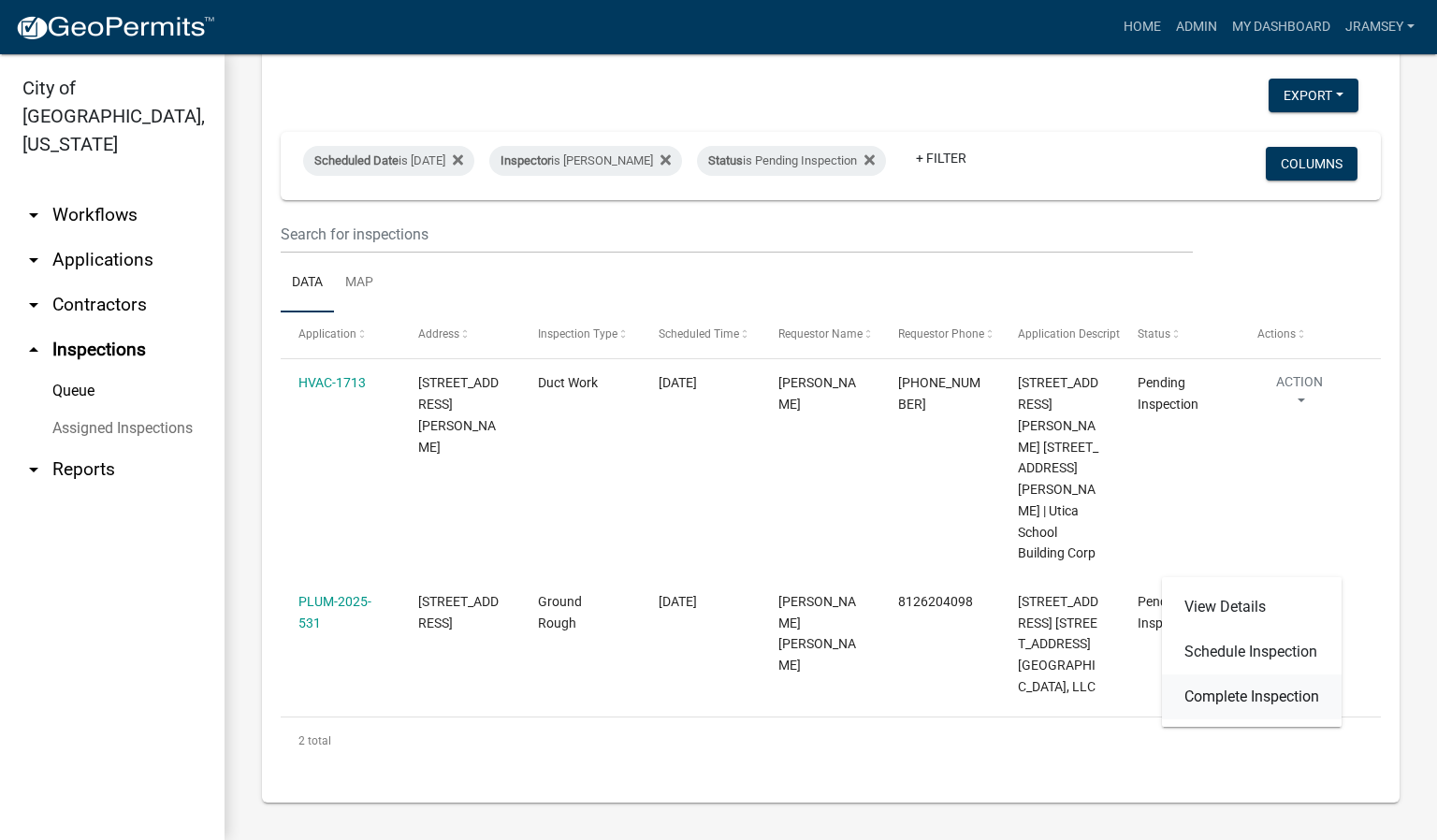
click at [1246, 693] on link "Complete Inspection" at bounding box center [1252, 695] width 180 height 44
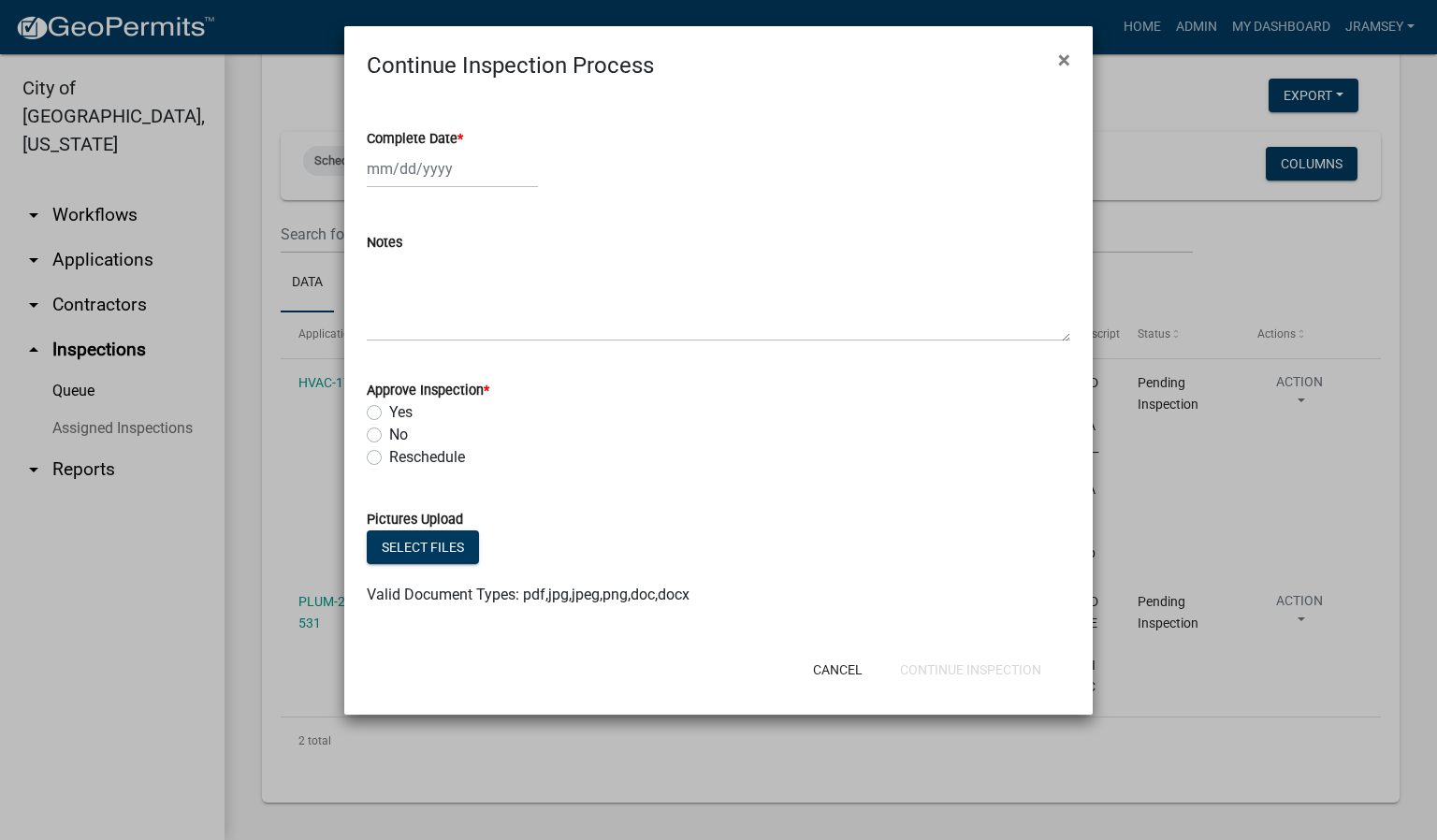
click at [407, 161] on div at bounding box center [452, 168] width 171 height 39
select select "9"
select select "2025"
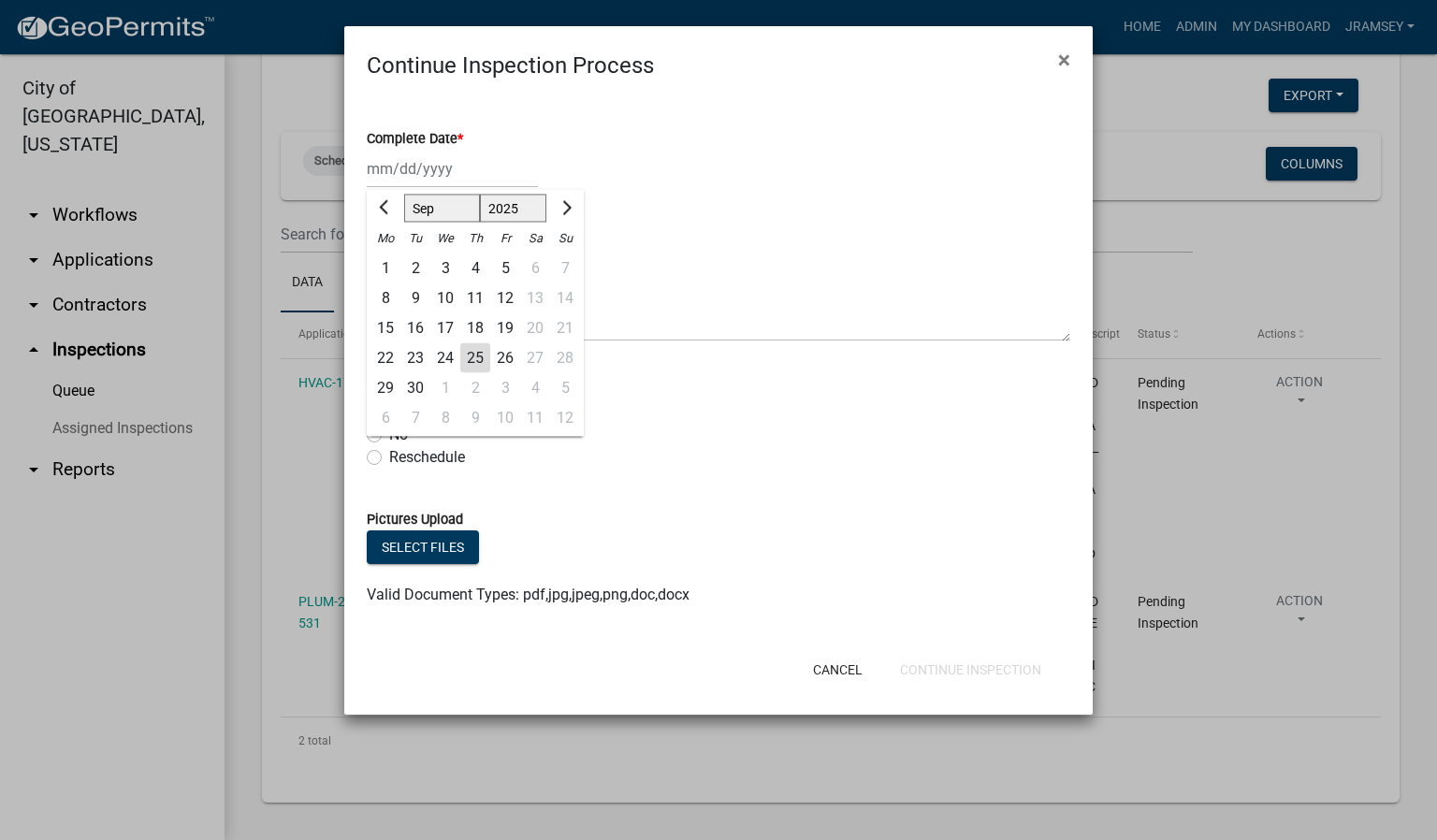
click at [476, 345] on div "25" at bounding box center [476, 358] width 30 height 30
type input "[DATE]"
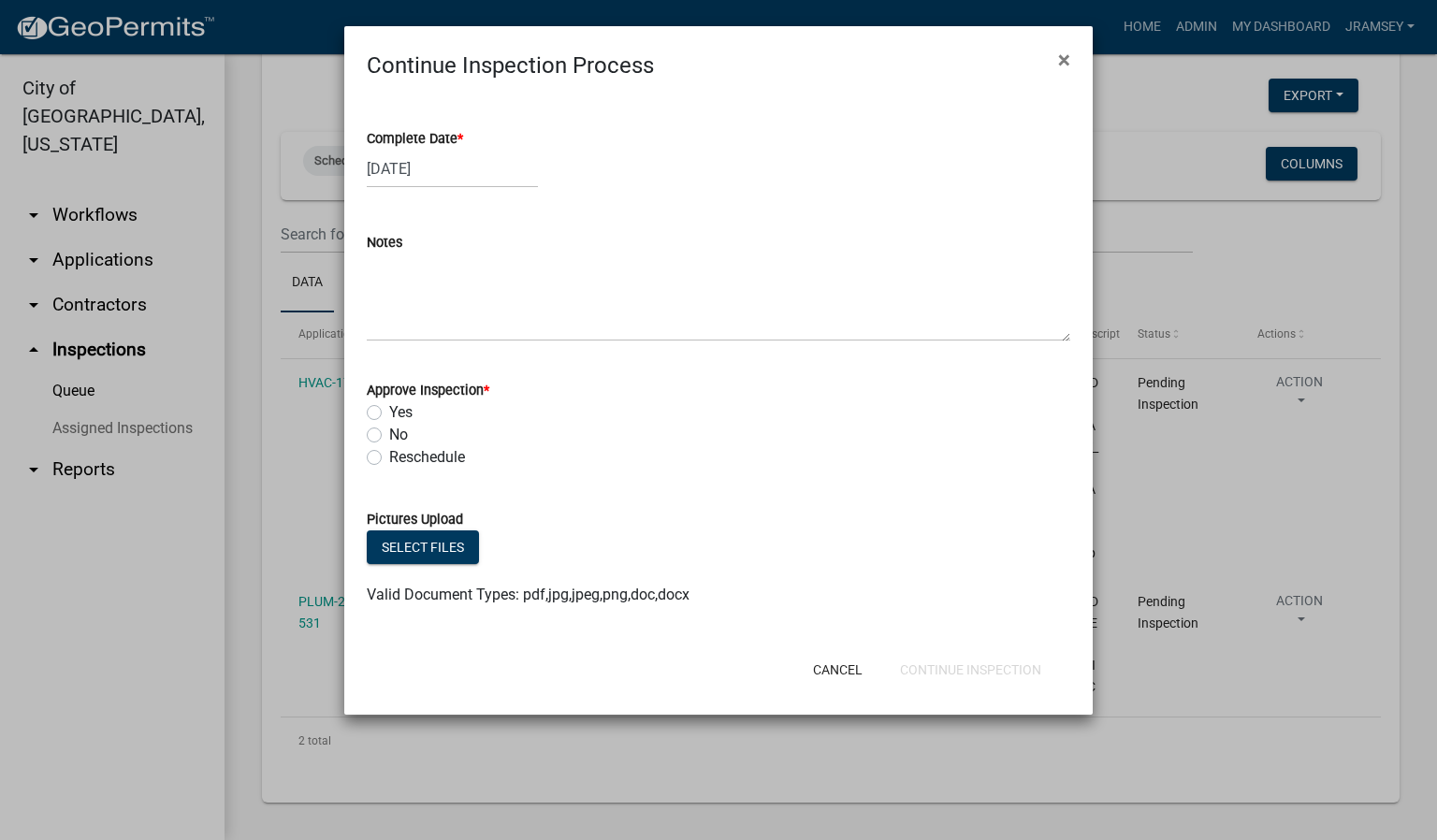
click at [390, 410] on label "Yes" at bounding box center [401, 413] width 24 height 23
click at [390, 410] on input "Yes" at bounding box center [395, 407] width 12 height 12
radio input "true"
click at [944, 678] on button "Continue Inspection" at bounding box center [970, 670] width 171 height 34
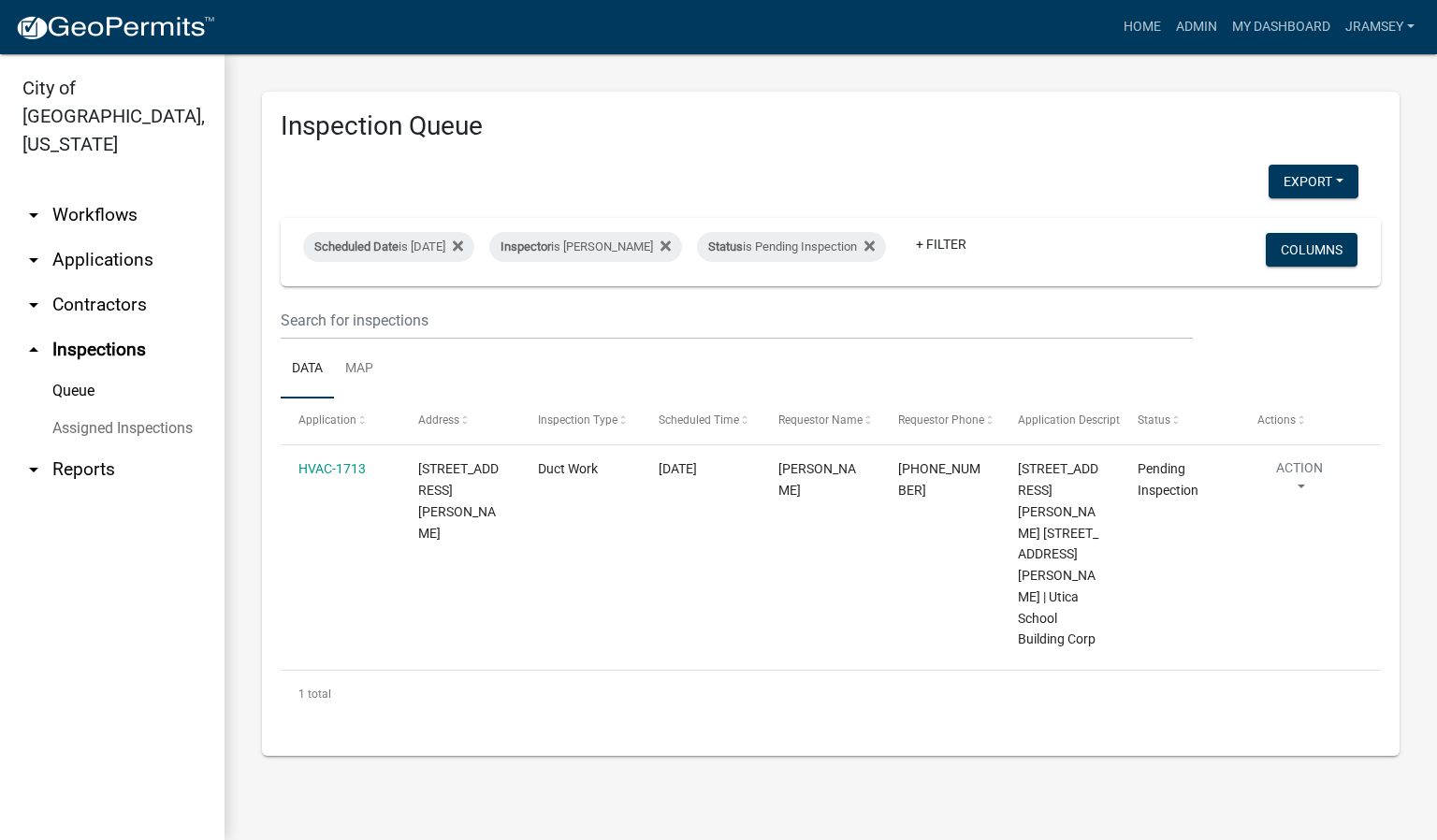
scroll to position [0, 0]
